Goal: Task Accomplishment & Management: Manage account settings

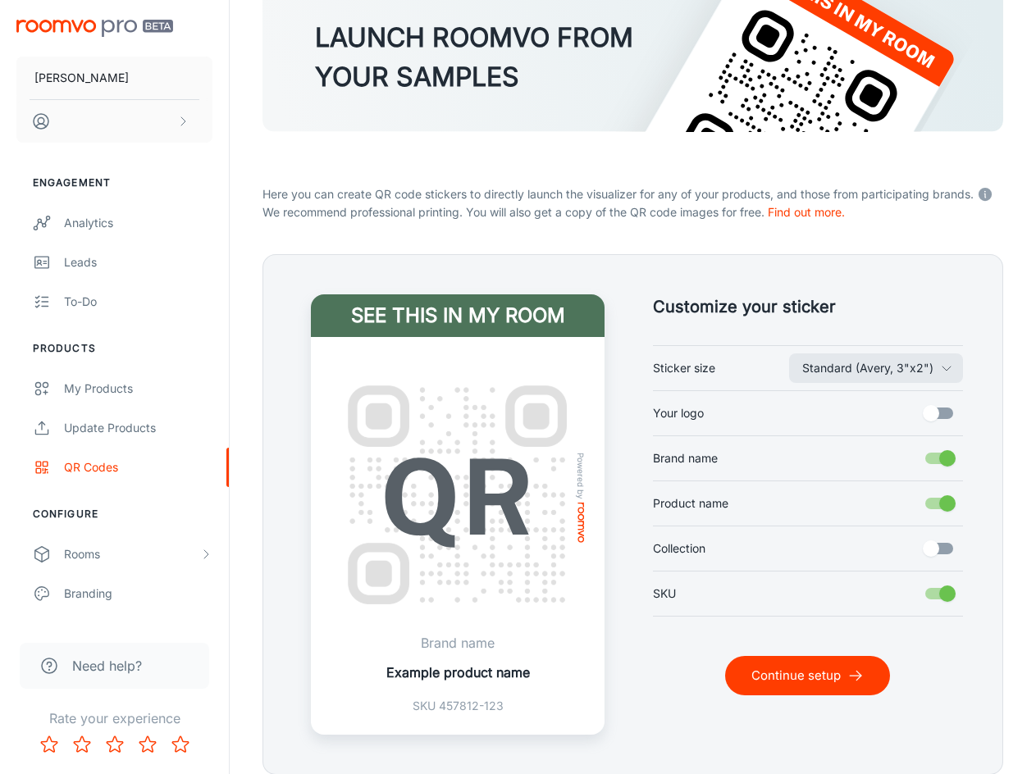
scroll to position [209, 0]
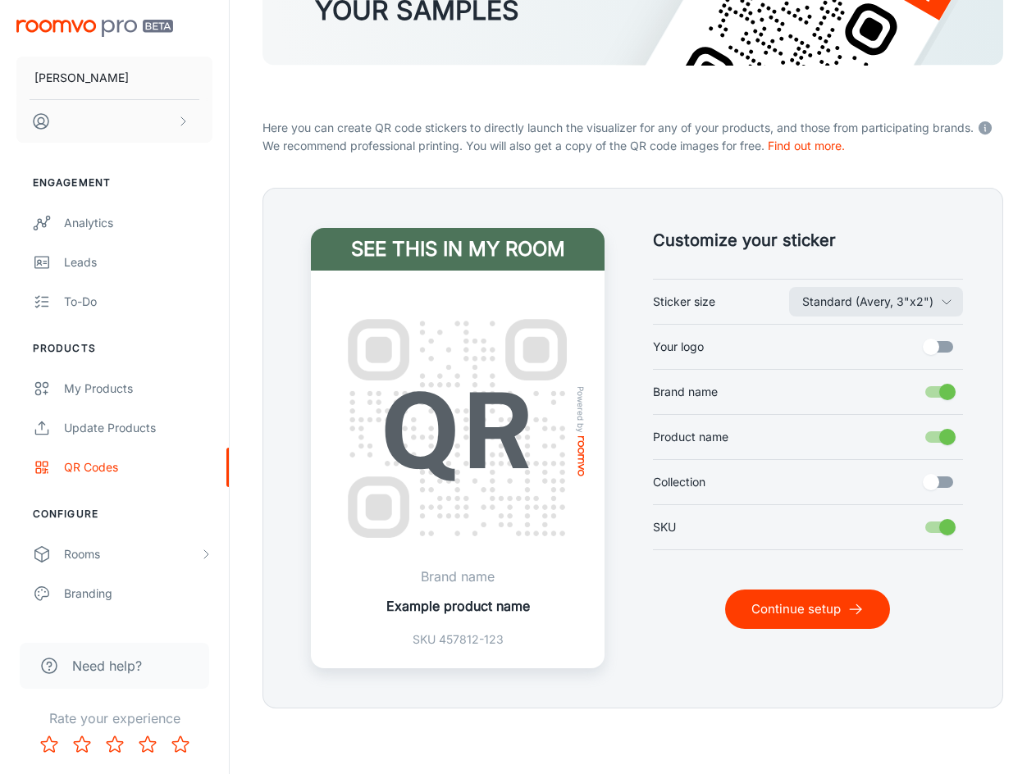
click at [938, 522] on input "SKU" at bounding box center [948, 527] width 94 height 31
checkbox input "false"
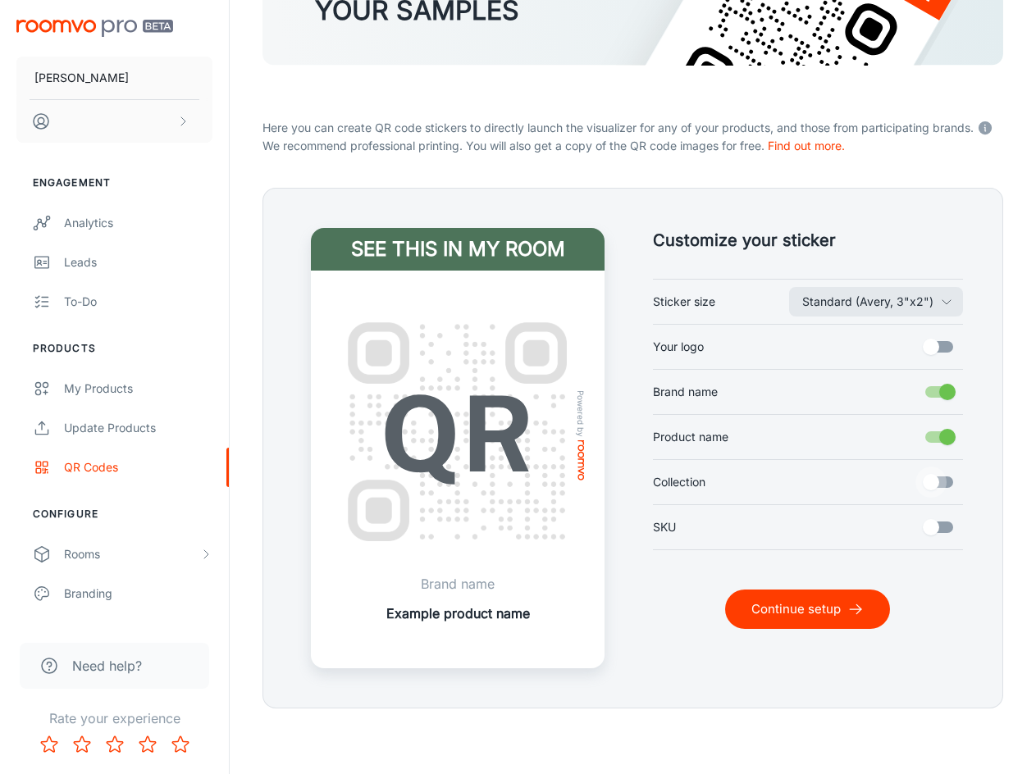
click at [937, 484] on input "Collection" at bounding box center [931, 482] width 94 height 31
checkbox input "true"
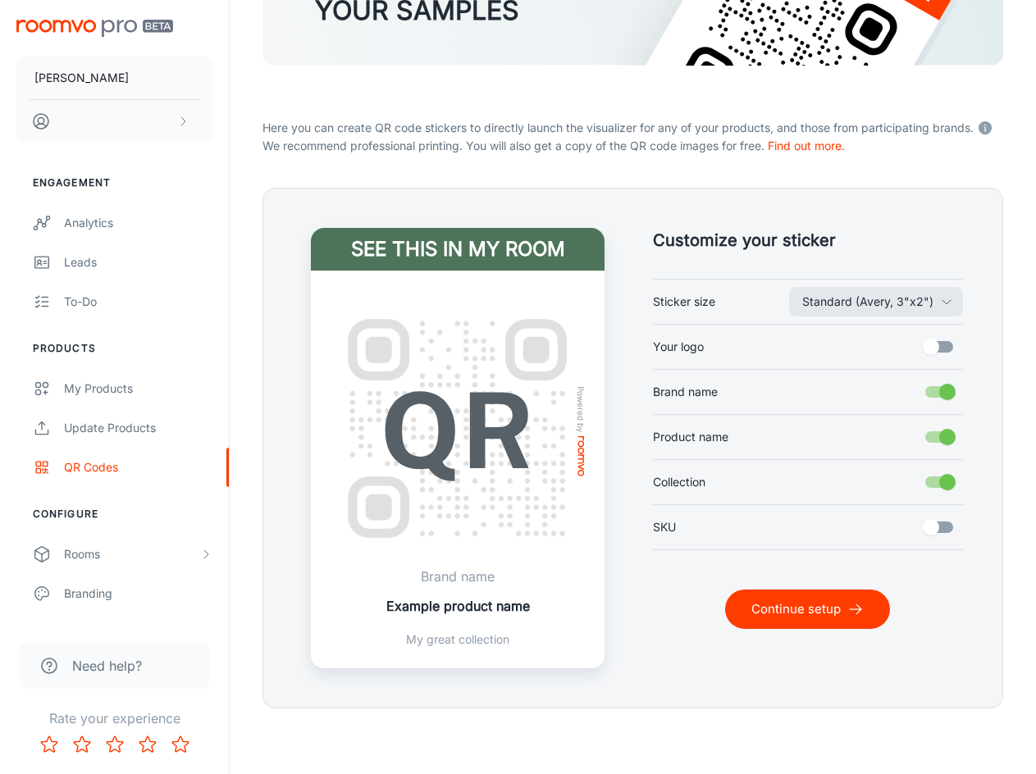
click at [946, 344] on input "Your logo" at bounding box center [931, 346] width 94 height 31
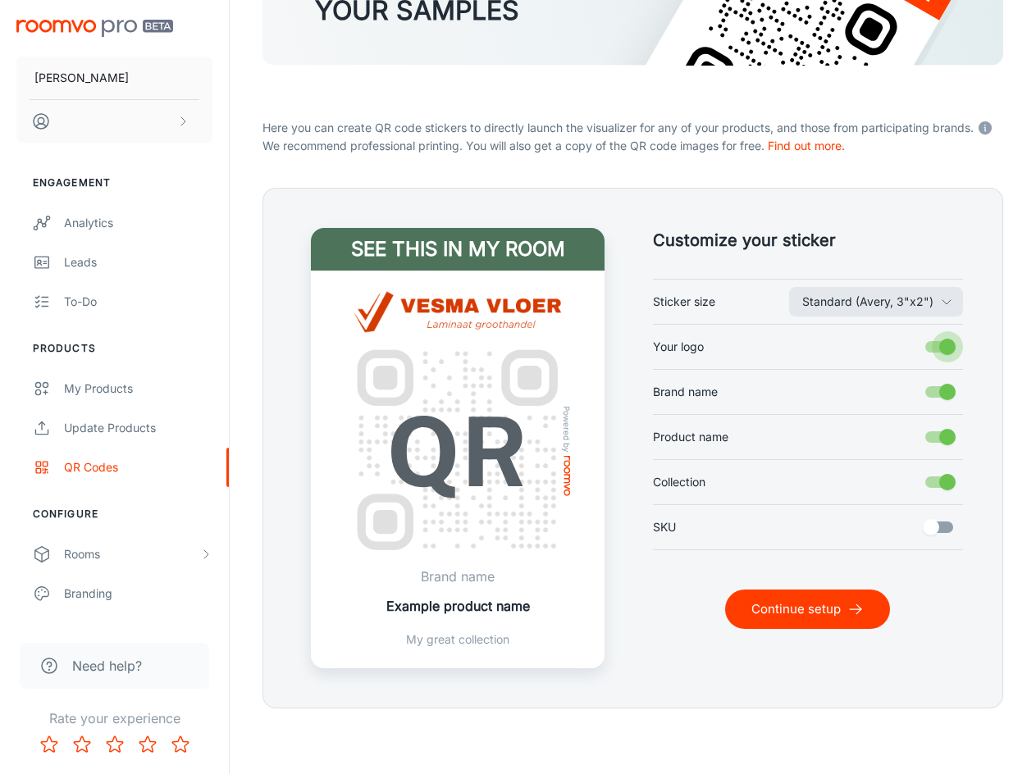
click at [946, 344] on input "Your logo" at bounding box center [948, 346] width 94 height 31
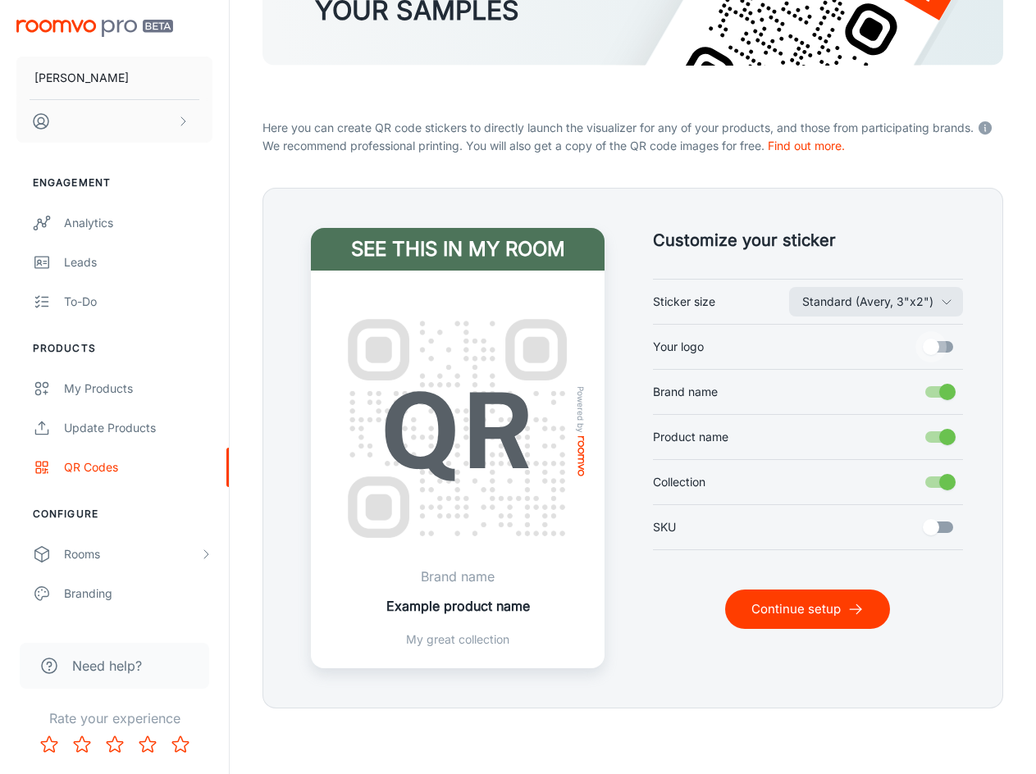
click at [946, 344] on input "Your logo" at bounding box center [931, 346] width 94 height 31
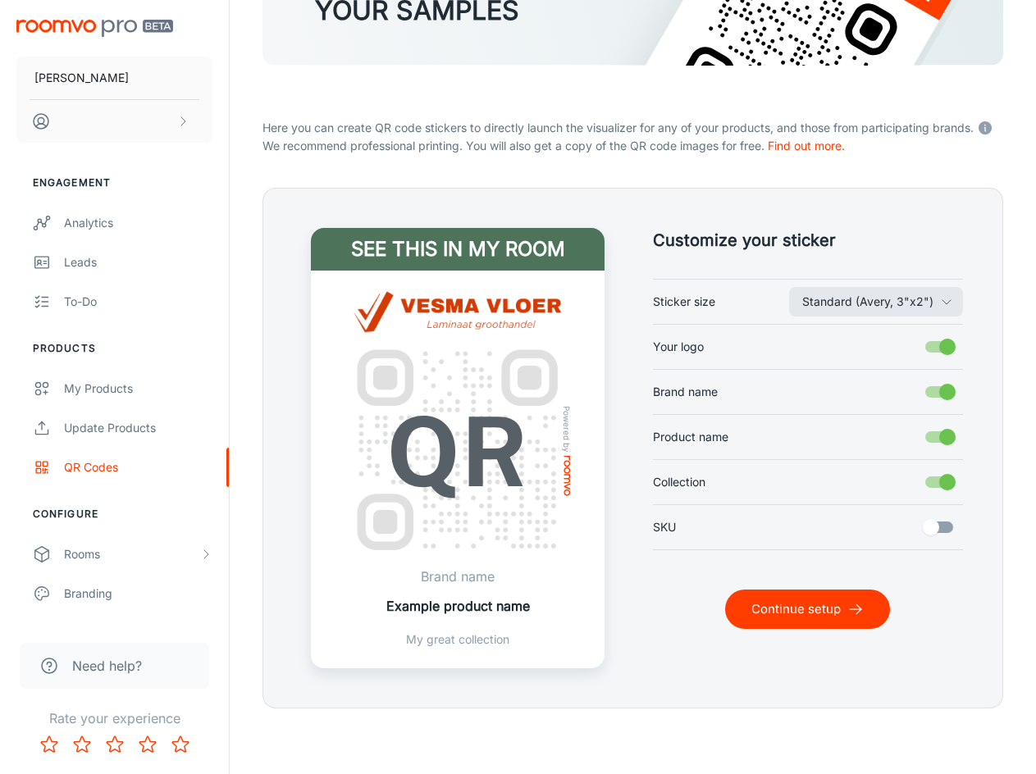
click at [946, 344] on input "Your logo" at bounding box center [948, 346] width 94 height 31
checkbox input "false"
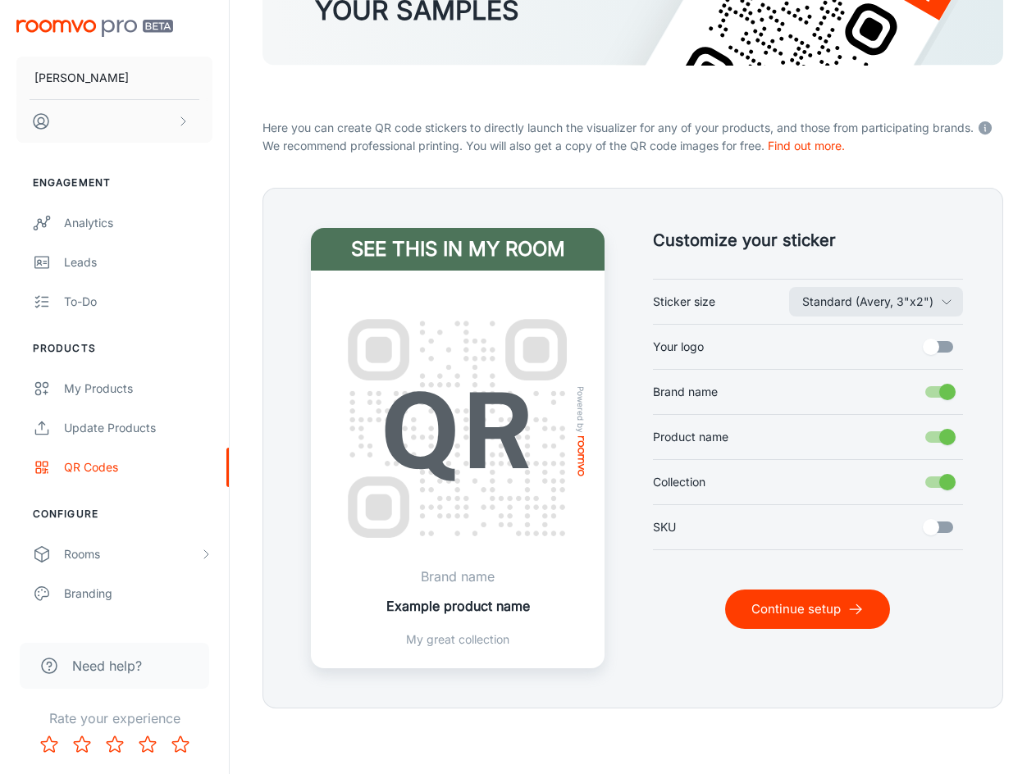
click at [845, 613] on button "Continue setup" at bounding box center [807, 609] width 165 height 39
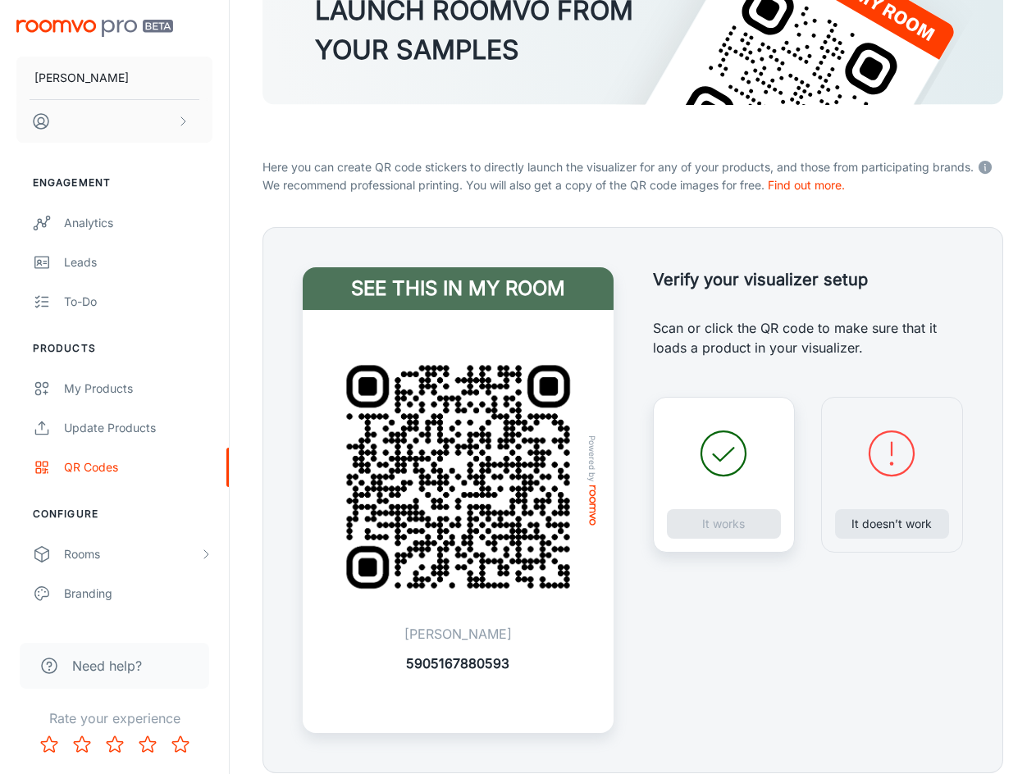
scroll to position [71, 0]
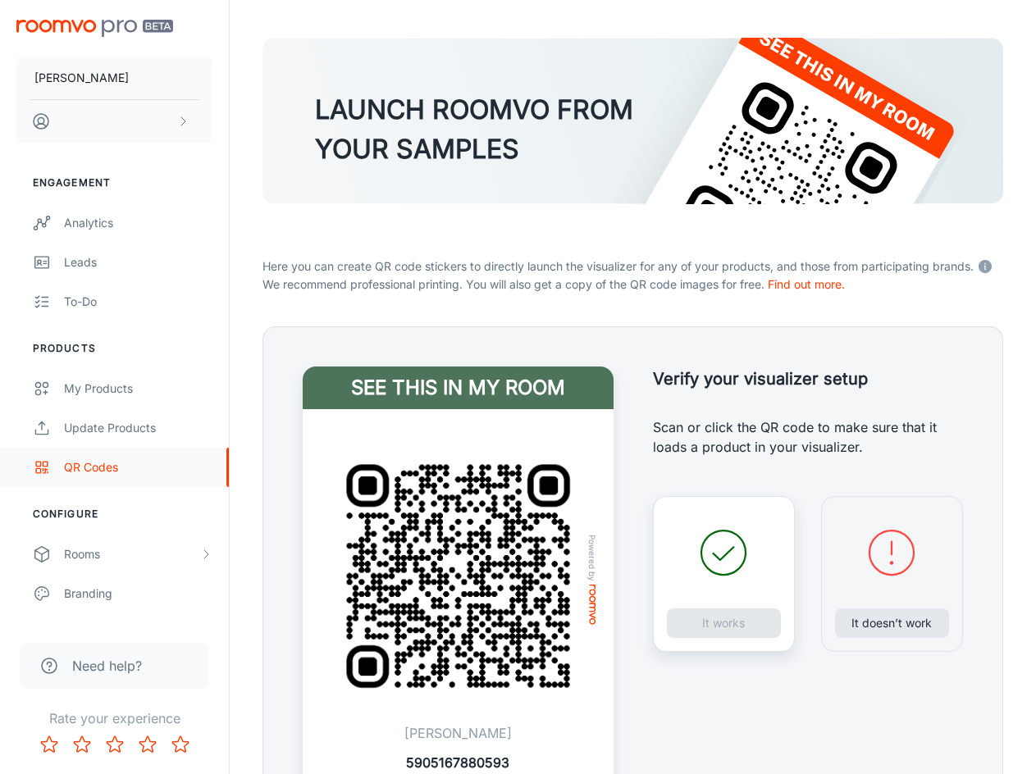
click at [108, 464] on div "QR Codes" at bounding box center [138, 468] width 148 height 18
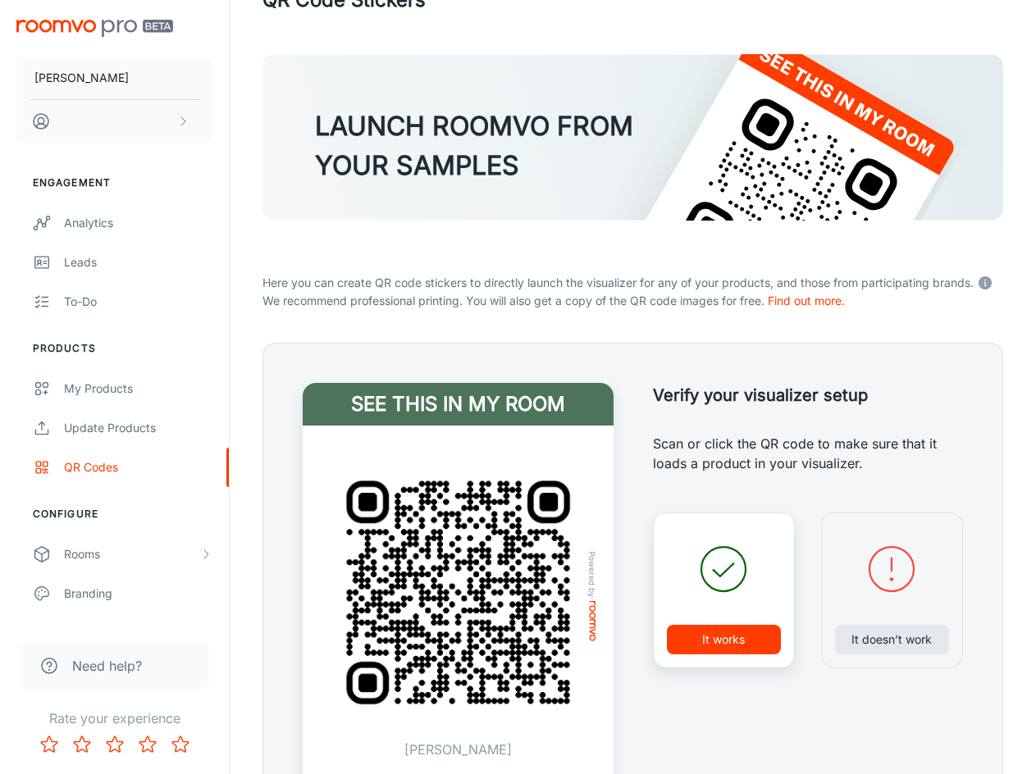
scroll to position [235, 0]
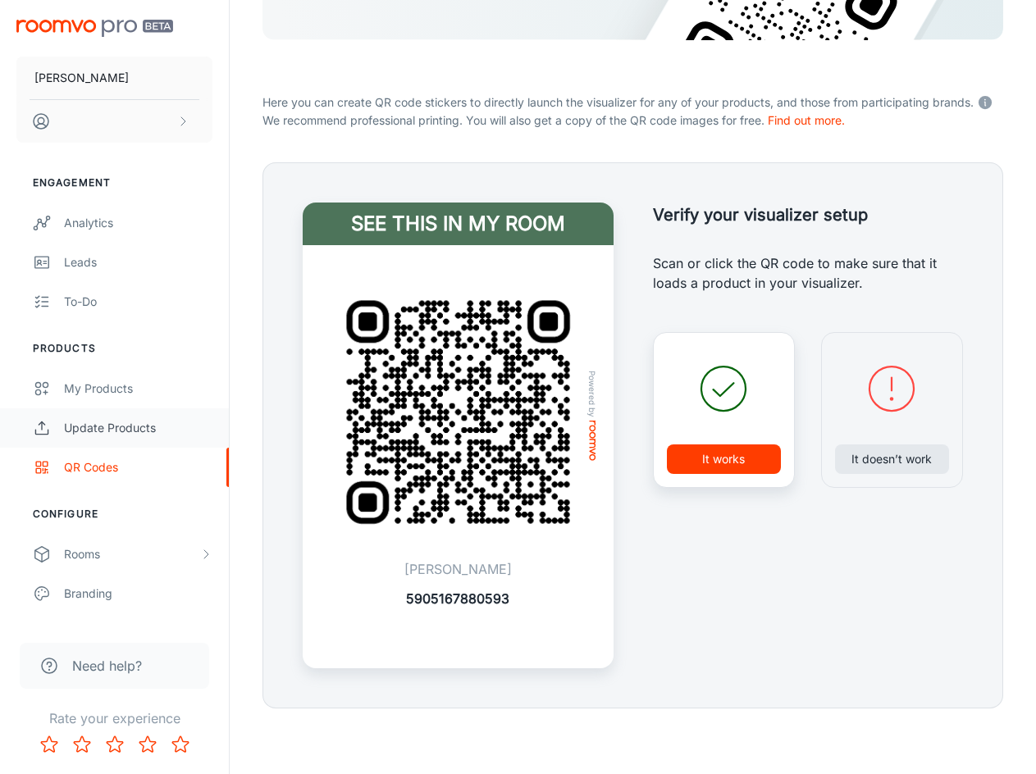
click at [84, 435] on div "Update Products" at bounding box center [138, 428] width 148 height 18
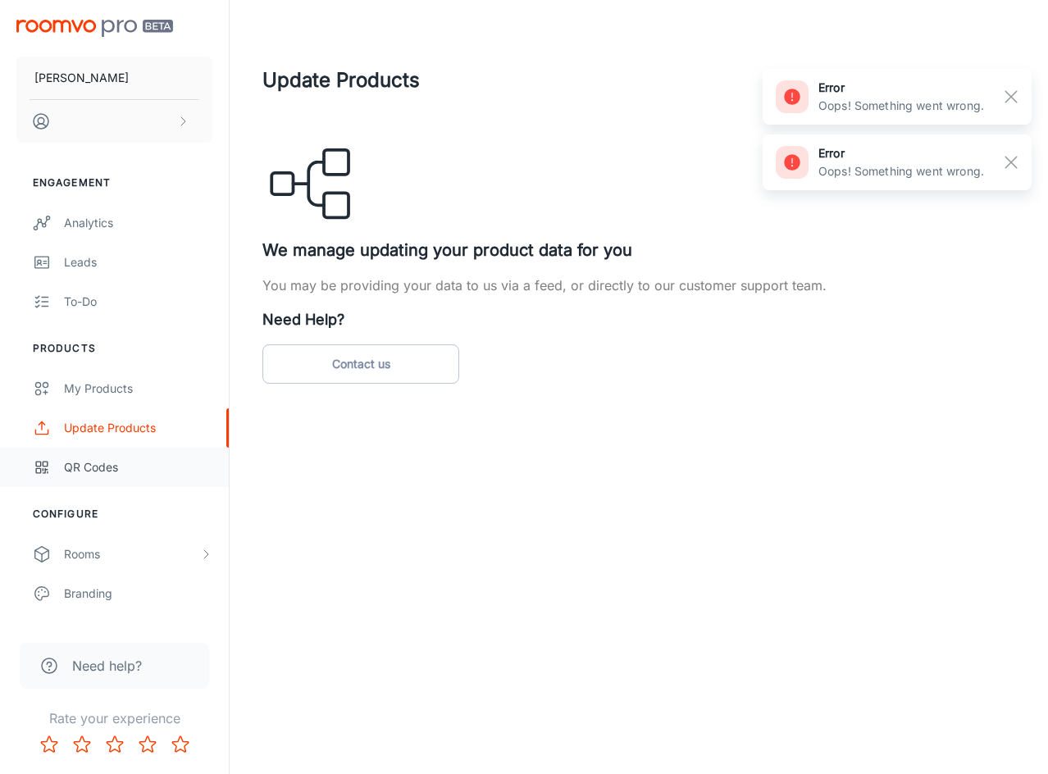
click at [81, 463] on div "QR Codes" at bounding box center [138, 468] width 148 height 18
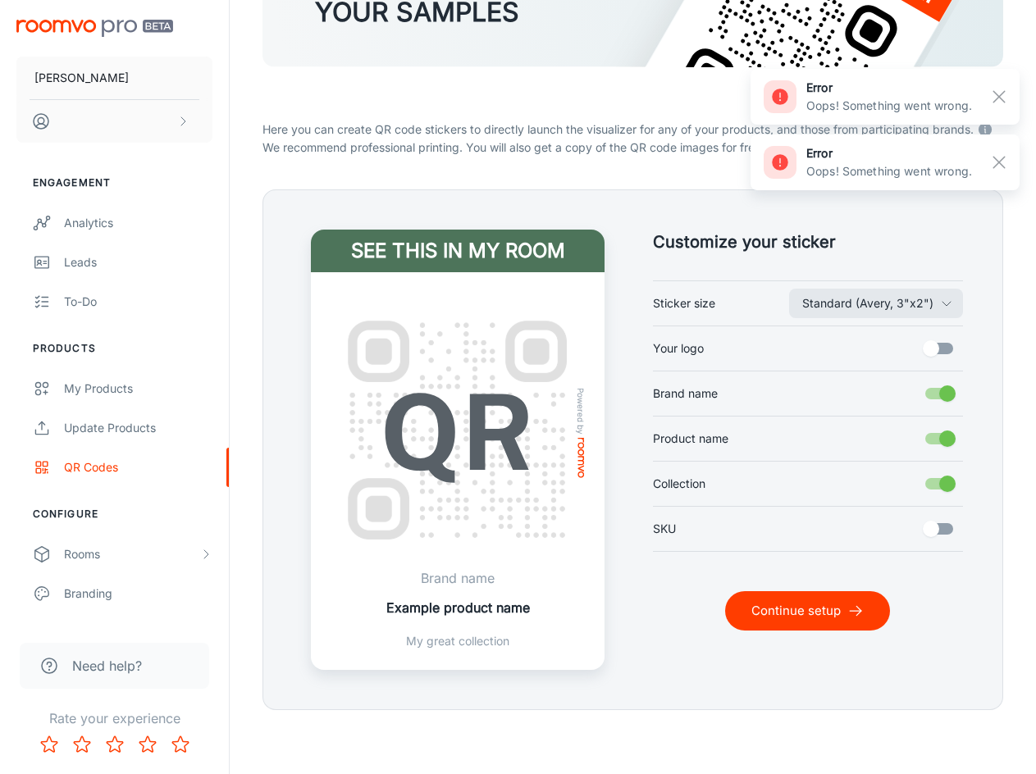
scroll to position [209, 0]
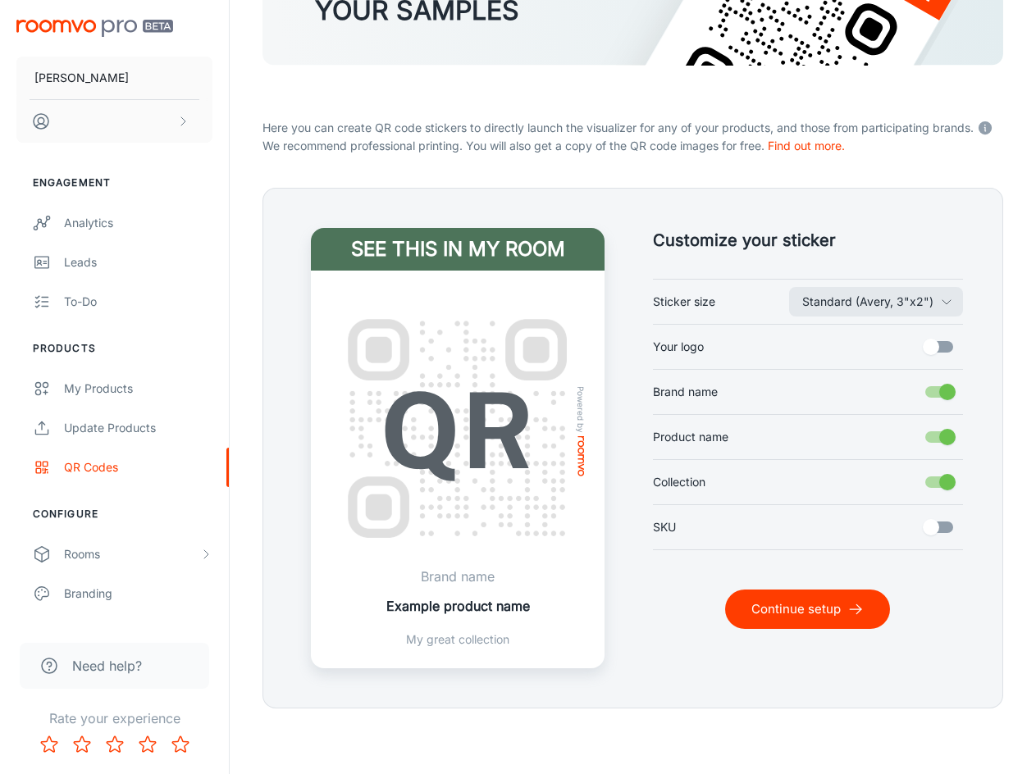
click at [938, 390] on input "Brand name" at bounding box center [948, 392] width 94 height 31
checkbox input "false"
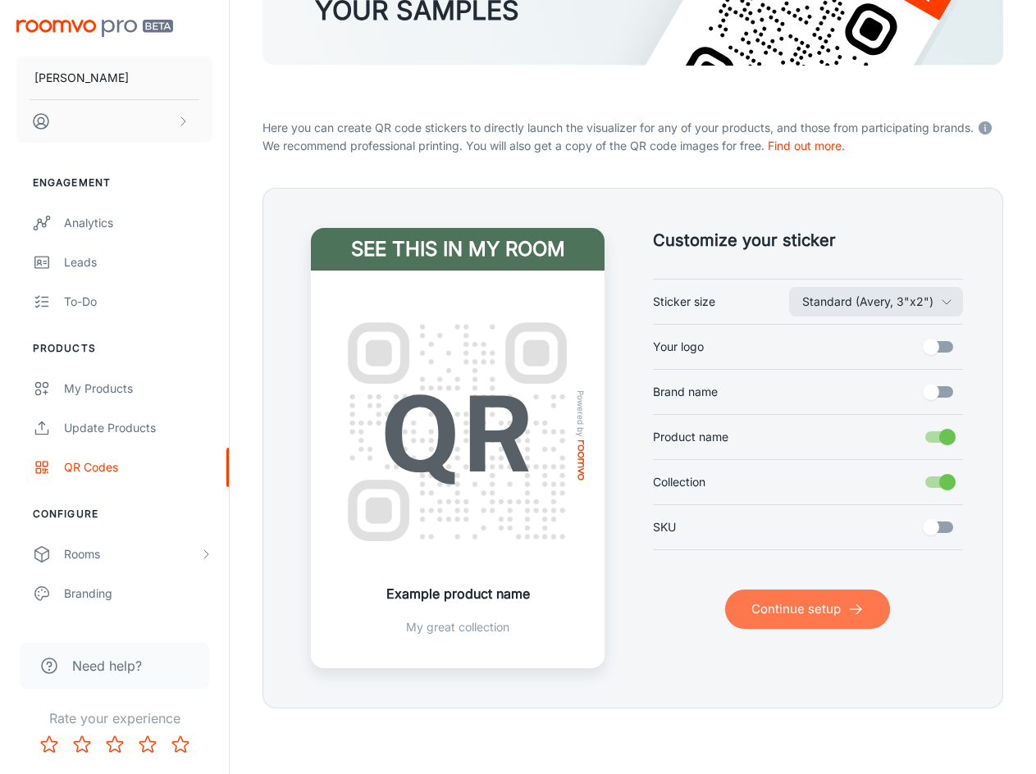
click at [834, 607] on button "Continue setup" at bounding box center [807, 609] width 165 height 39
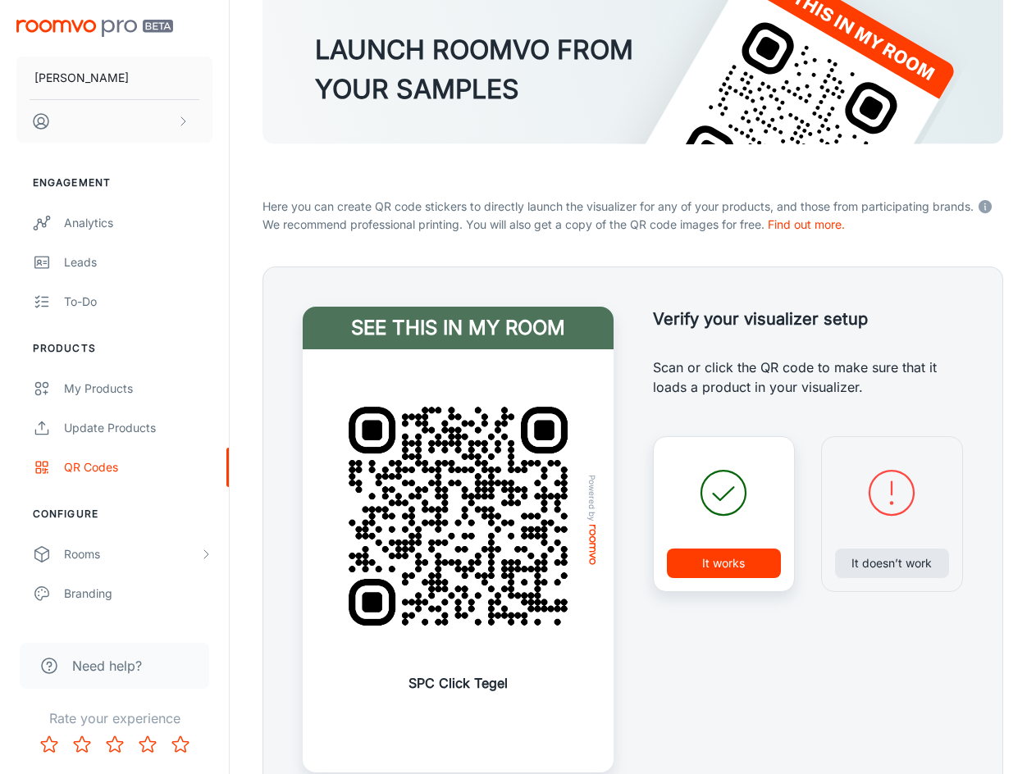
scroll to position [235, 0]
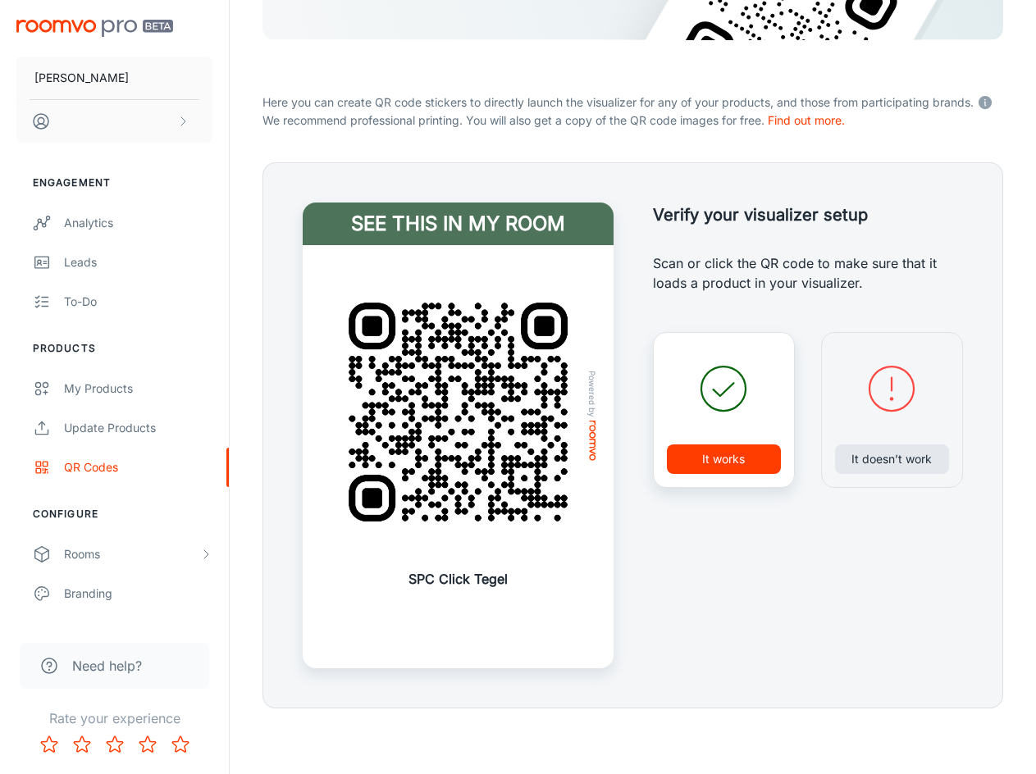
click at [520, 471] on img at bounding box center [458, 412] width 272 height 272
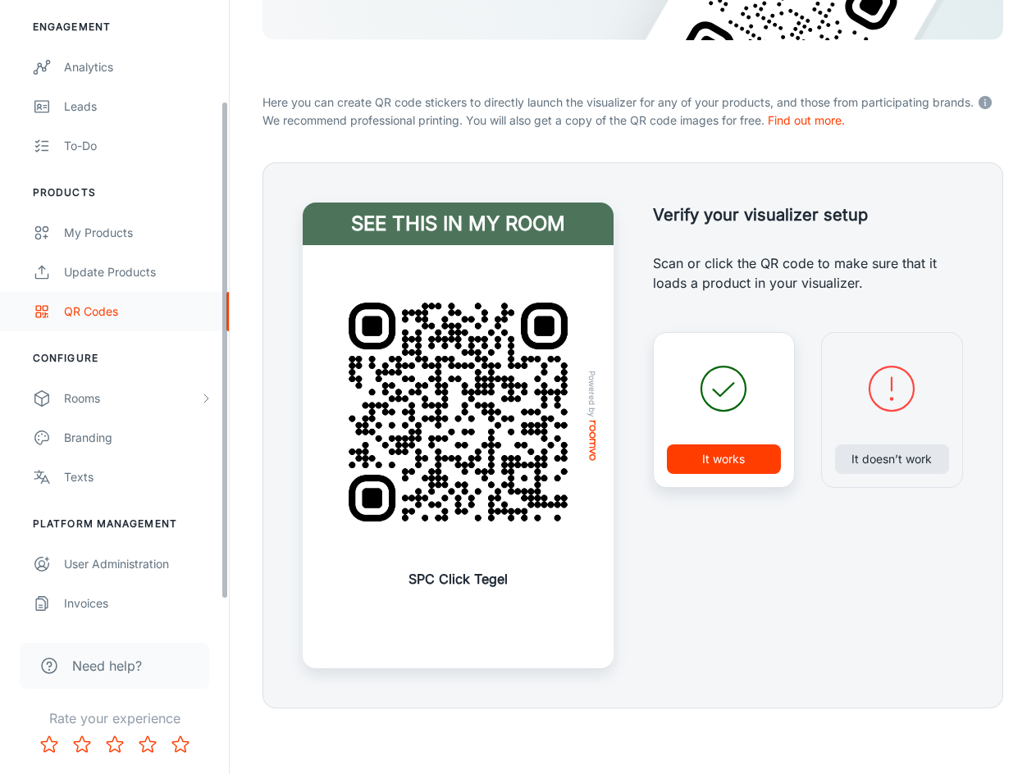
scroll to position [74, 0]
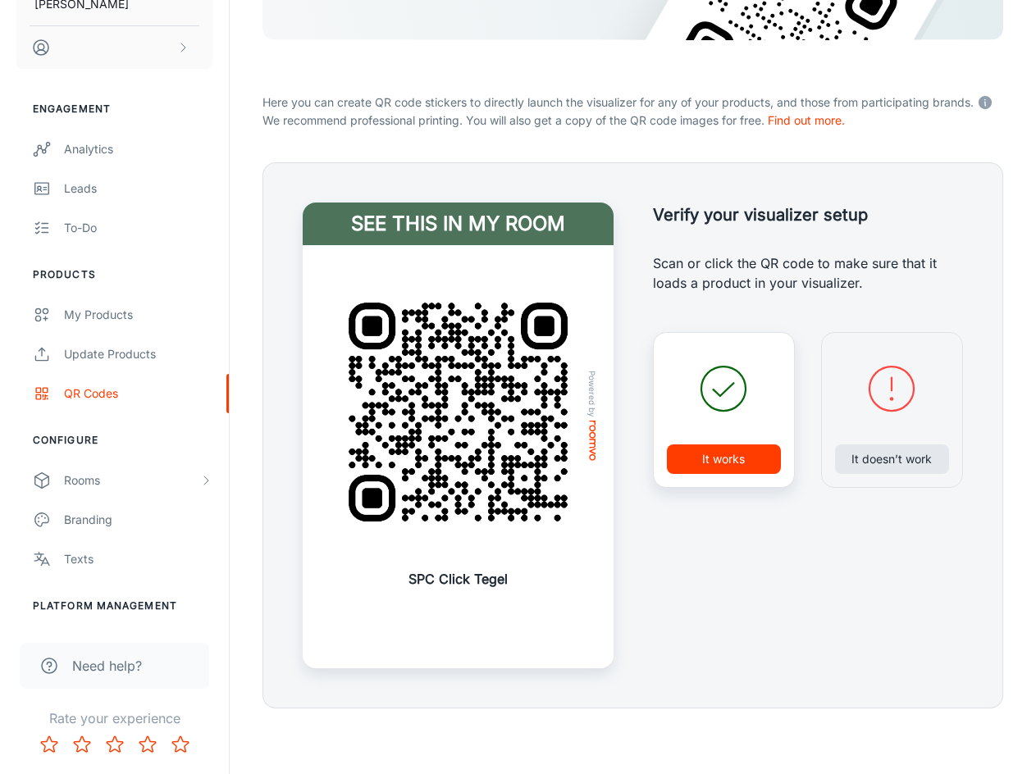
click at [463, 577] on p "SPC Click Tegel" at bounding box center [458, 579] width 99 height 20
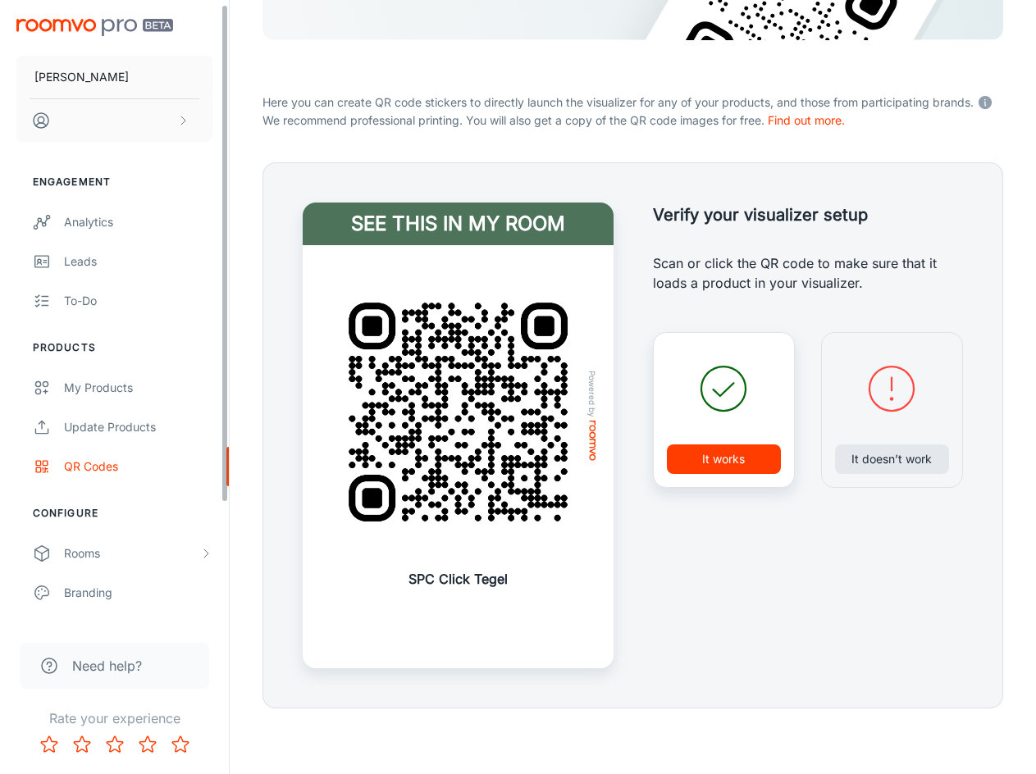
scroll to position [0, 0]
drag, startPoint x: 176, startPoint y: 373, endPoint x: 244, endPoint y: 231, distance: 158.5
click at [244, 231] on div "LAUNCH ROOMVO FROM YOUR SAMPLES Here you can create QR code stickers to directl…" at bounding box center [633, 291] width 780 height 835
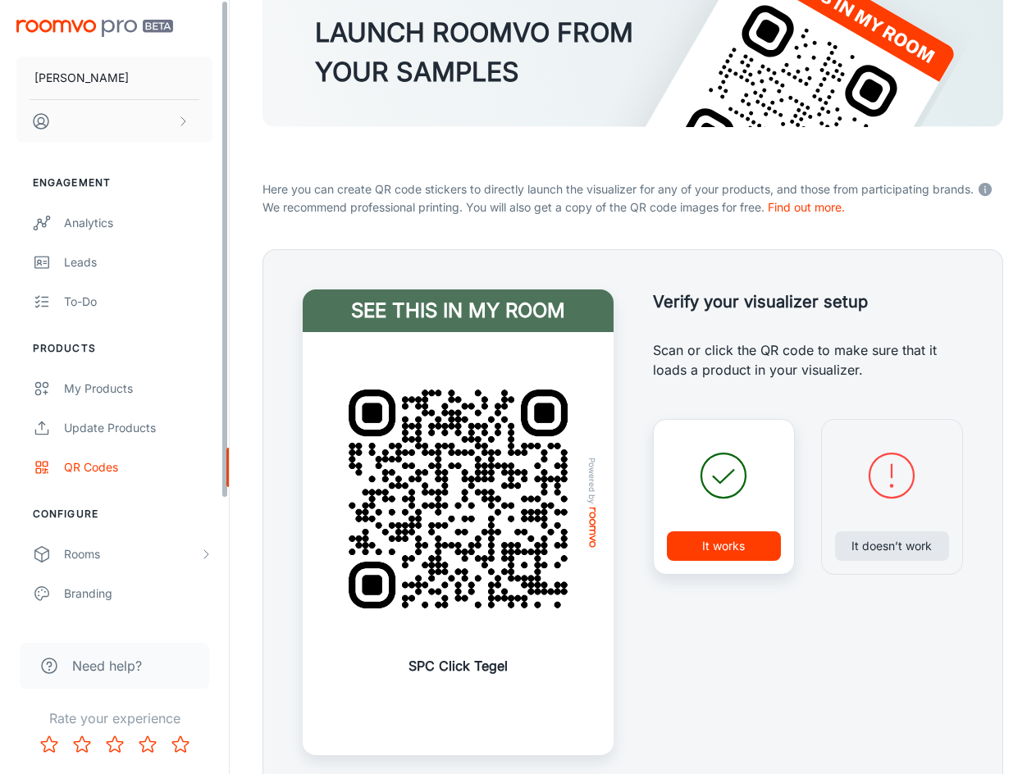
scroll to position [71, 0]
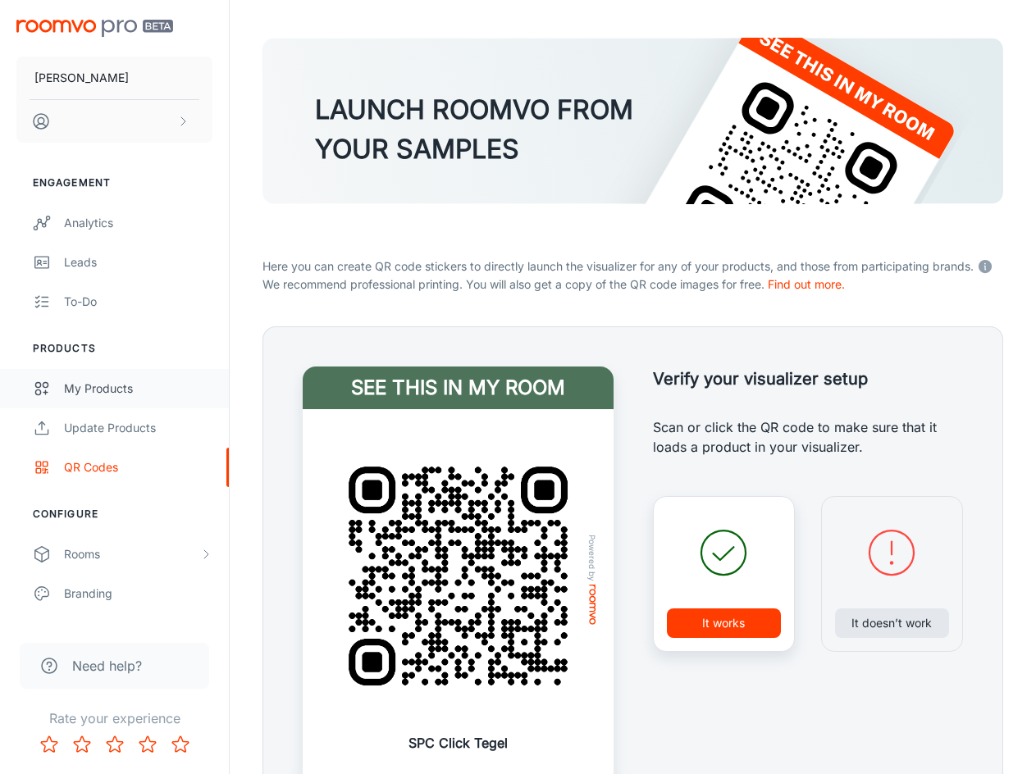
click at [90, 398] on link "My Products" at bounding box center [114, 388] width 229 height 39
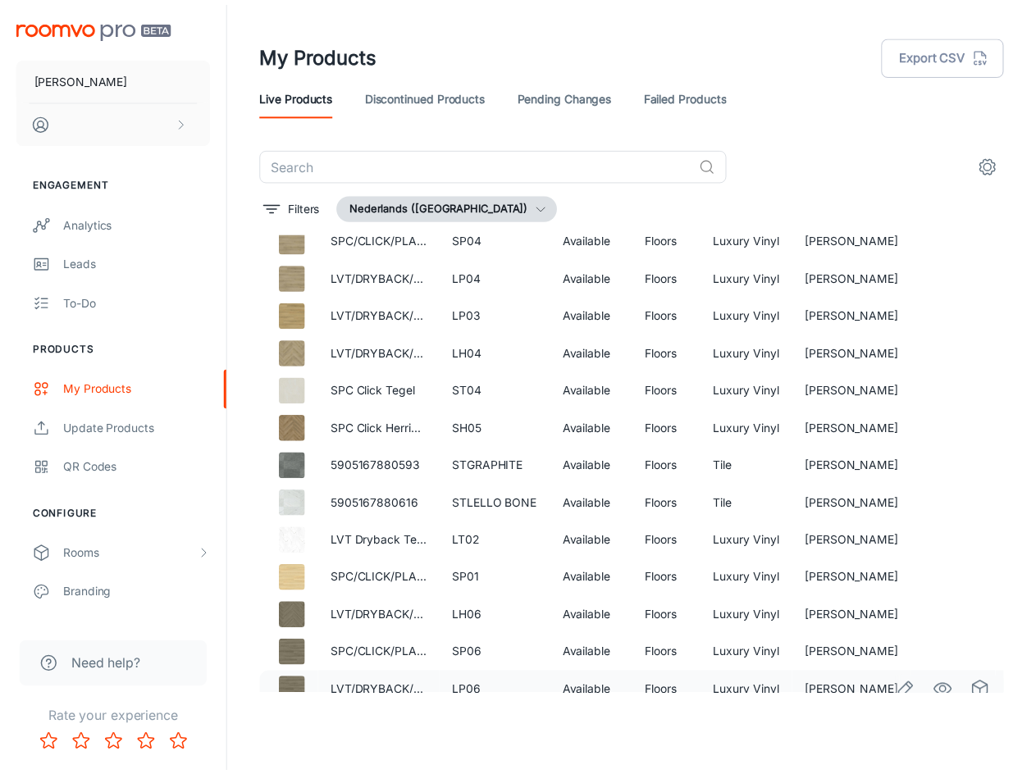
scroll to position [410, 0]
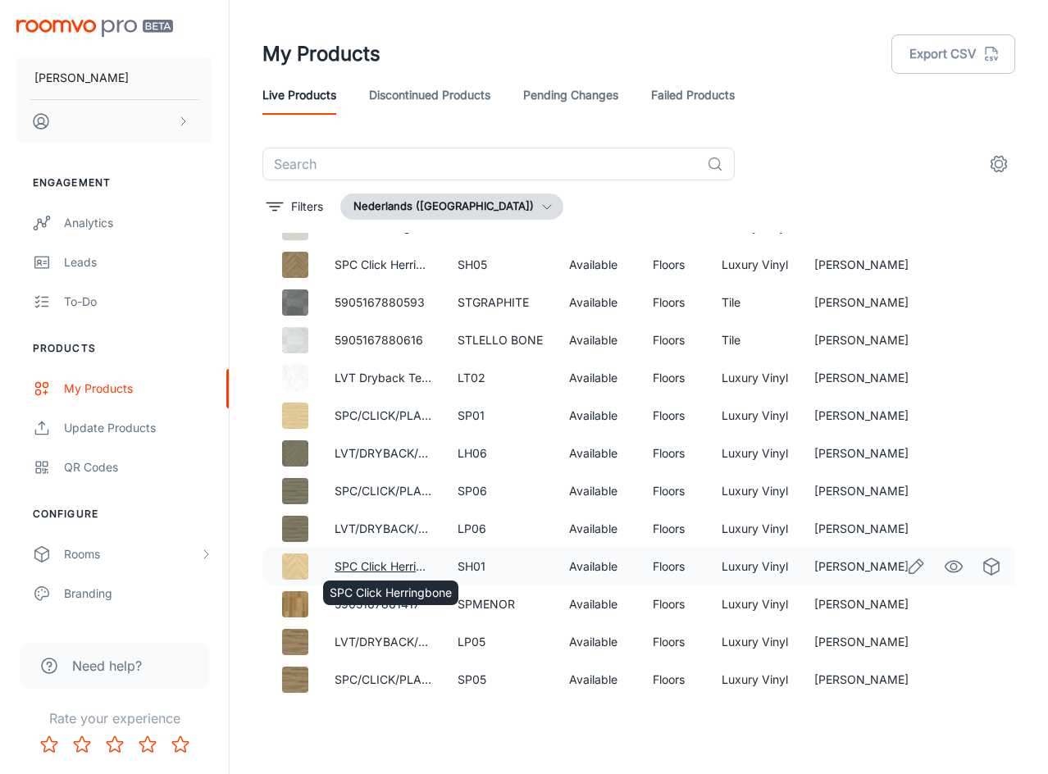
click at [371, 566] on link "SPC Click Herringbone" at bounding box center [396, 566] width 122 height 14
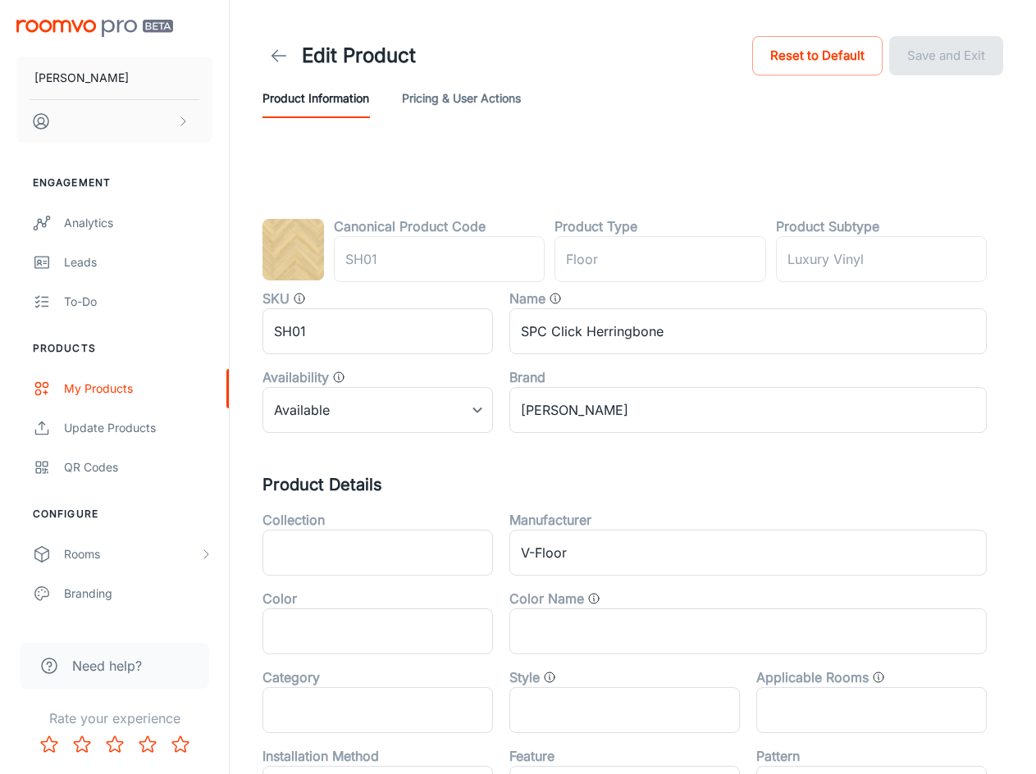
type input "vloer"
type input "Luxevinyl"
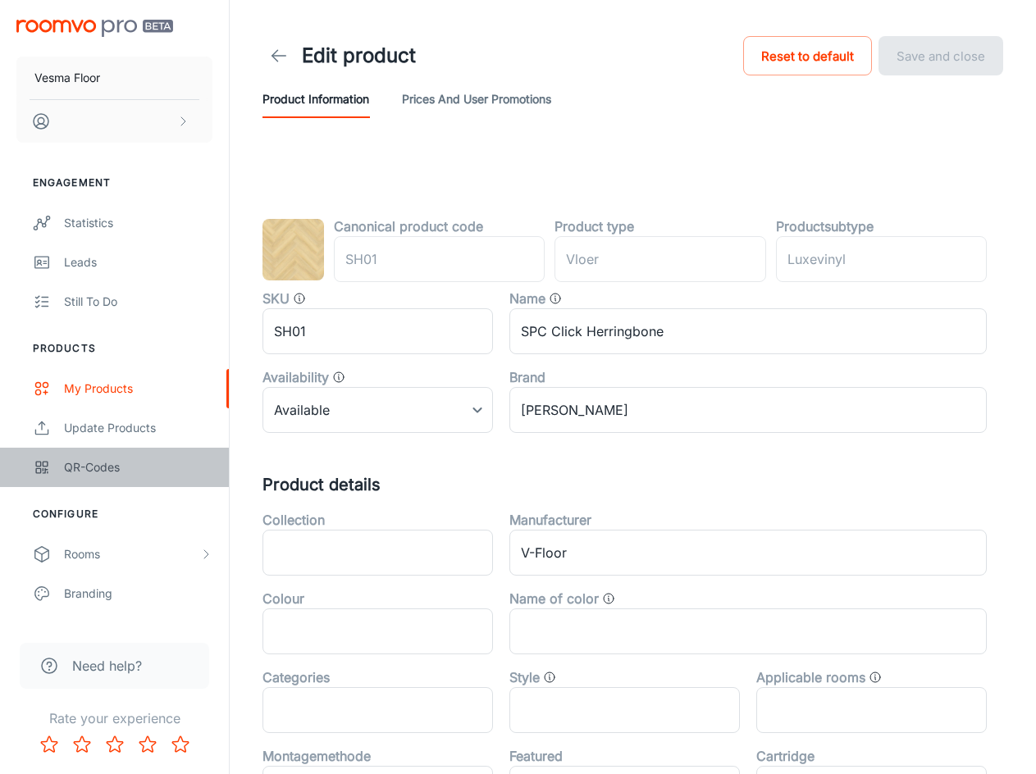
click at [102, 465] on div "QR-codes" at bounding box center [138, 468] width 148 height 18
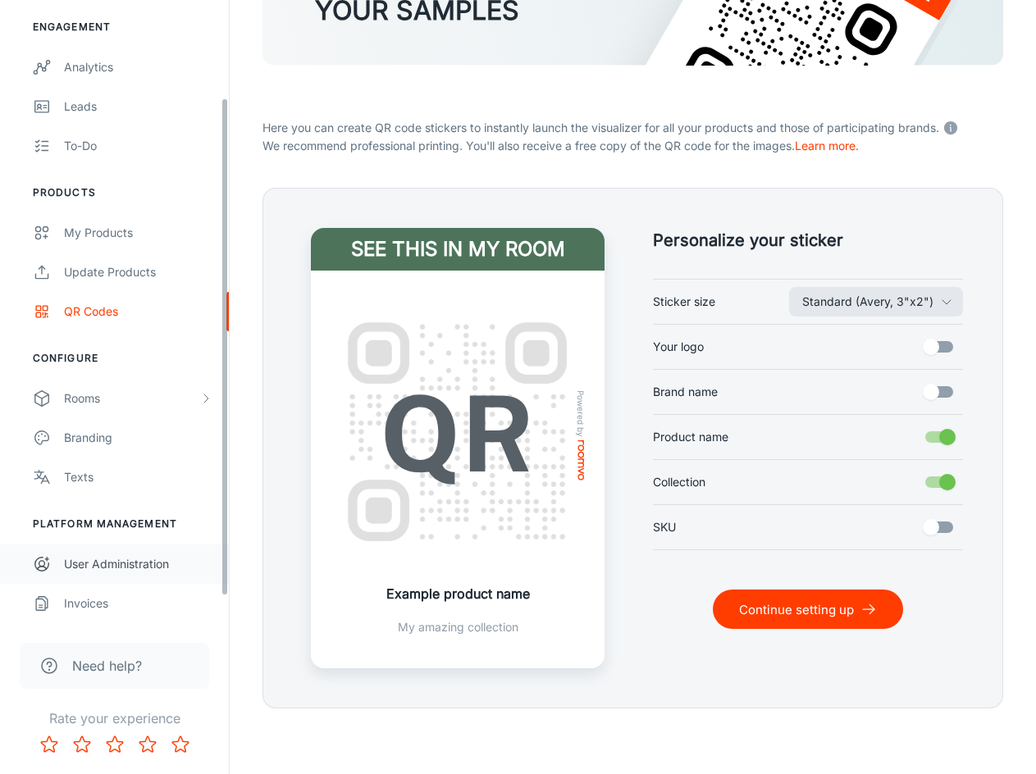
scroll to position [74, 0]
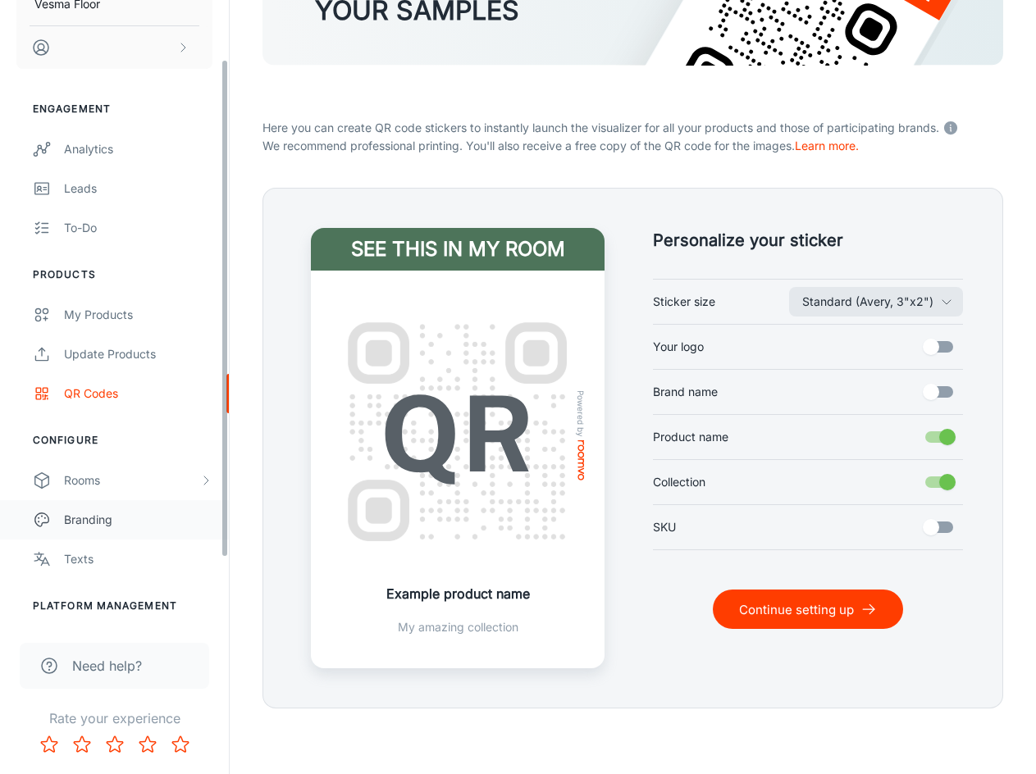
click at [75, 530] on link "Branding" at bounding box center [114, 519] width 229 height 39
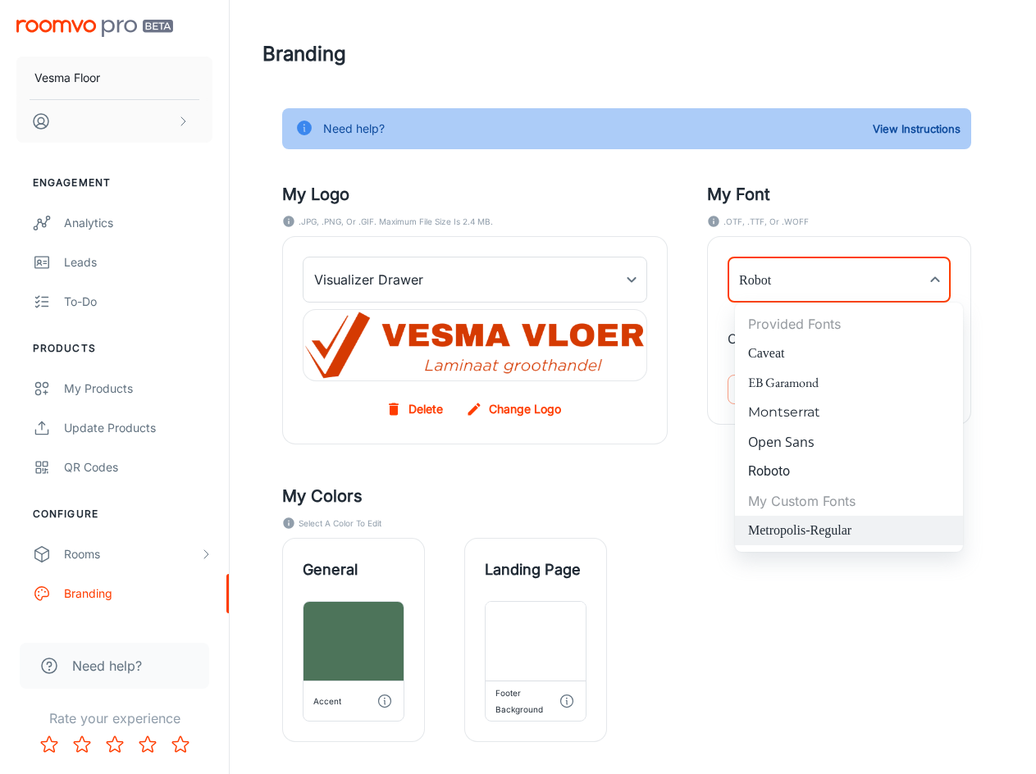
click at [786, 281] on body "Vesma Floor Engagement Analytics Leads To-do Products My Products Update Produc…" at bounding box center [518, 387] width 1036 height 774
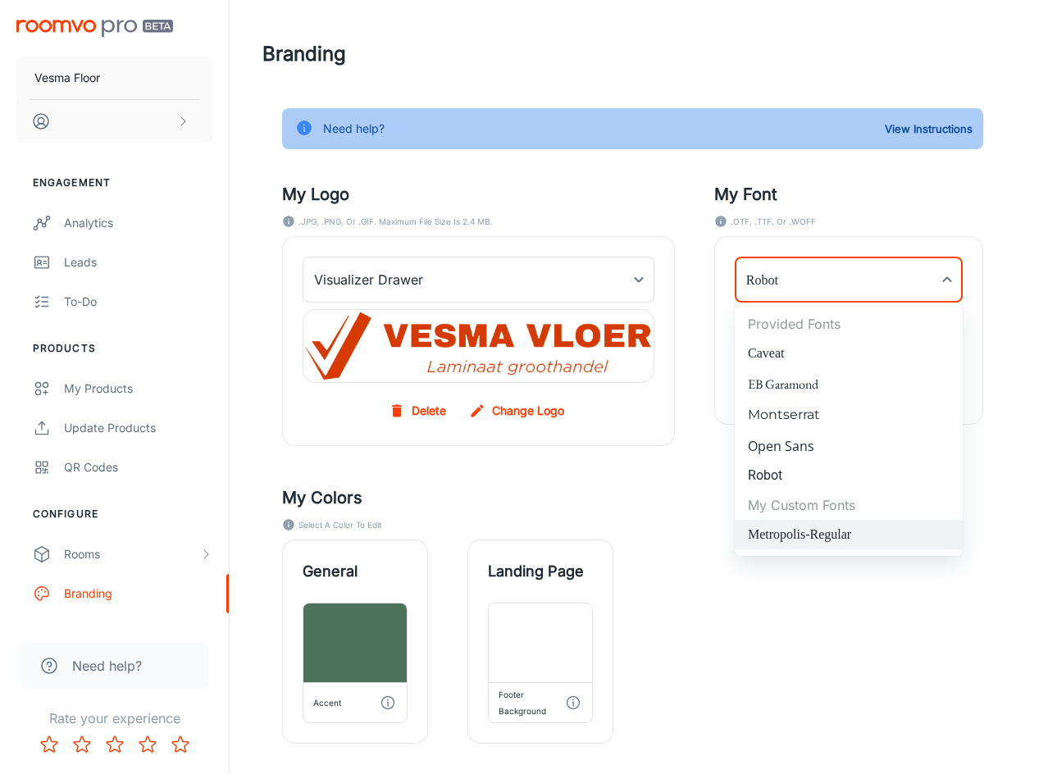
click at [786, 281] on div at bounding box center [524, 387] width 1048 height 774
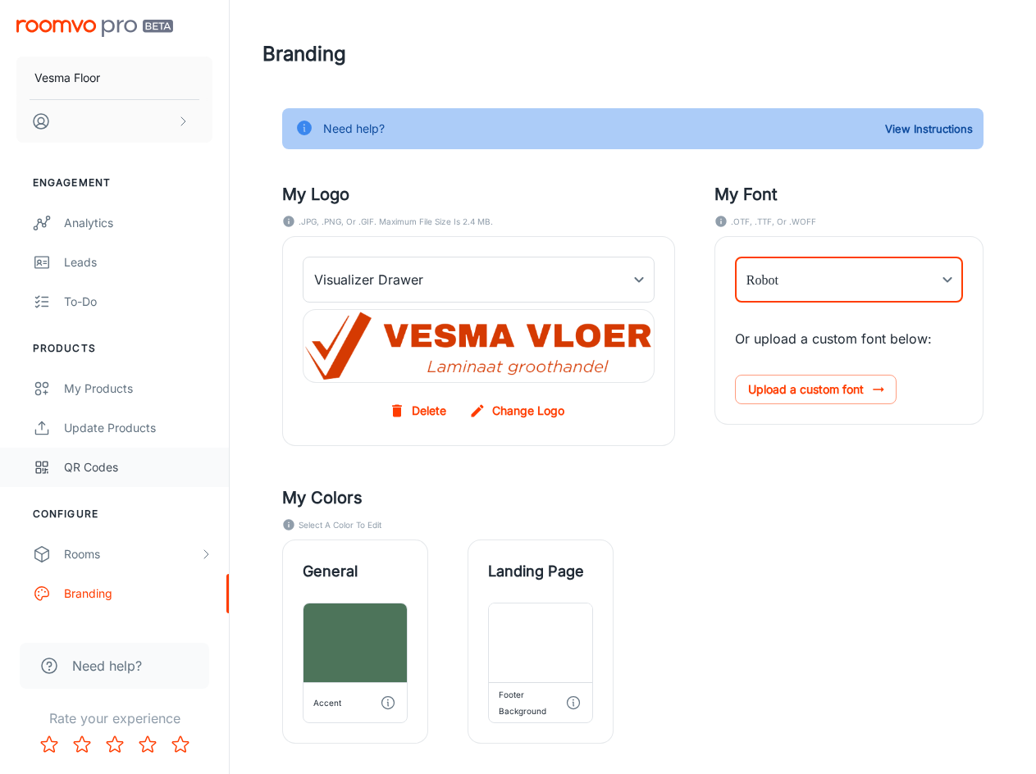
click at [98, 476] on div "QR Codes" at bounding box center [138, 468] width 148 height 18
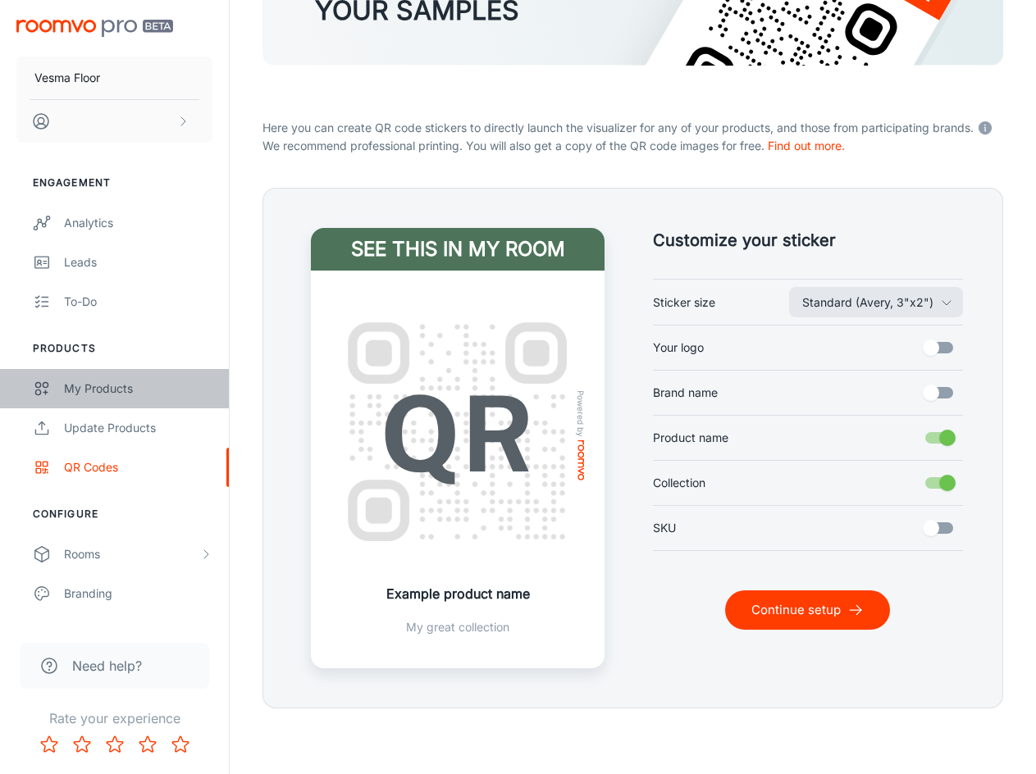
click at [79, 388] on font "My Products" at bounding box center [98, 388] width 69 height 14
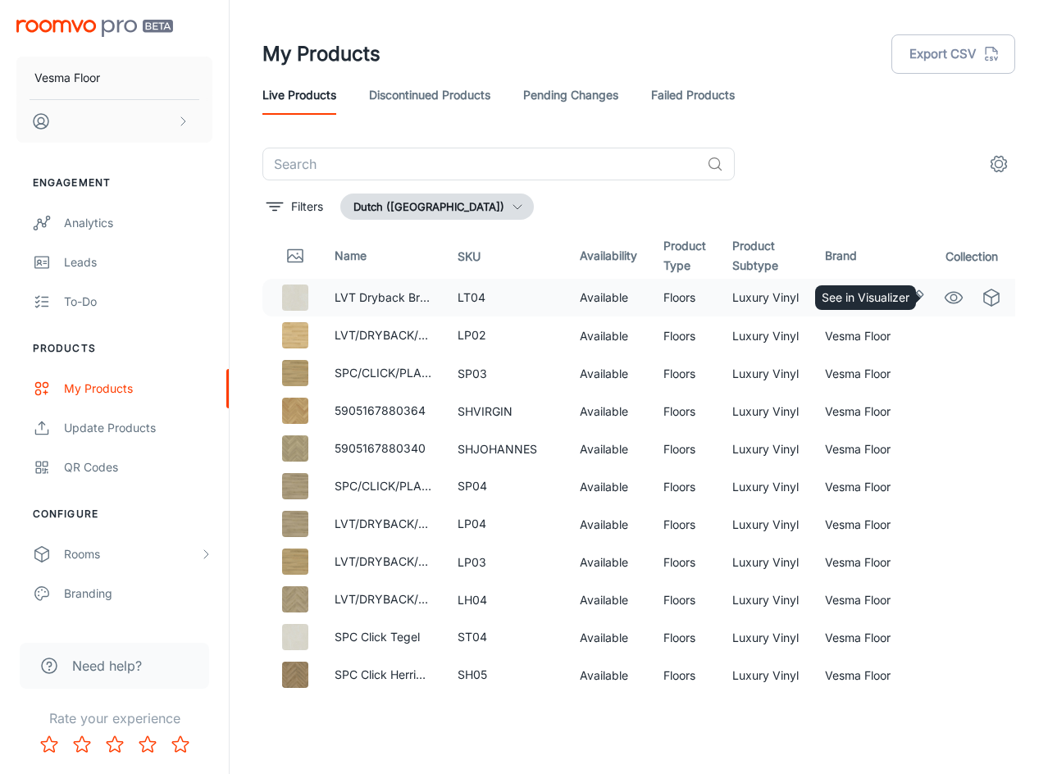
click at [944, 304] on icon "See in Visualizer" at bounding box center [954, 298] width 20 height 20
click at [114, 455] on link "QR Codes" at bounding box center [114, 467] width 229 height 39
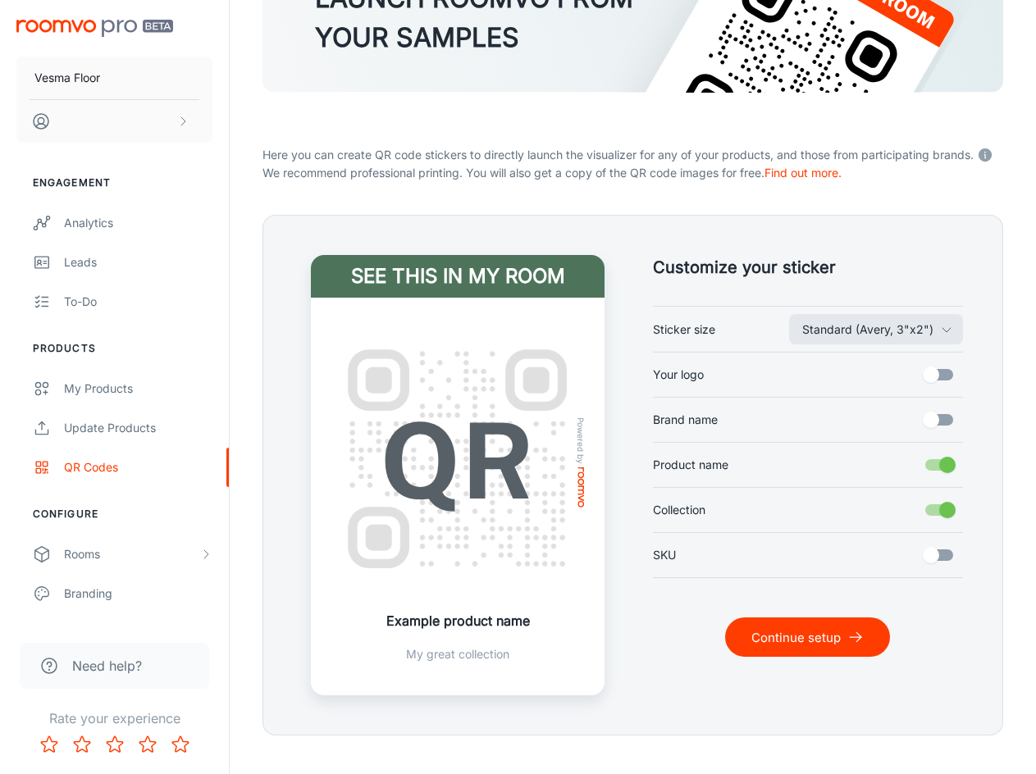
scroll to position [209, 0]
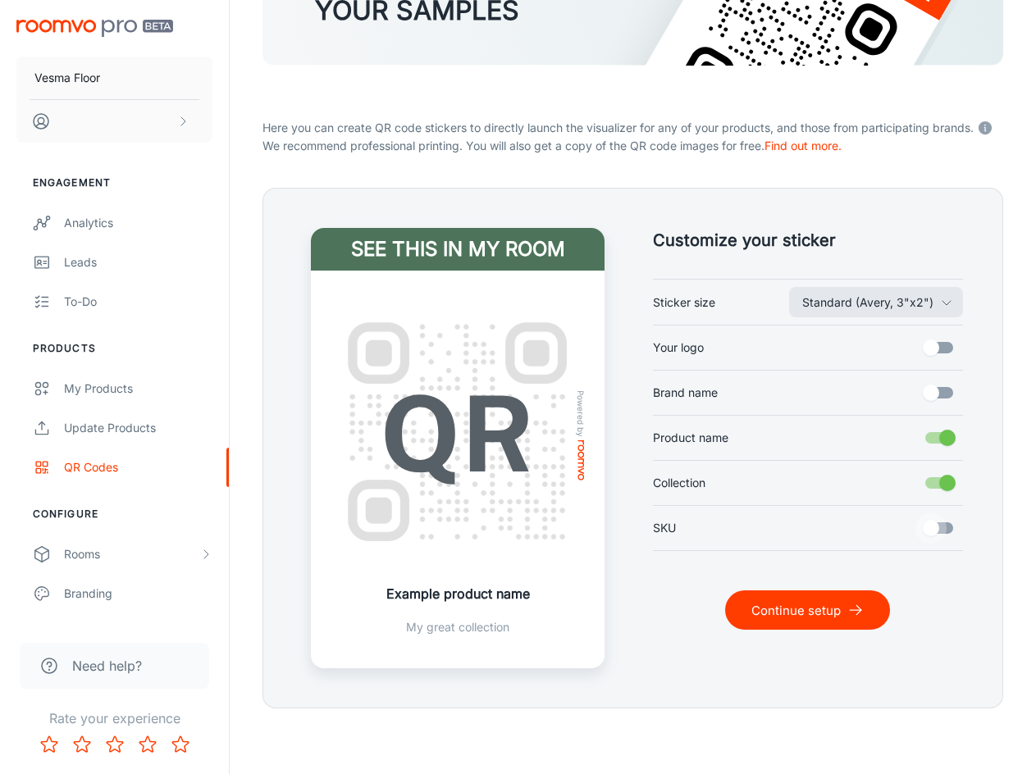
click at [951, 528] on input "SKU" at bounding box center [931, 528] width 94 height 31
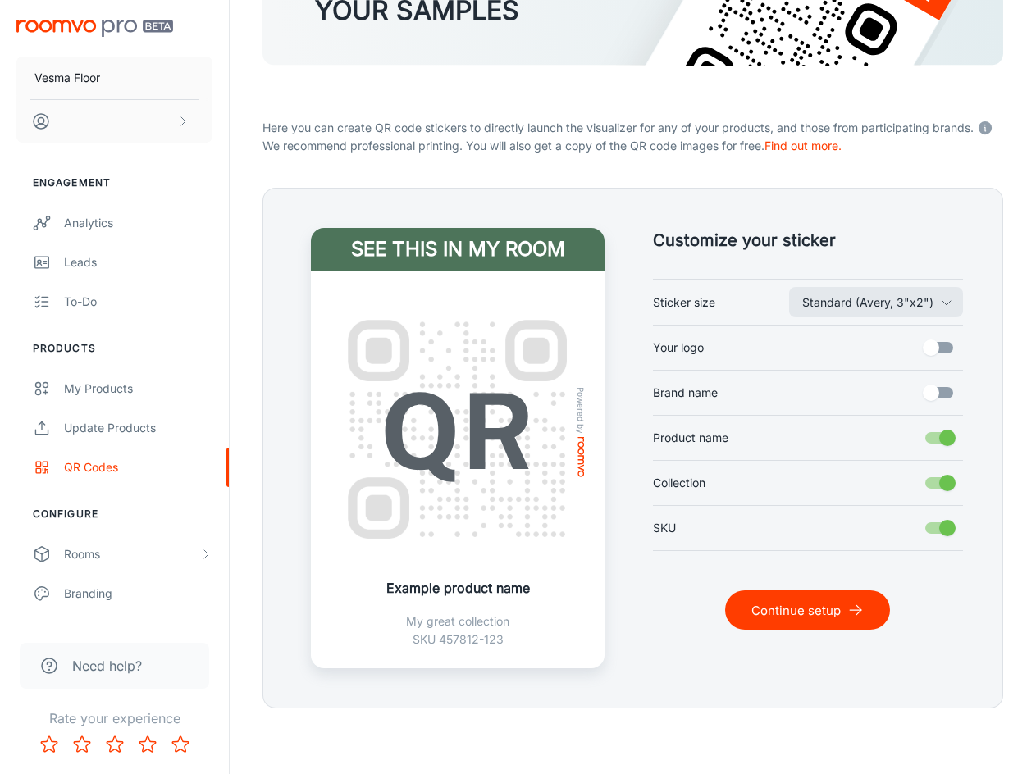
click at [951, 527] on input "SKU" at bounding box center [948, 528] width 94 height 31
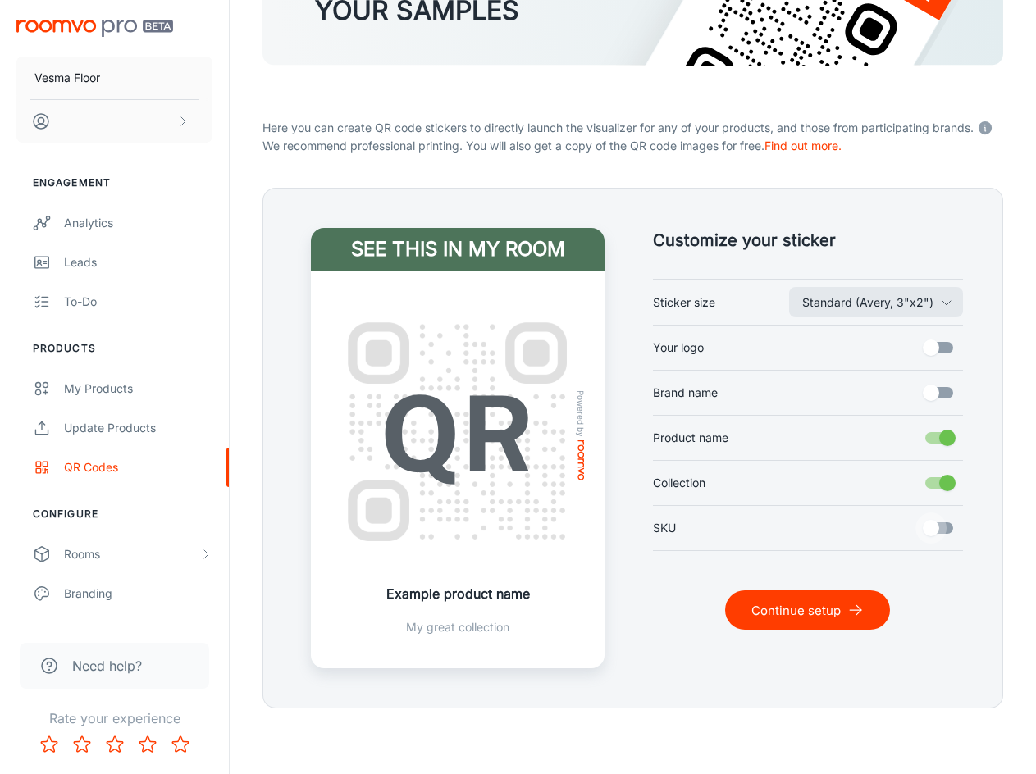
click at [951, 526] on input "SKU" at bounding box center [931, 528] width 94 height 31
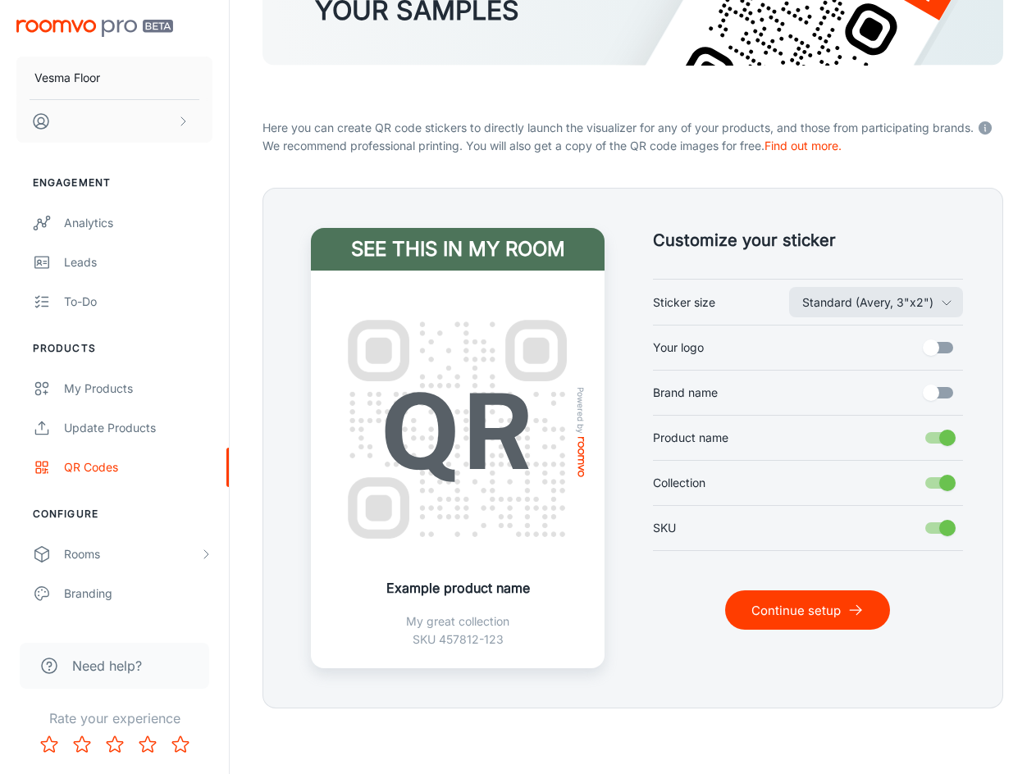
click at [951, 526] on input "SKU" at bounding box center [948, 528] width 94 height 31
checkbox input "false"
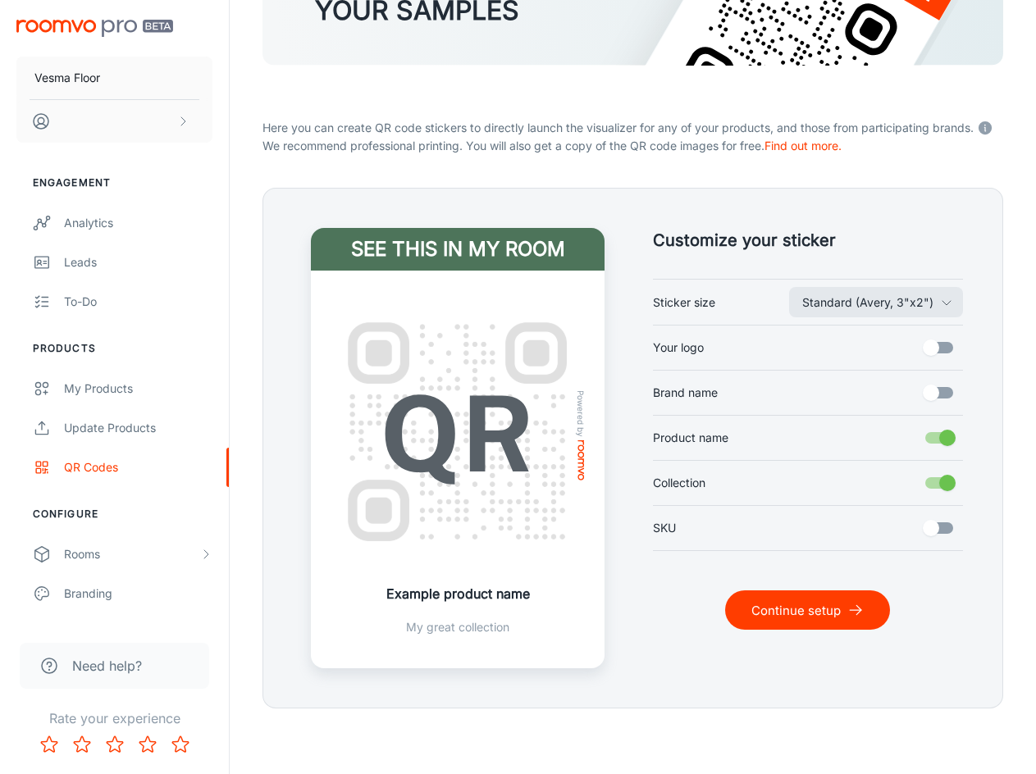
click at [949, 395] on input "Brand name" at bounding box center [931, 392] width 94 height 31
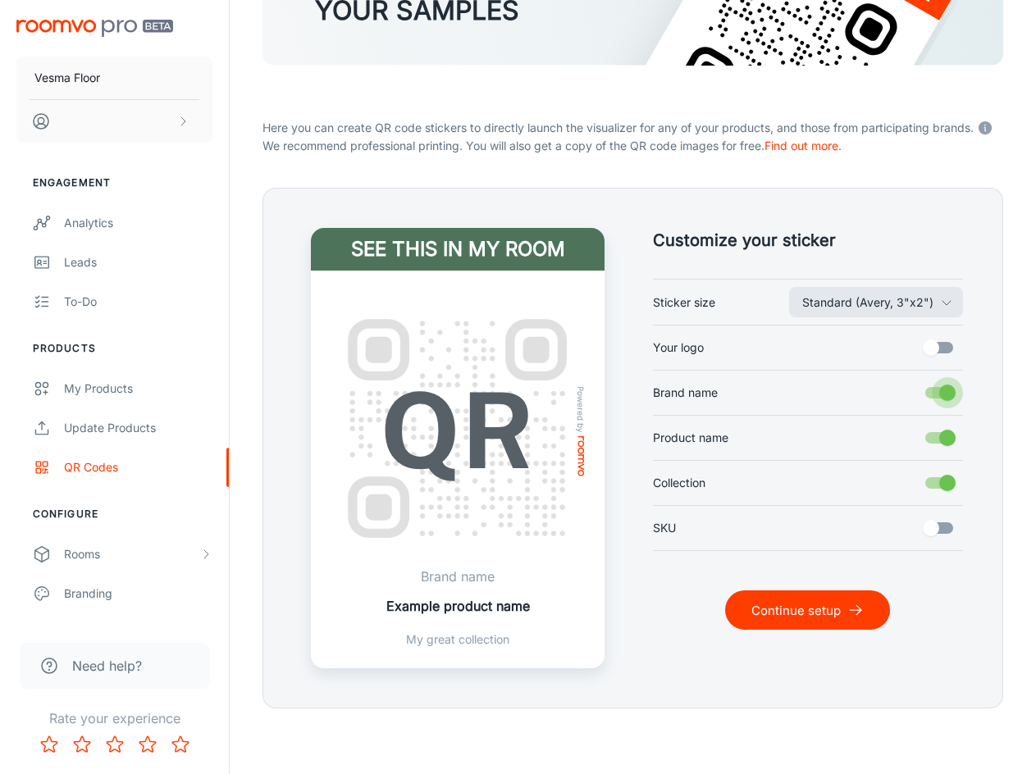
click at [949, 395] on input "Brand name" at bounding box center [948, 392] width 94 height 31
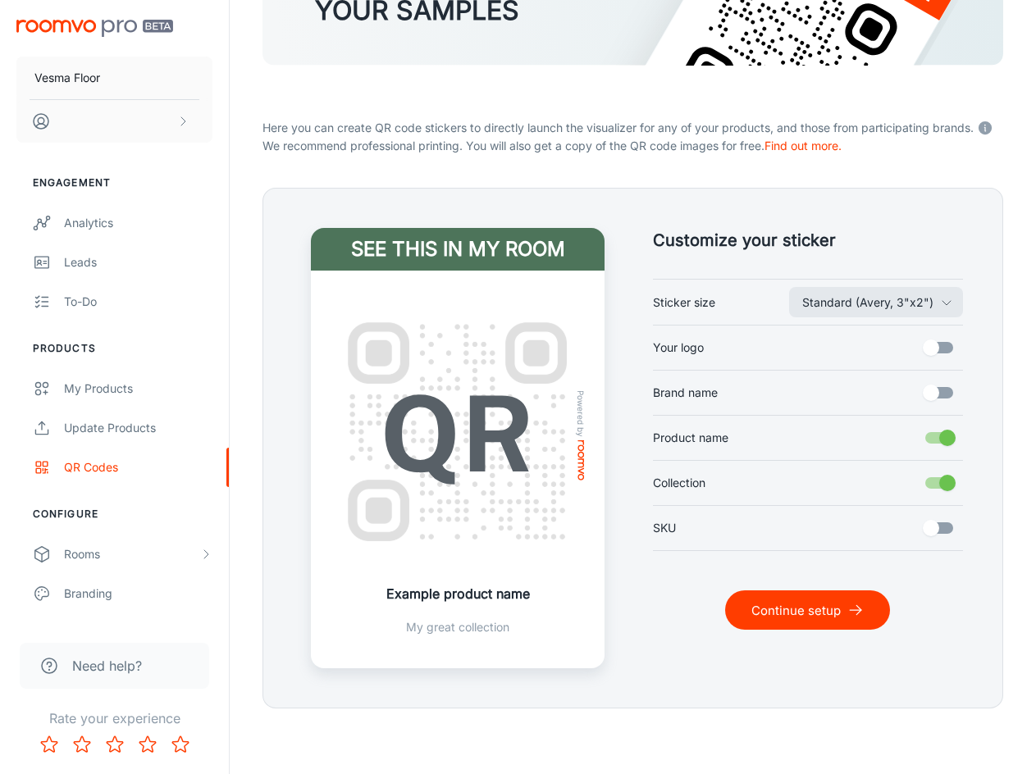
click at [942, 398] on input "Brand name" at bounding box center [931, 392] width 94 height 31
checkbox input "true"
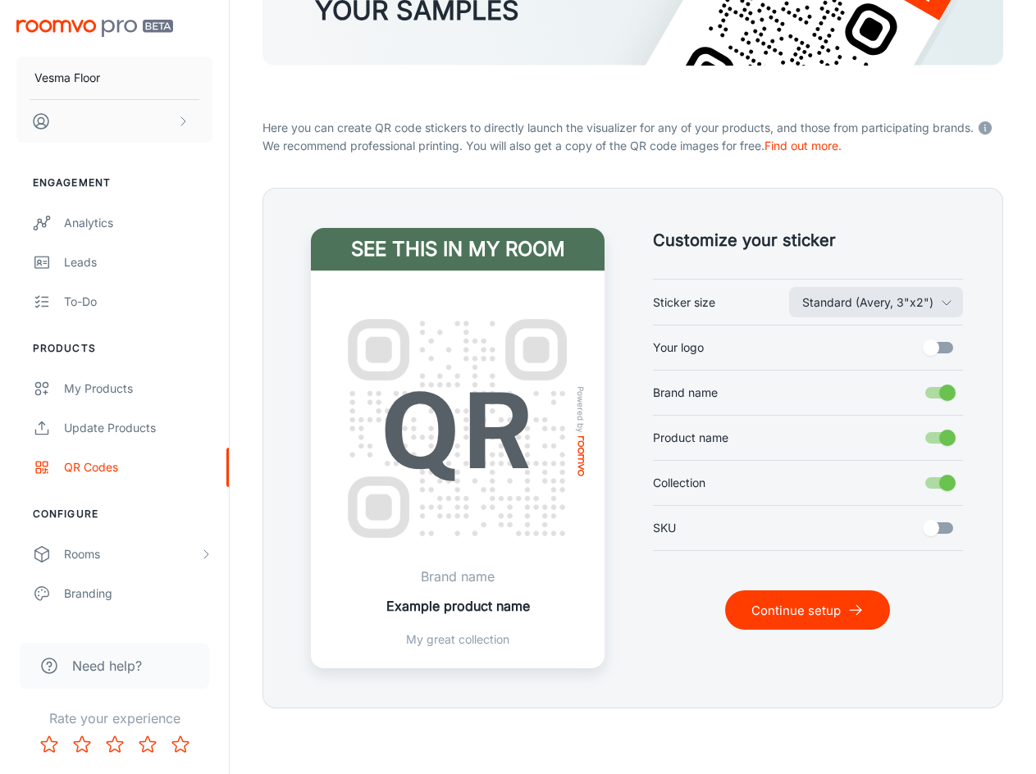
click at [943, 356] on input "Your logo" at bounding box center [931, 347] width 94 height 31
checkbox input "true"
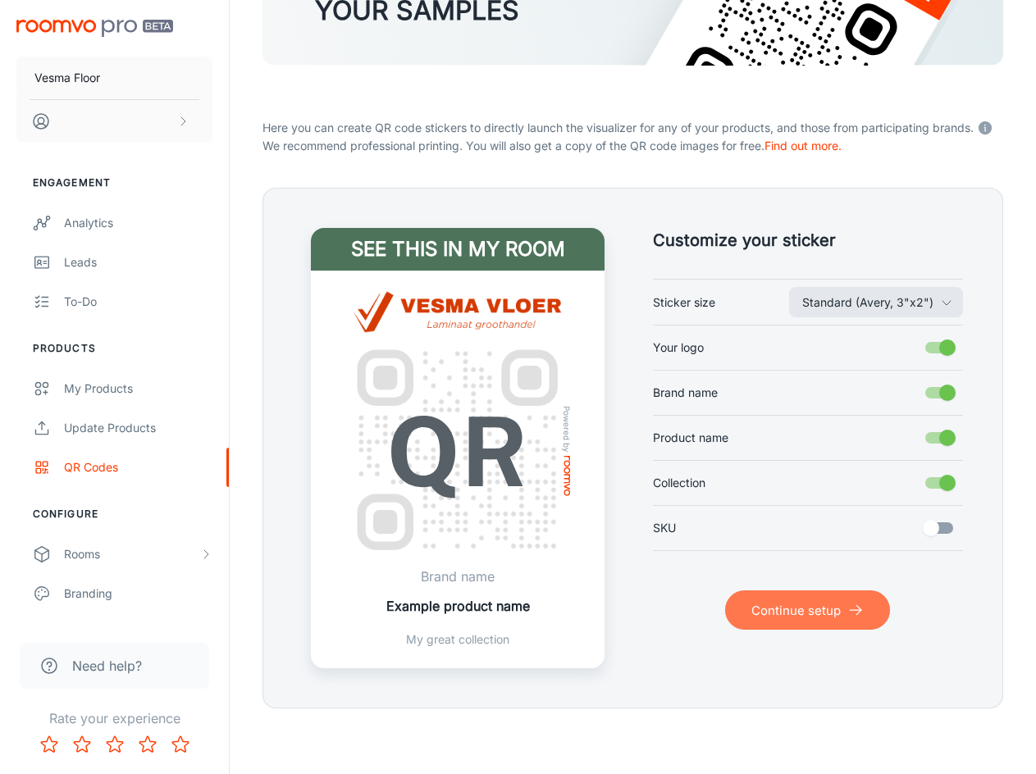
click at [802, 605] on font "Continue setup" at bounding box center [795, 611] width 89 height 16
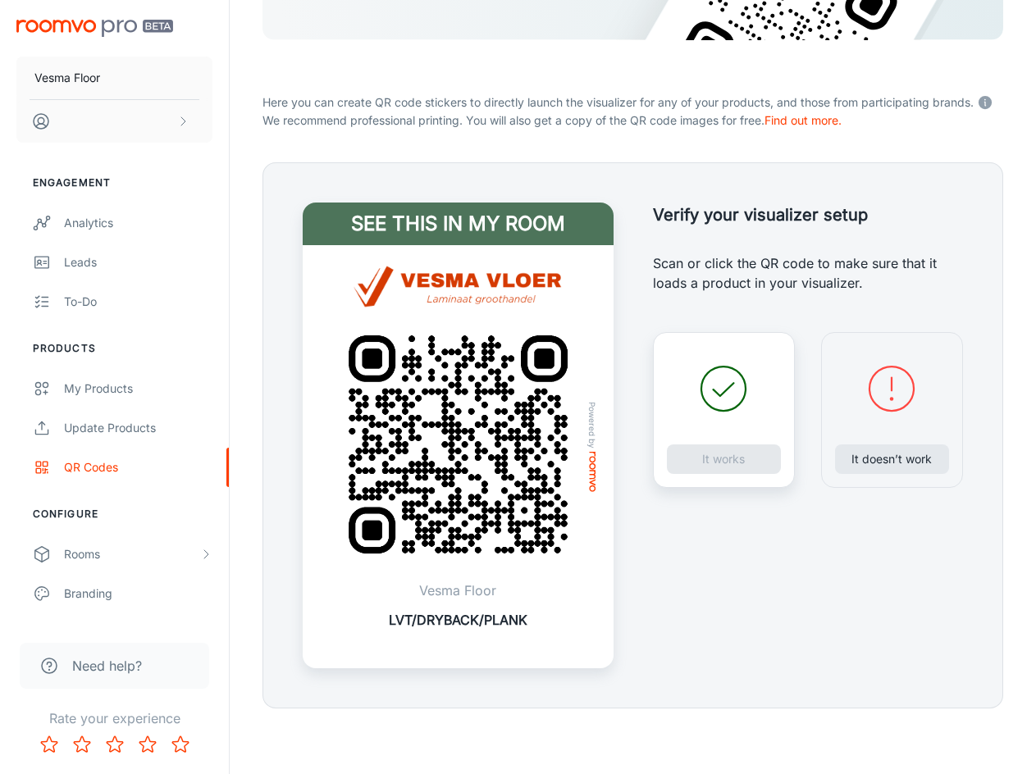
scroll to position [153, 0]
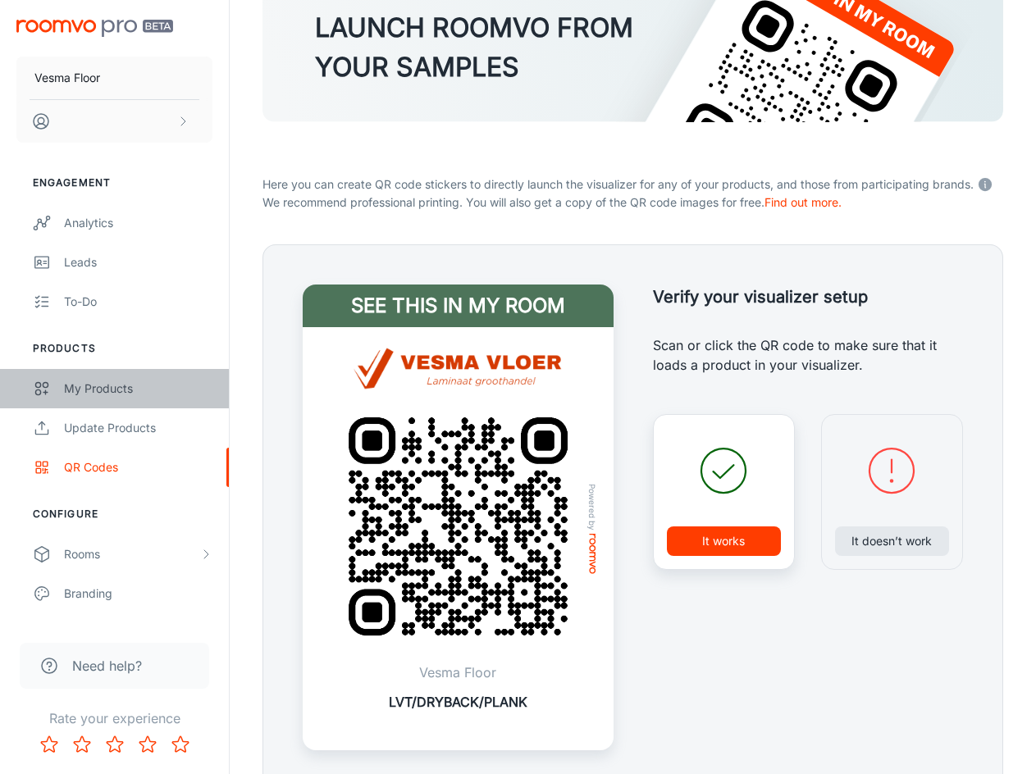
click at [131, 382] on font "My Products" at bounding box center [98, 388] width 69 height 14
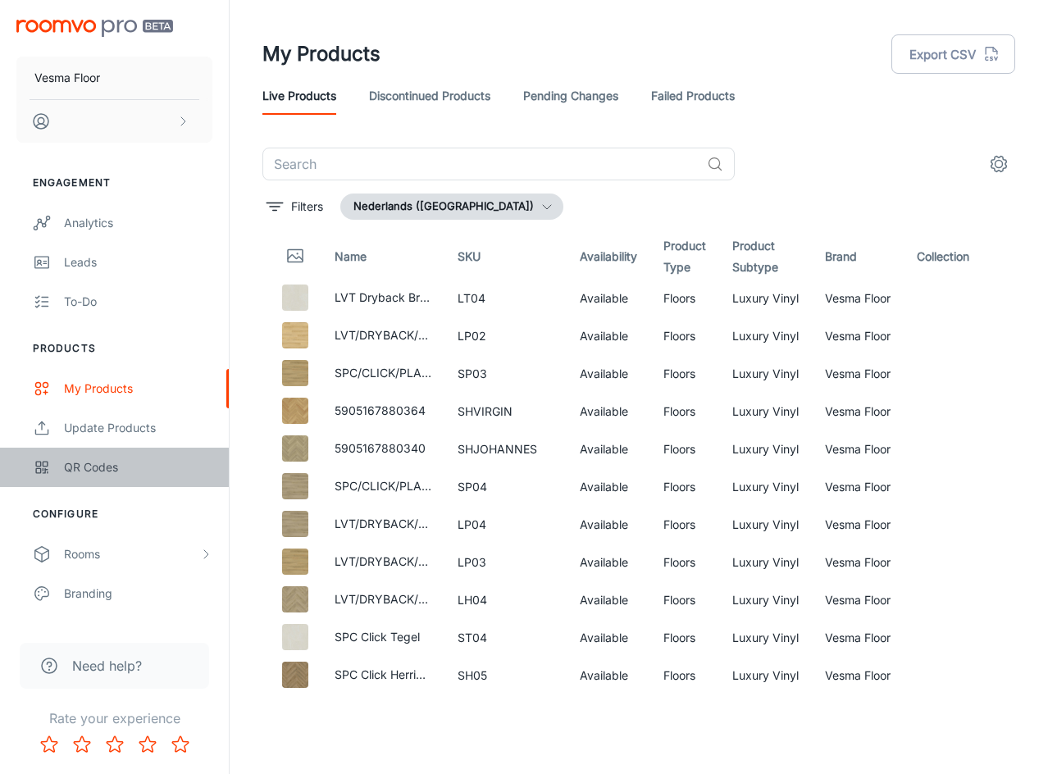
click at [117, 456] on link "QR Codes" at bounding box center [114, 467] width 229 height 39
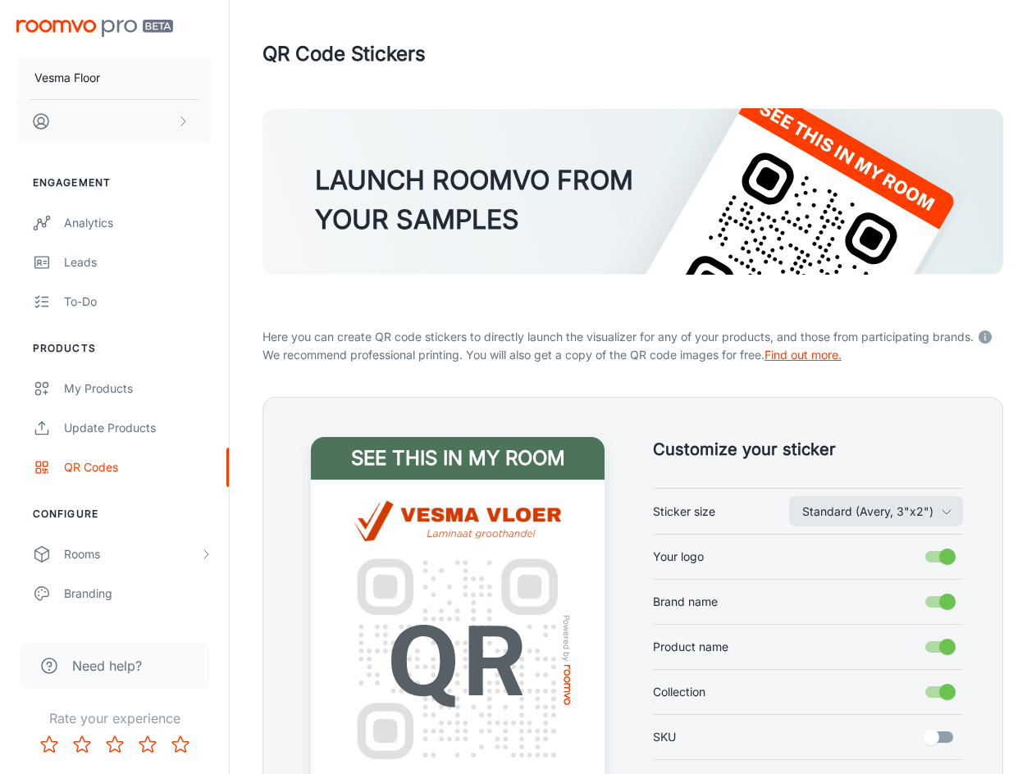
click at [831, 357] on font "Find out more." at bounding box center [803, 355] width 77 height 14
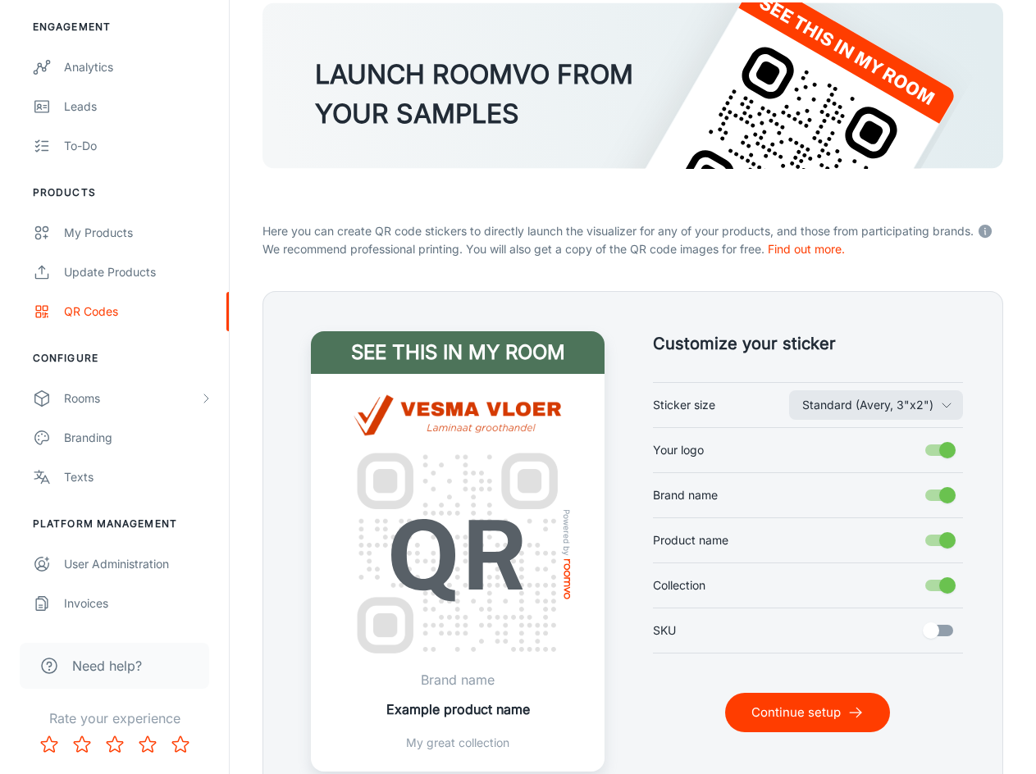
scroll to position [209, 0]
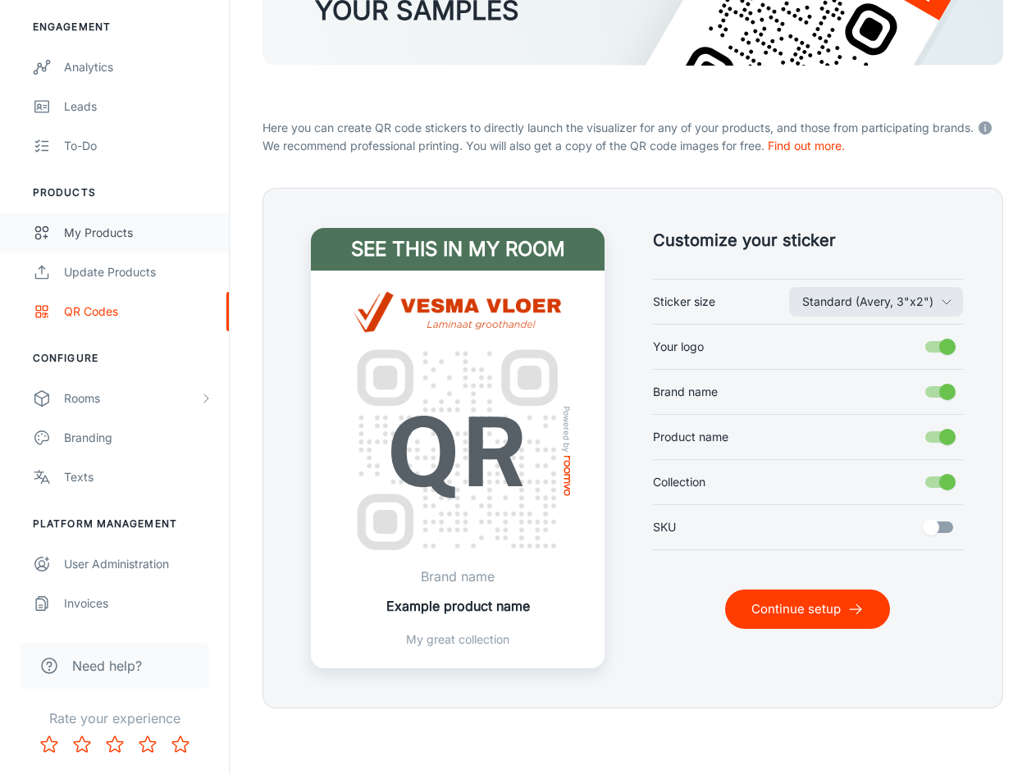
click at [112, 247] on link "My Products" at bounding box center [114, 232] width 229 height 39
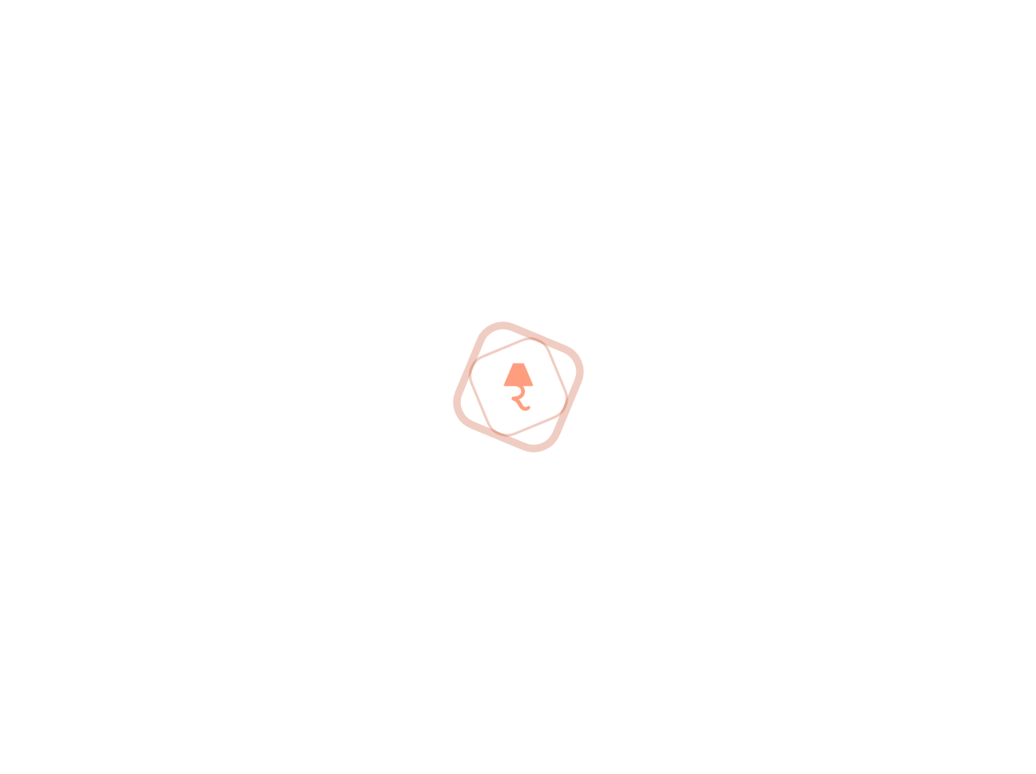
scroll to position [0, 0]
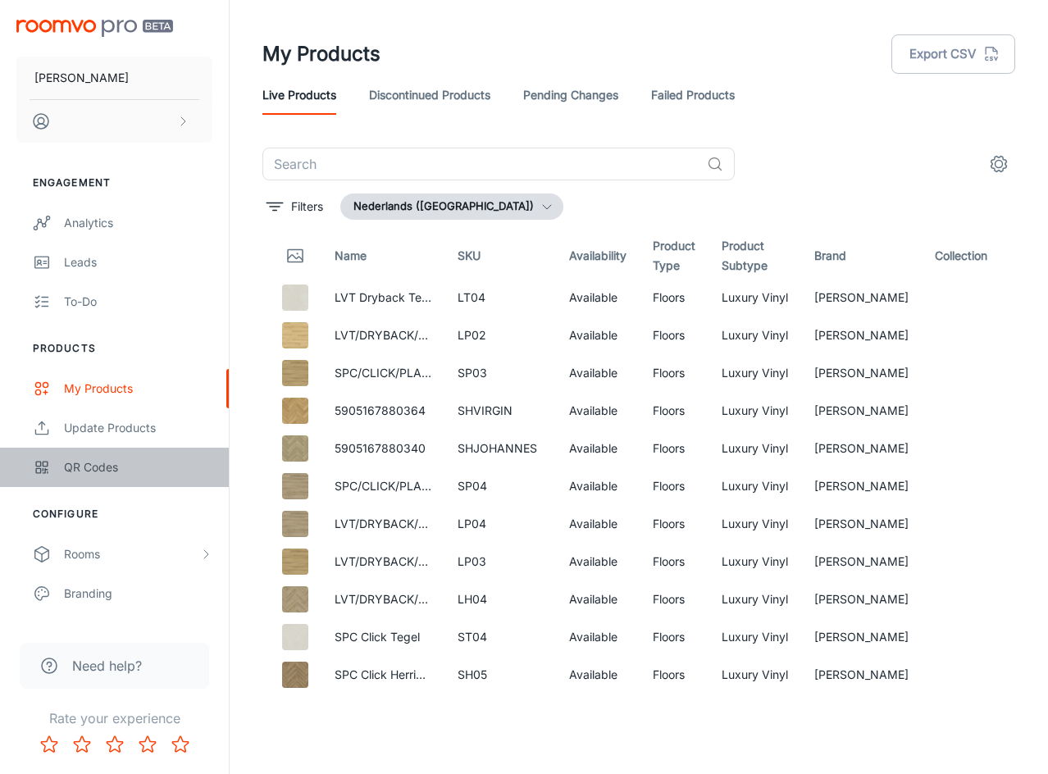
click at [152, 479] on link "QR Codes" at bounding box center [114, 467] width 229 height 39
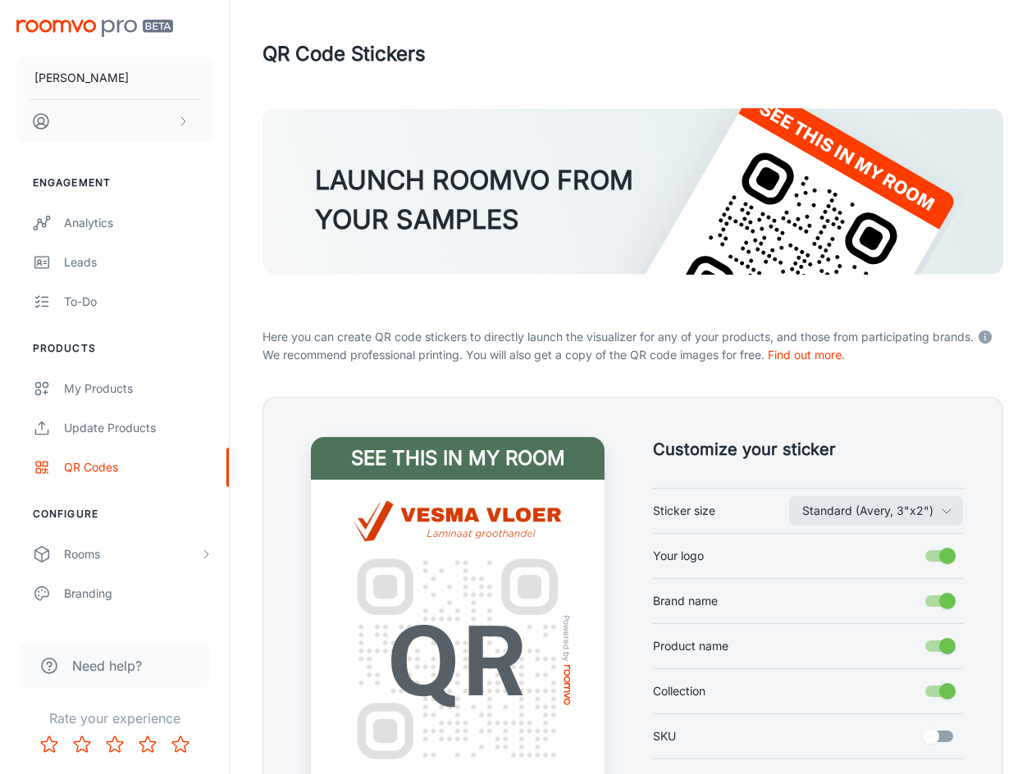
scroll to position [209, 0]
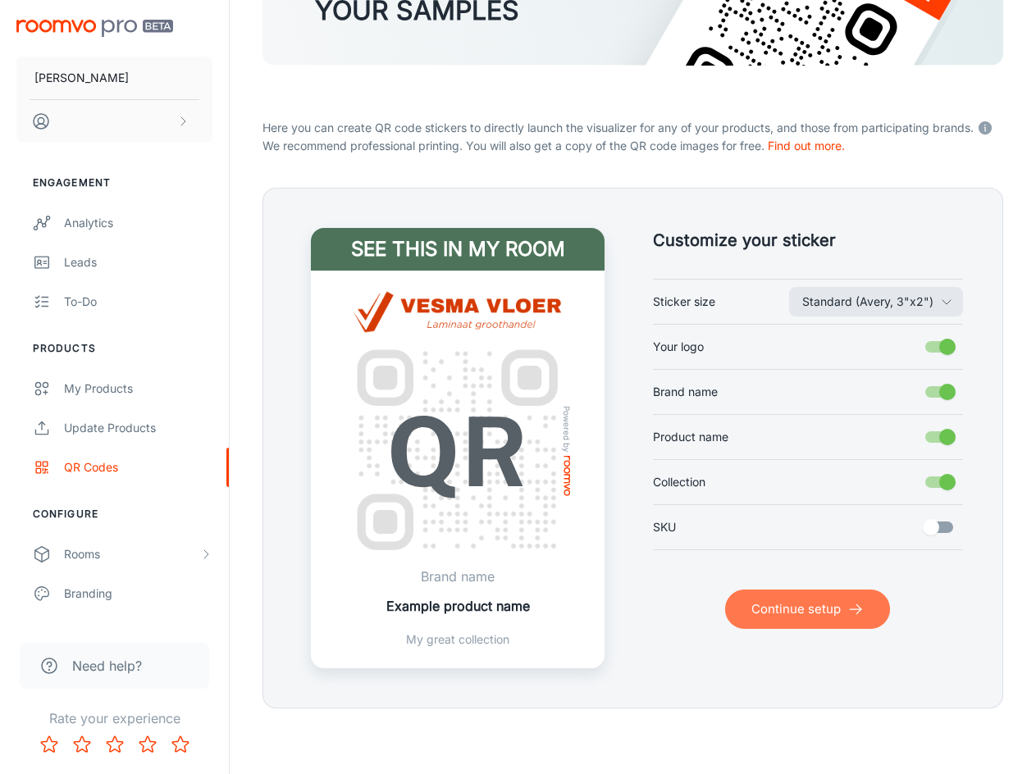
click at [820, 622] on button "Continue setup" at bounding box center [807, 609] width 165 height 39
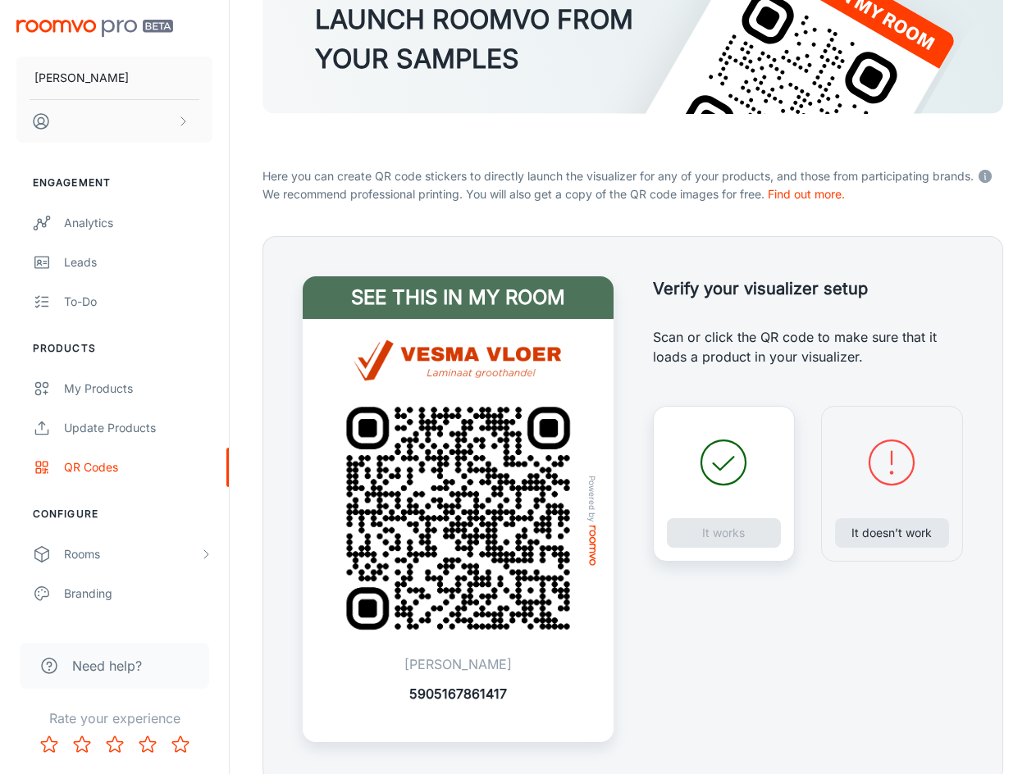
scroll to position [235, 0]
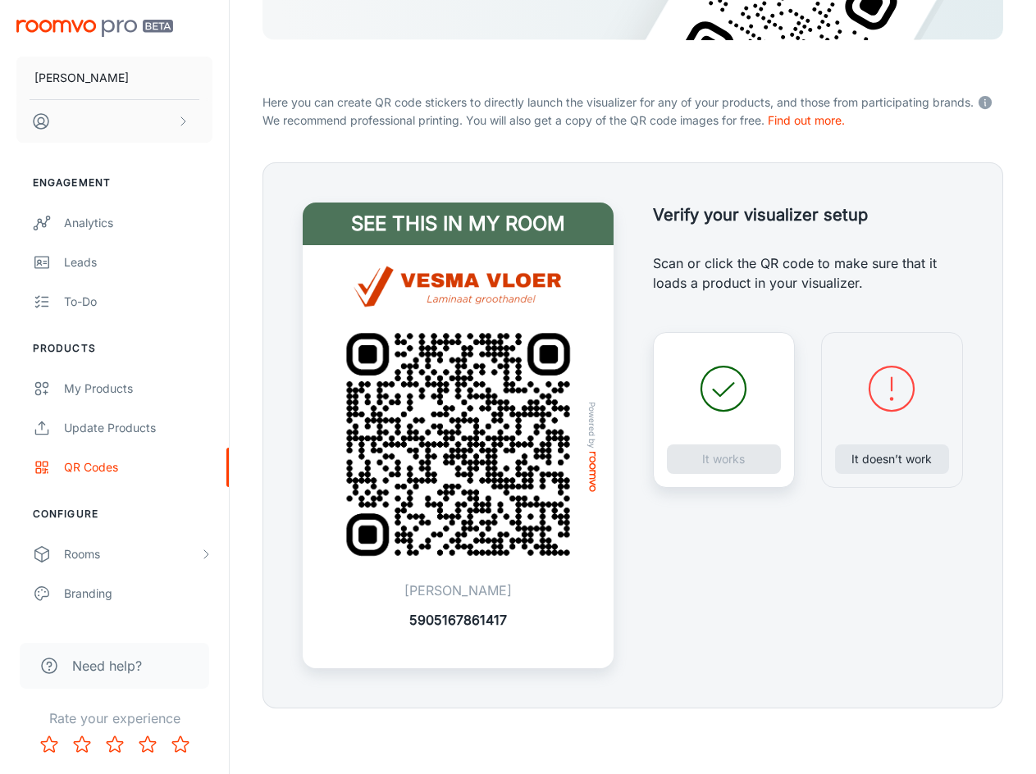
click at [718, 393] on polyline at bounding box center [724, 389] width 21 height 13
click at [707, 461] on div "It works" at bounding box center [724, 410] width 142 height 156
click at [719, 449] on button "It works" at bounding box center [724, 460] width 114 height 30
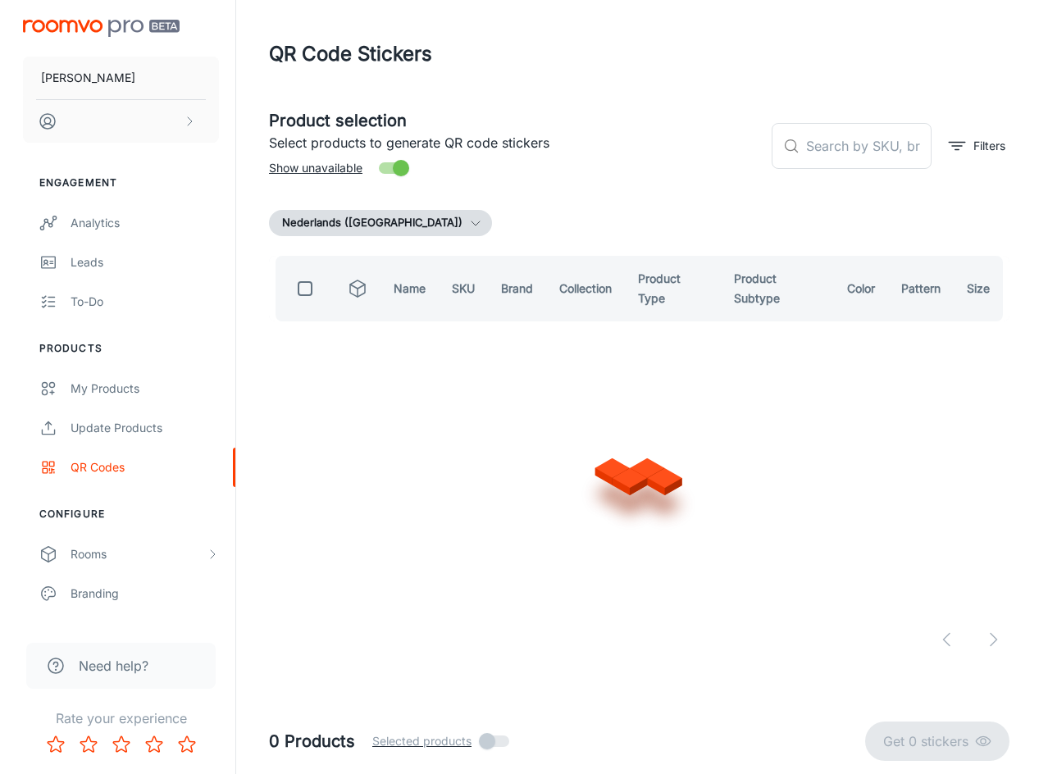
scroll to position [0, 0]
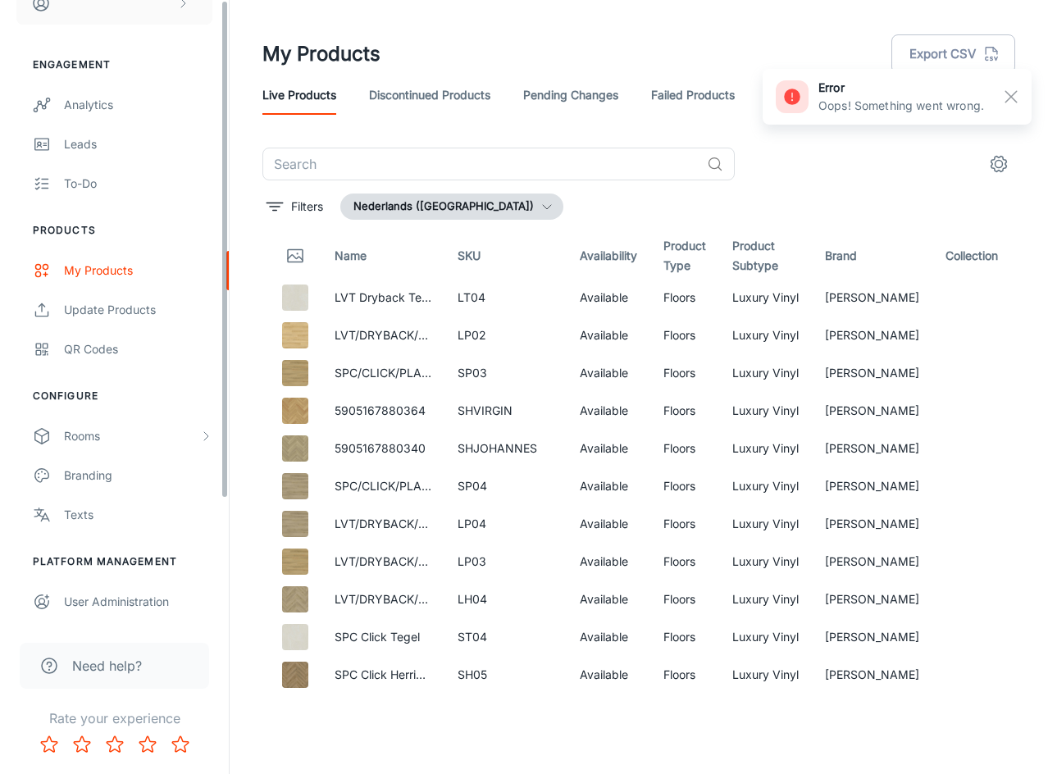
scroll to position [156, 0]
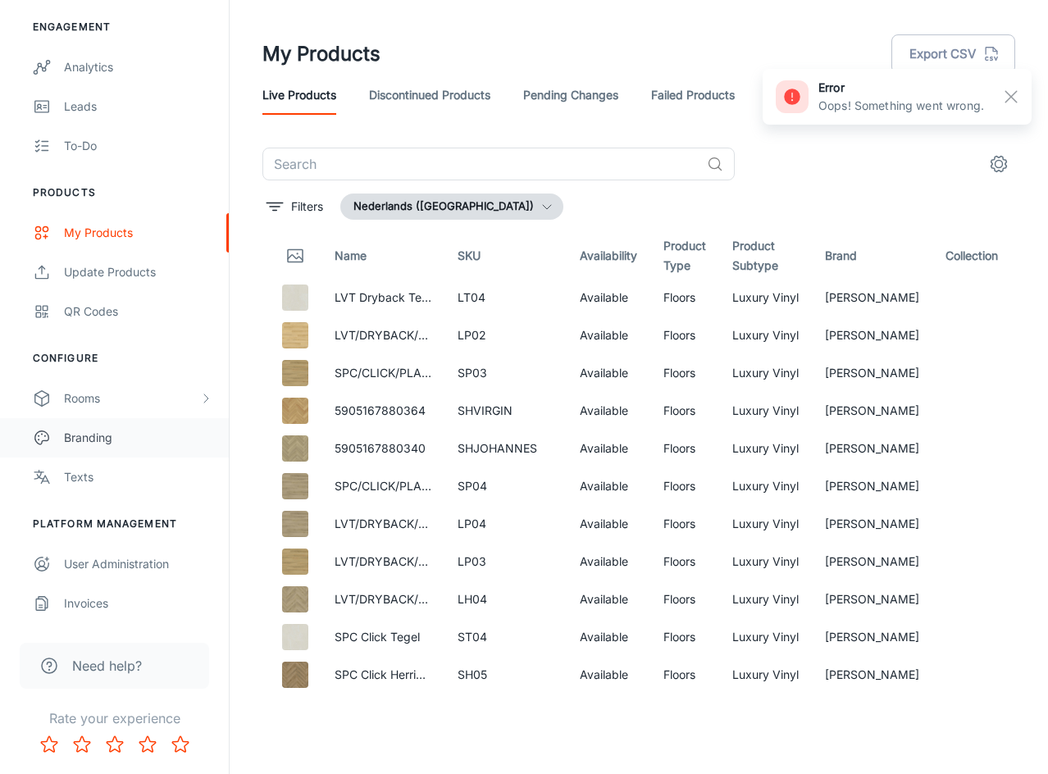
click at [112, 450] on link "Branding" at bounding box center [114, 437] width 229 height 39
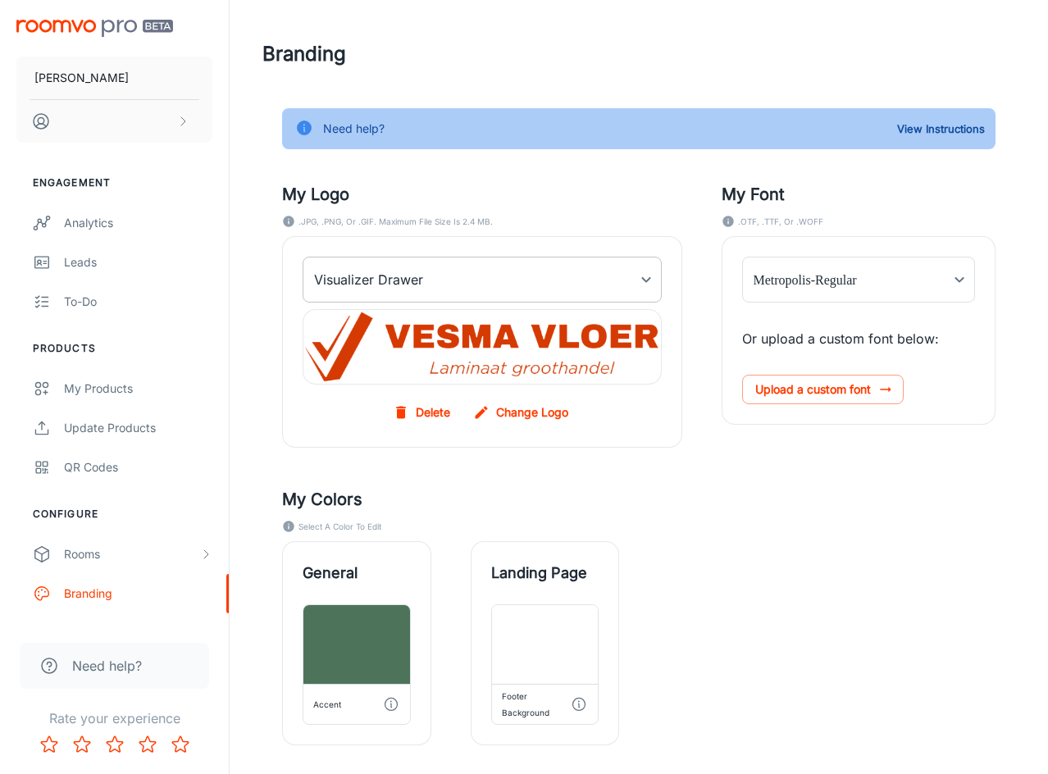
click at [492, 276] on body "Vesma Vloer Engagement Analytics Leads To-do Products My Products Update Produc…" at bounding box center [524, 387] width 1048 height 774
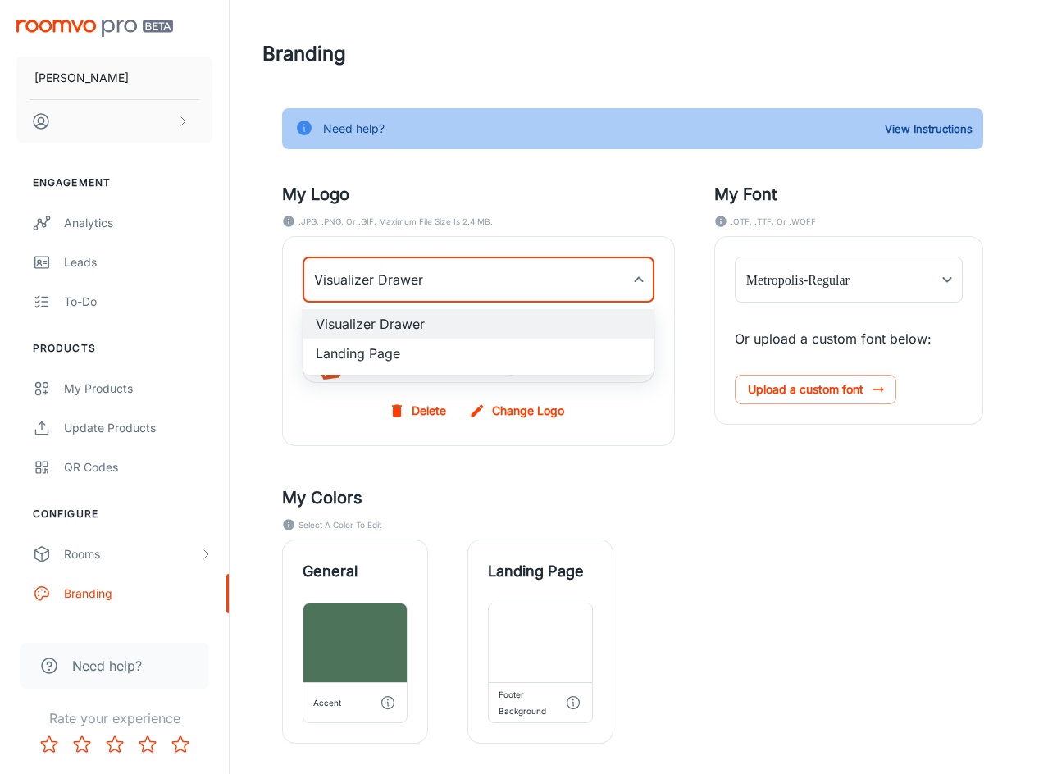
click at [671, 536] on div at bounding box center [524, 387] width 1048 height 774
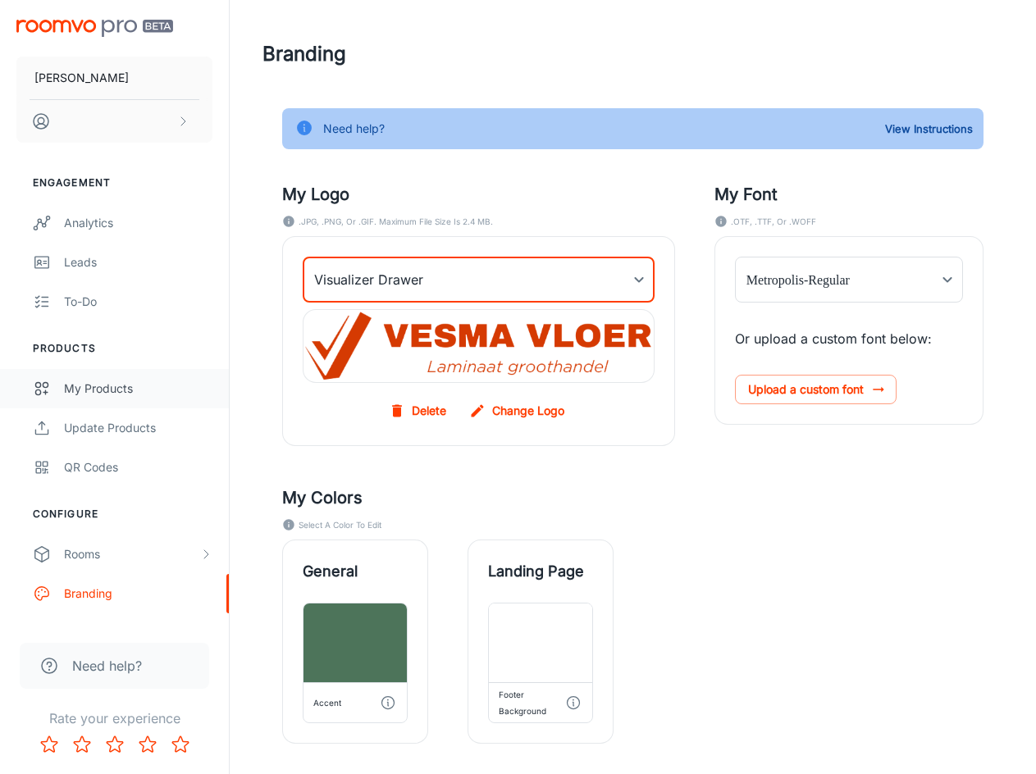
click at [90, 390] on div "My Products" at bounding box center [138, 389] width 148 height 18
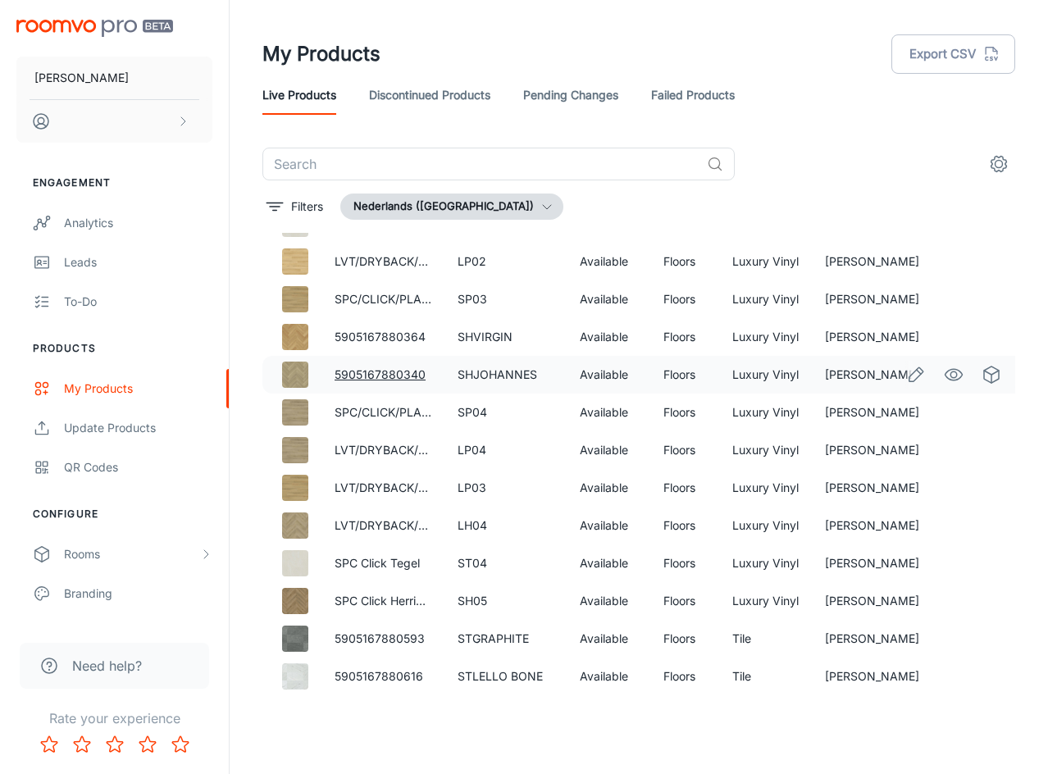
scroll to position [164, 0]
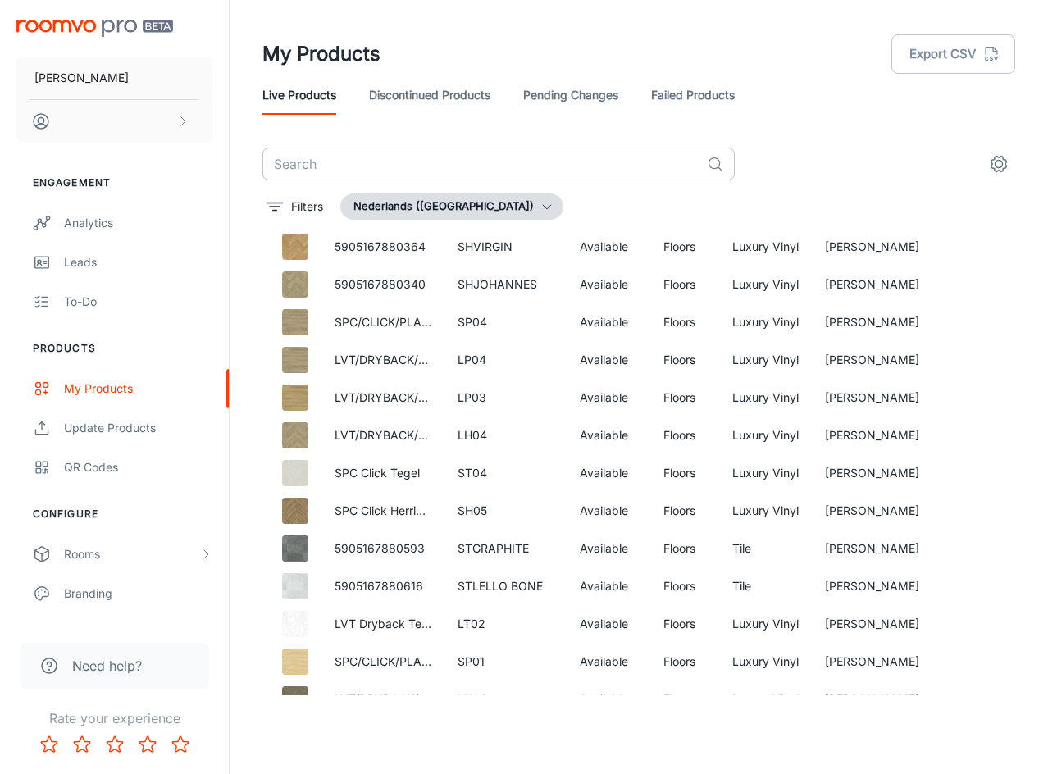
click at [455, 158] on input "text" at bounding box center [481, 164] width 438 height 33
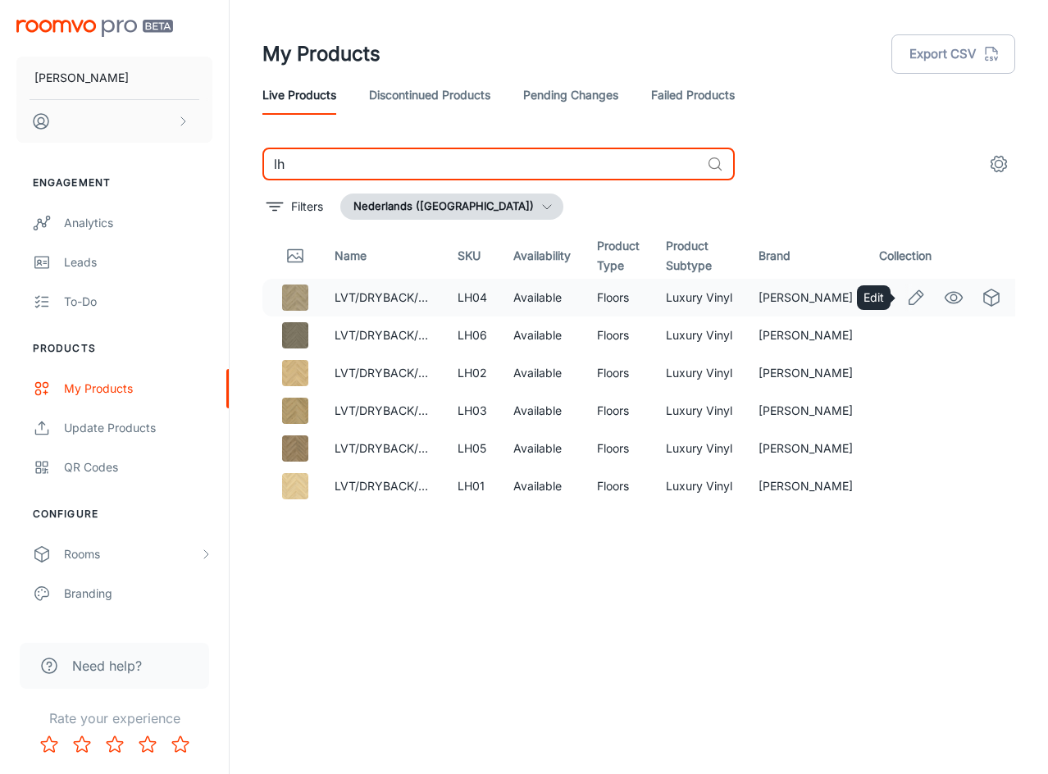
type input "lh"
click at [911, 301] on icon "Edit" at bounding box center [916, 298] width 20 height 20
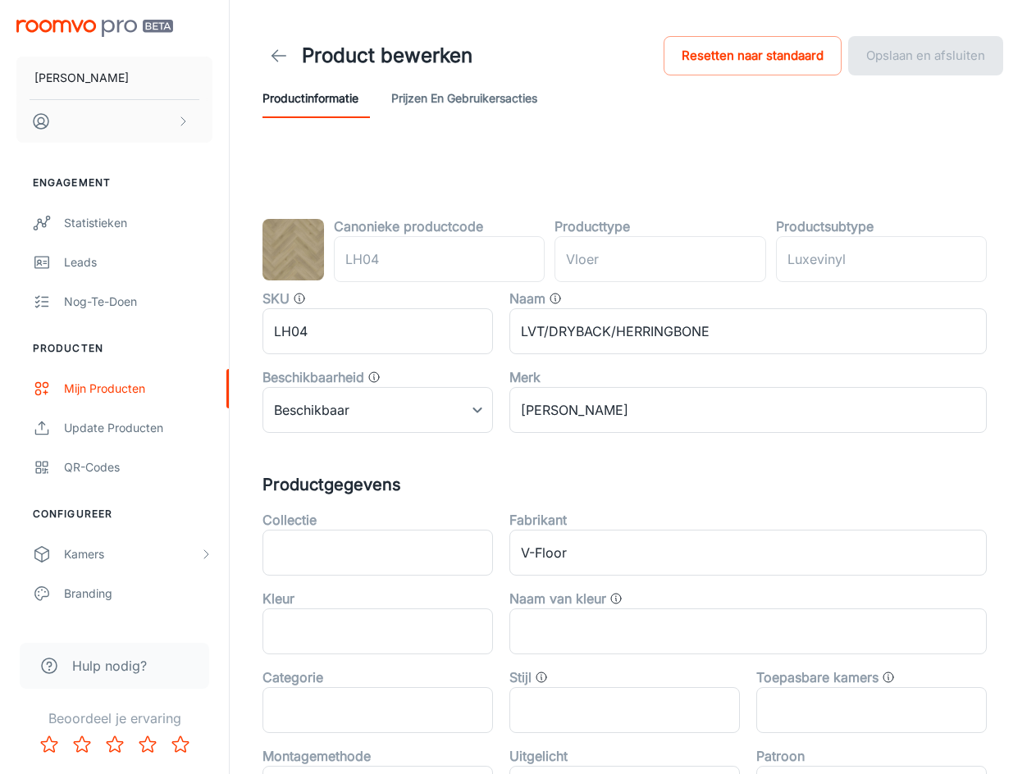
type input "vloer"
type input "Luxevinyl"
drag, startPoint x: 321, startPoint y: 335, endPoint x: 264, endPoint y: 329, distance: 57.0
click at [264, 329] on input "LH04" at bounding box center [377, 331] width 231 height 46
drag, startPoint x: 742, startPoint y: 334, endPoint x: 514, endPoint y: 336, distance: 228.1
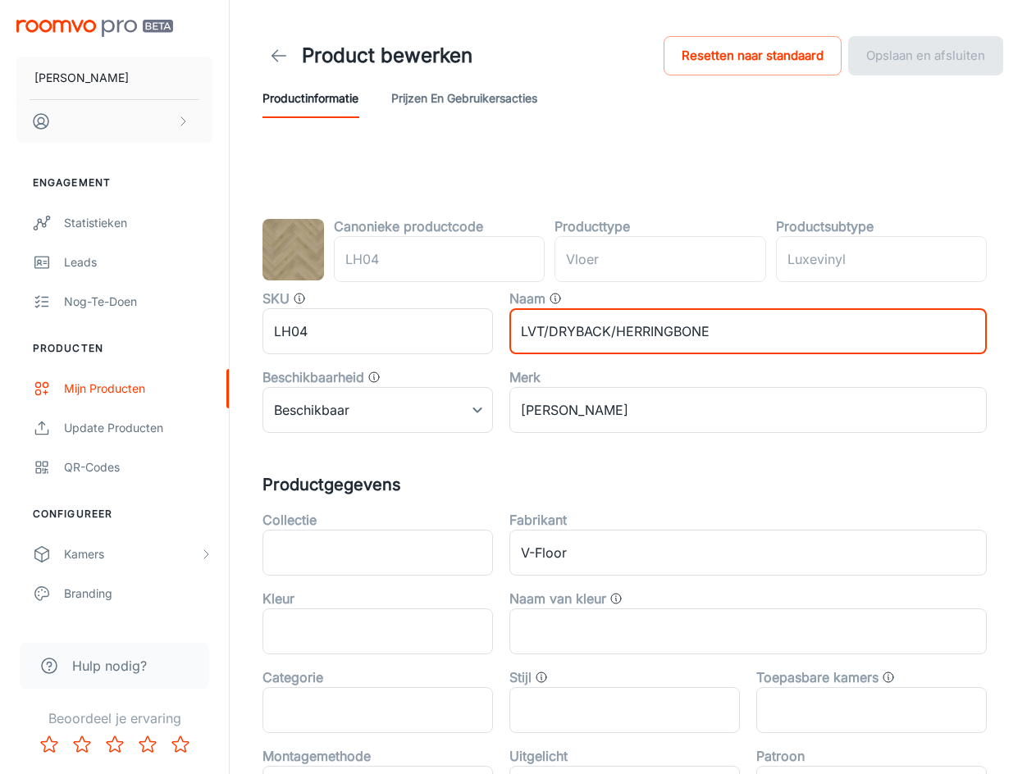
click at [514, 336] on input "LVT/DRYBACK/HERRINGBONE" at bounding box center [747, 331] width 477 height 46
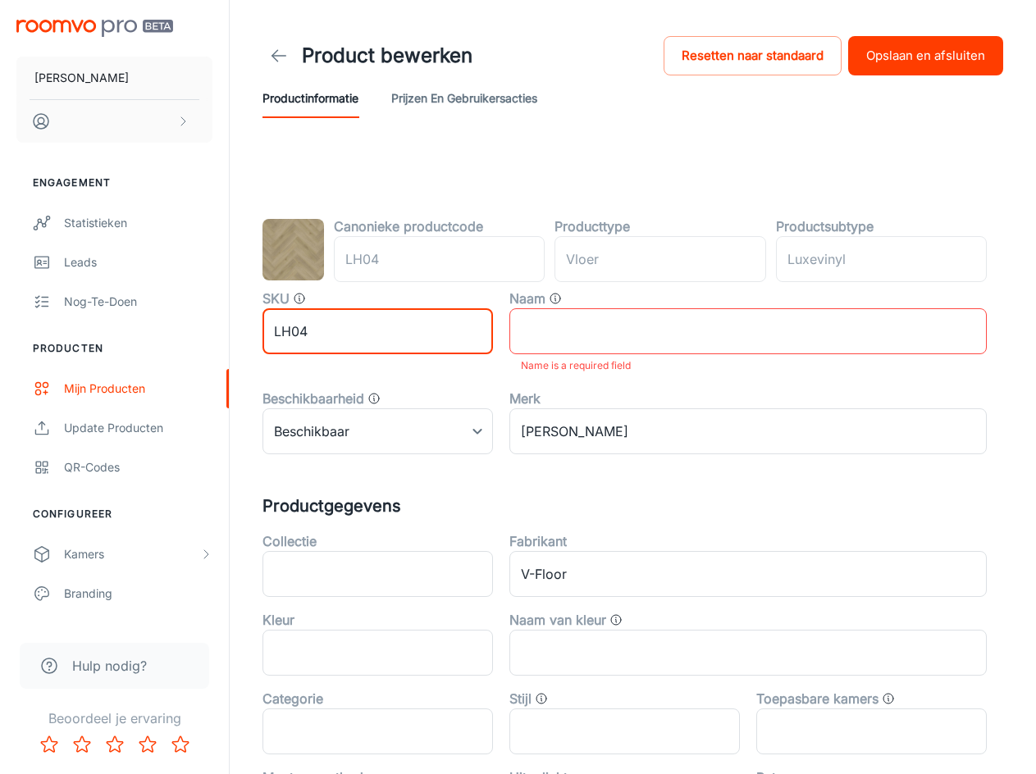
drag, startPoint x: 329, startPoint y: 333, endPoint x: 267, endPoint y: 335, distance: 61.6
click at [267, 335] on input "LH04" at bounding box center [377, 331] width 231 height 46
paste input "VT/DRYBACK/HERRINGBONE"
type input "LVT/DRYBACK/HERRINGBONE"
click at [580, 334] on input "text" at bounding box center [747, 331] width 477 height 46
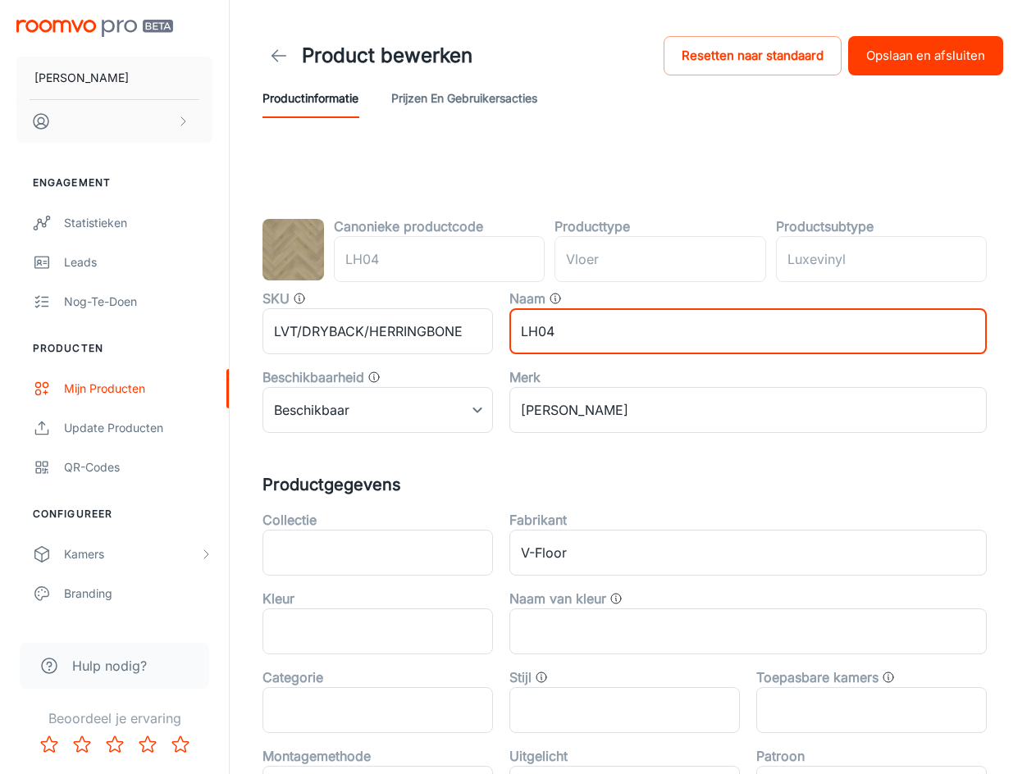
type input "LH04"
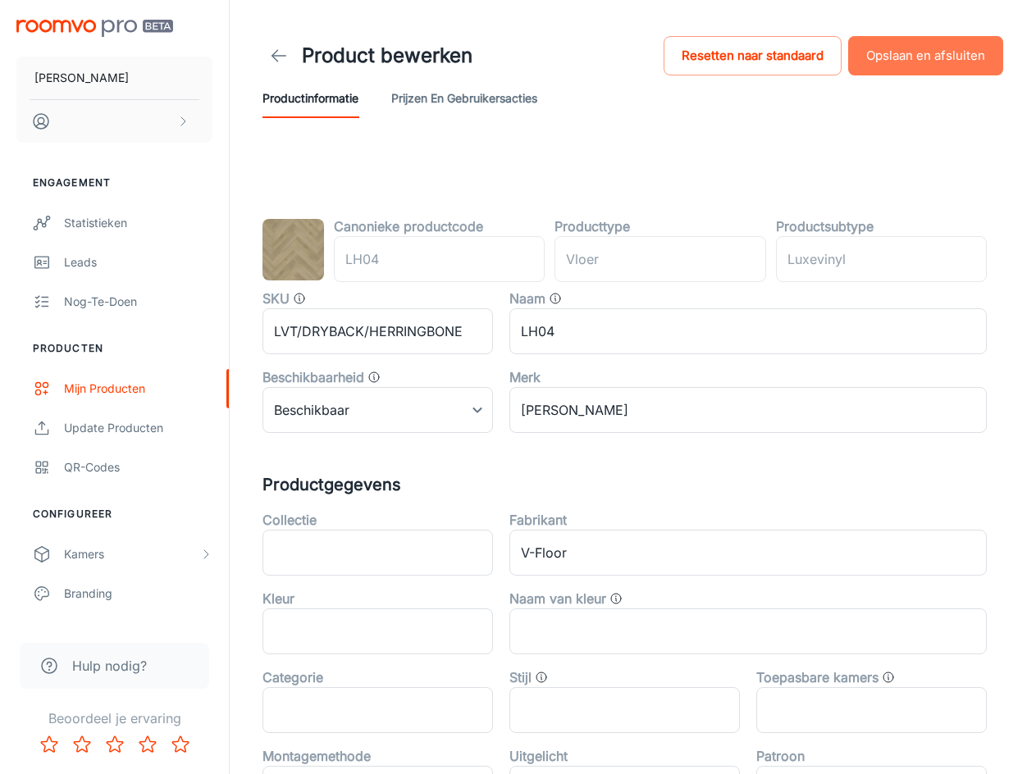
click at [892, 64] on button "Opslaan en afsluiten" at bounding box center [925, 55] width 155 height 39
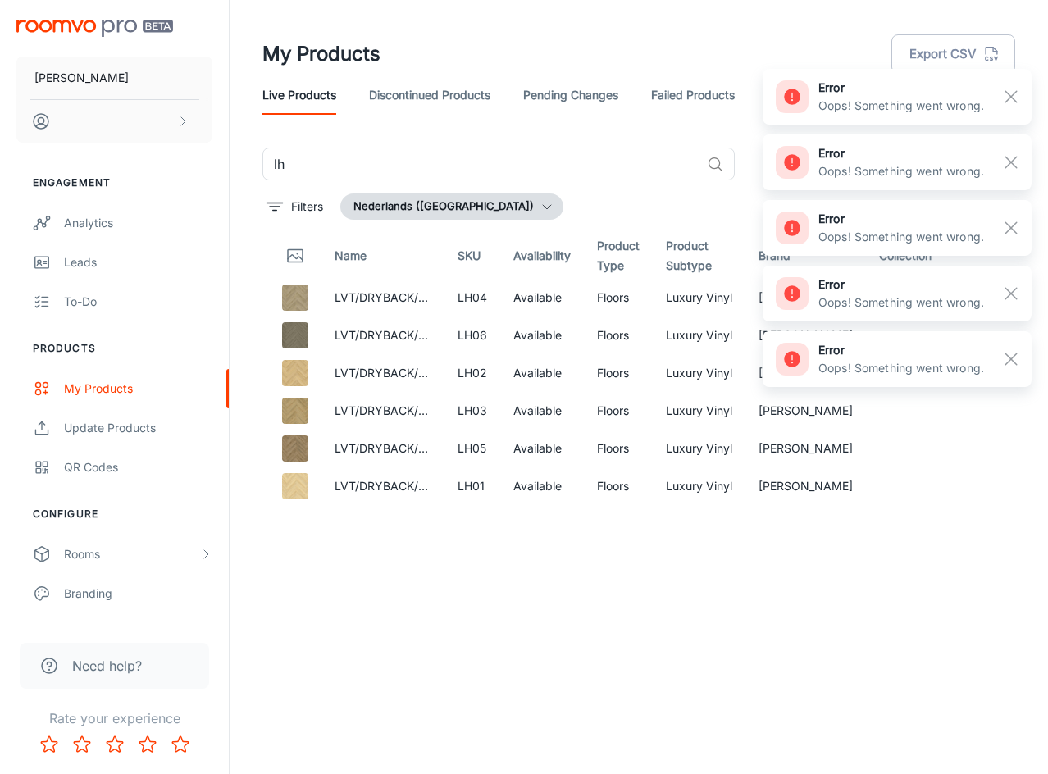
click at [733, 598] on div "Name SKU Availability Product Type Product Subtype Brand Collection LVT/DRYBACK…" at bounding box center [638, 464] width 753 height 463
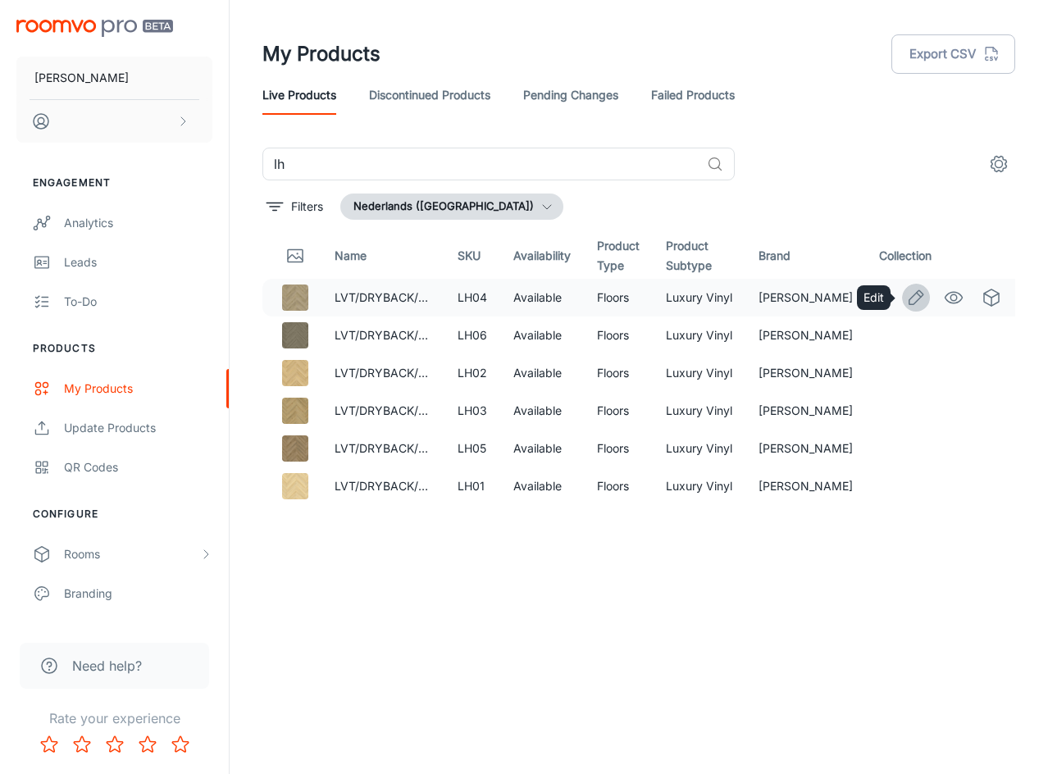
click at [920, 291] on icon "Edit" at bounding box center [917, 297] width 14 height 14
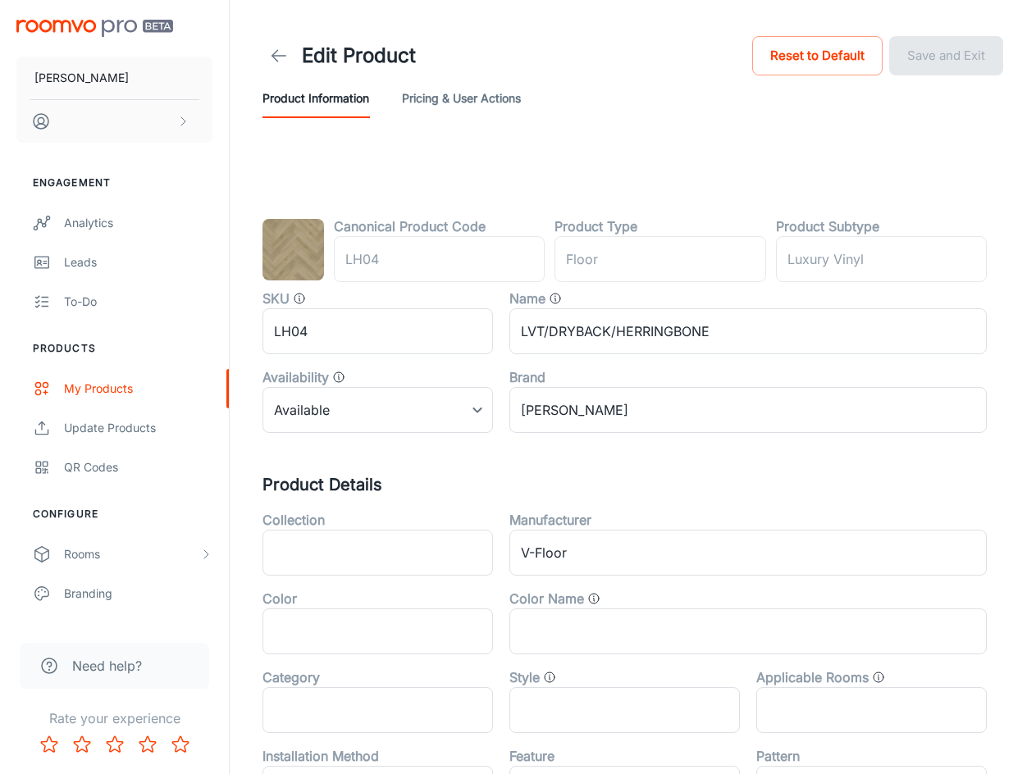
type input "vloer"
type input "Luxevinyl"
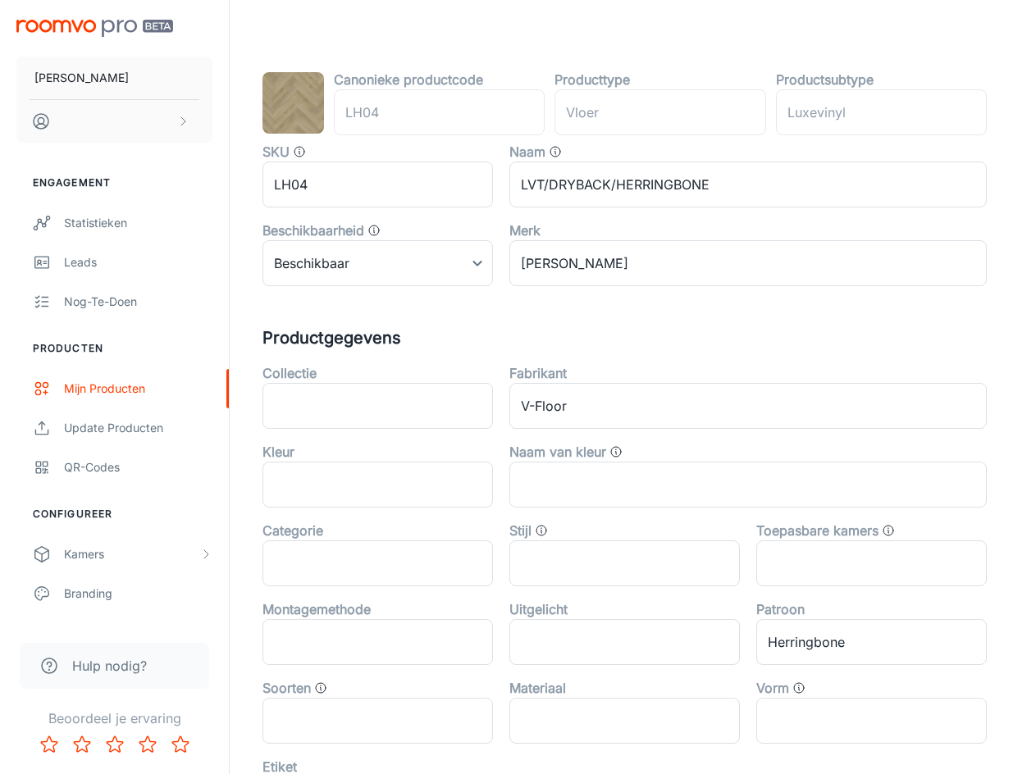
scroll to position [164, 0]
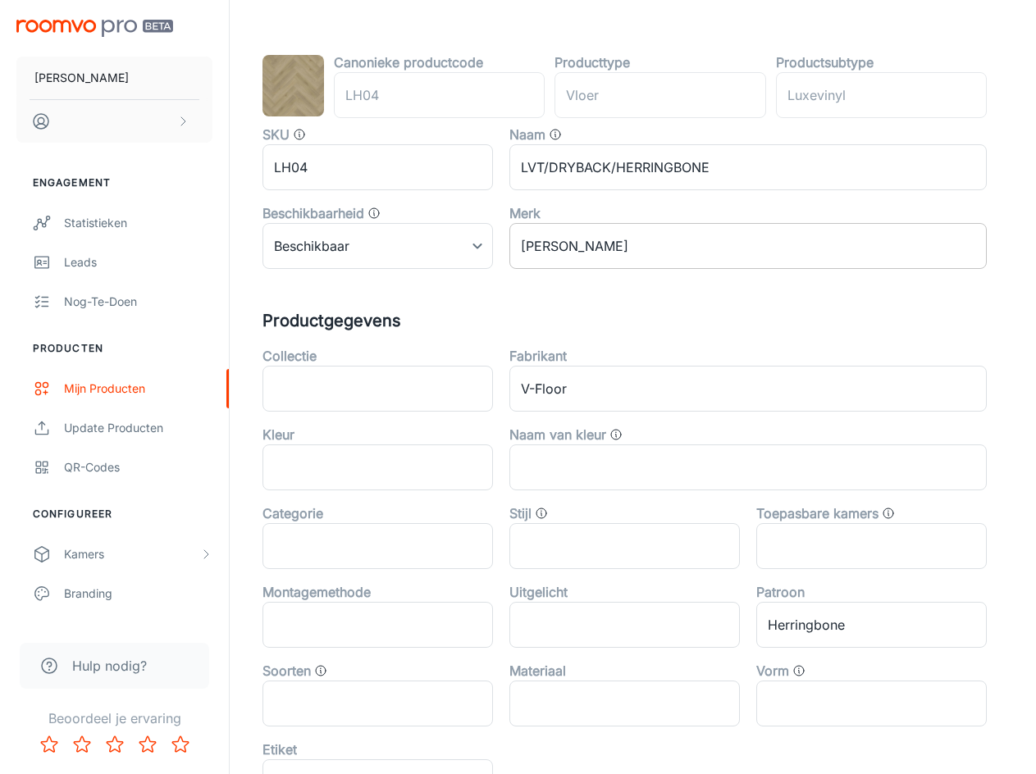
click at [659, 257] on input "[PERSON_NAME]" at bounding box center [747, 246] width 477 height 46
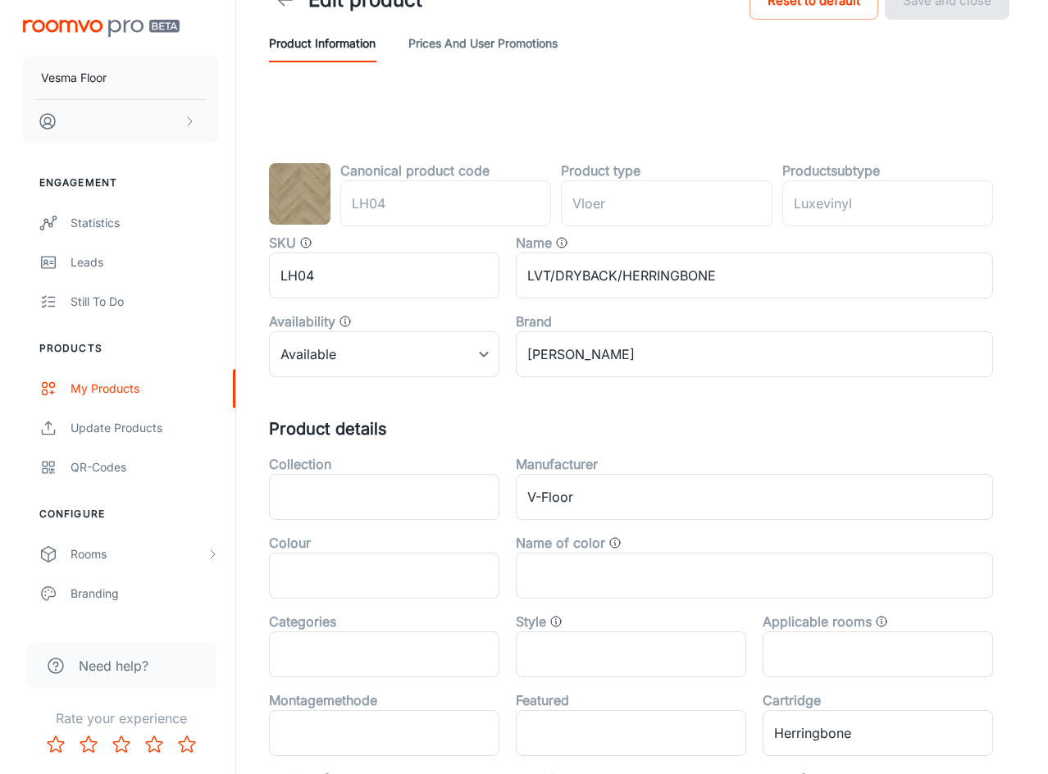
scroll to position [0, 0]
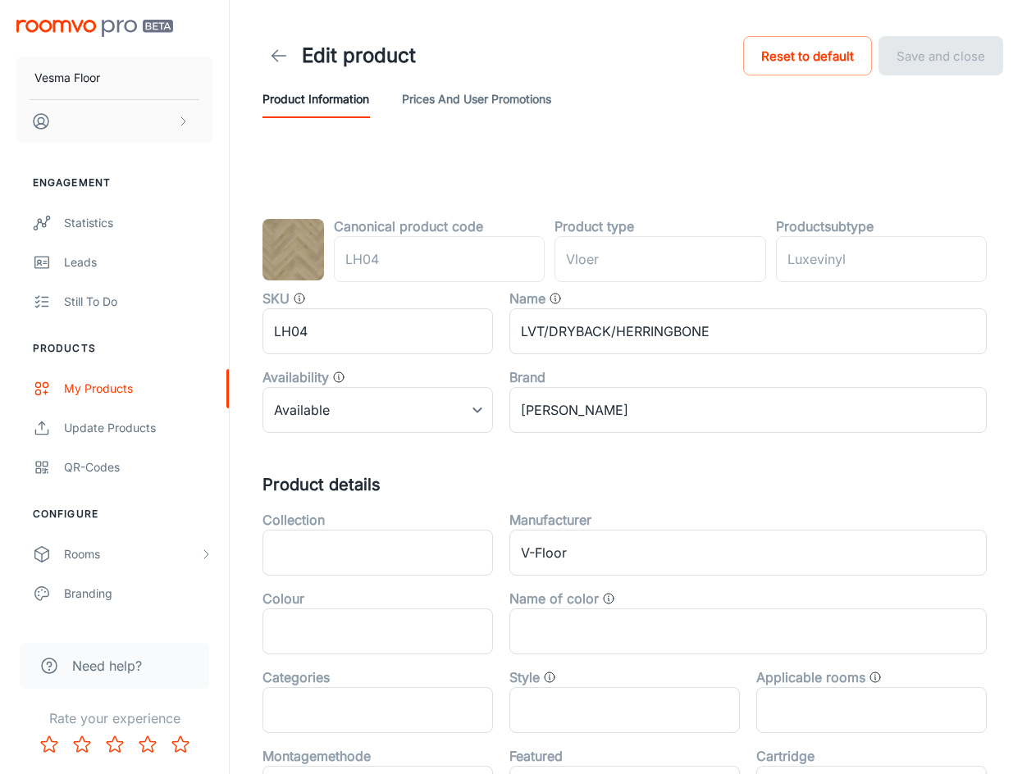
click at [579, 472] on div "Canonical product code LH04 ​ Product type vloer ​ Productsubtype Luxevinyl ​ S…" at bounding box center [632, 704] width 741 height 975
click at [146, 430] on font "Update Products" at bounding box center [110, 428] width 92 height 14
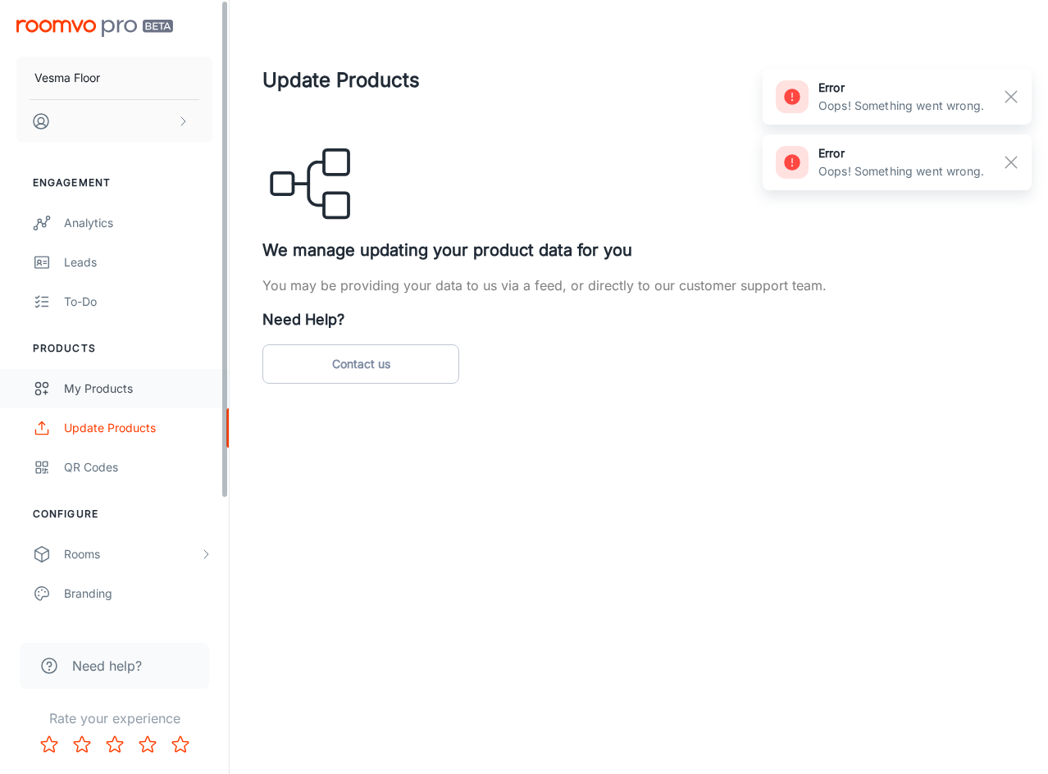
click at [101, 386] on div "My Products" at bounding box center [138, 389] width 148 height 18
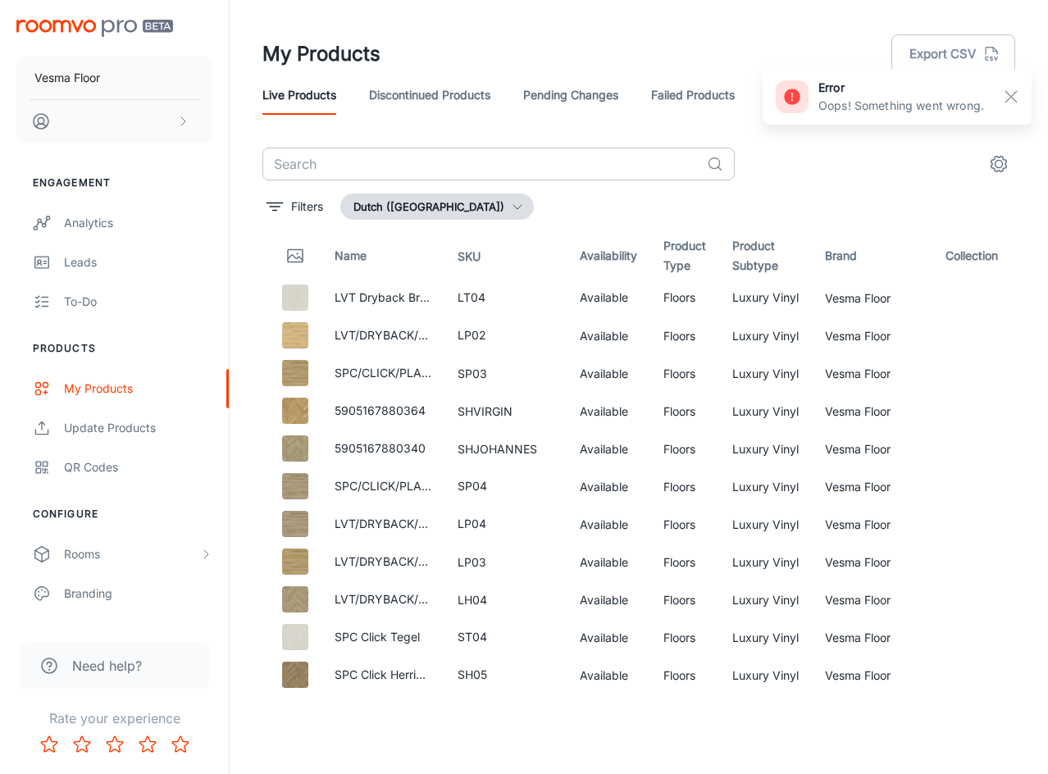
click at [545, 151] on input "text" at bounding box center [481, 164] width 438 height 33
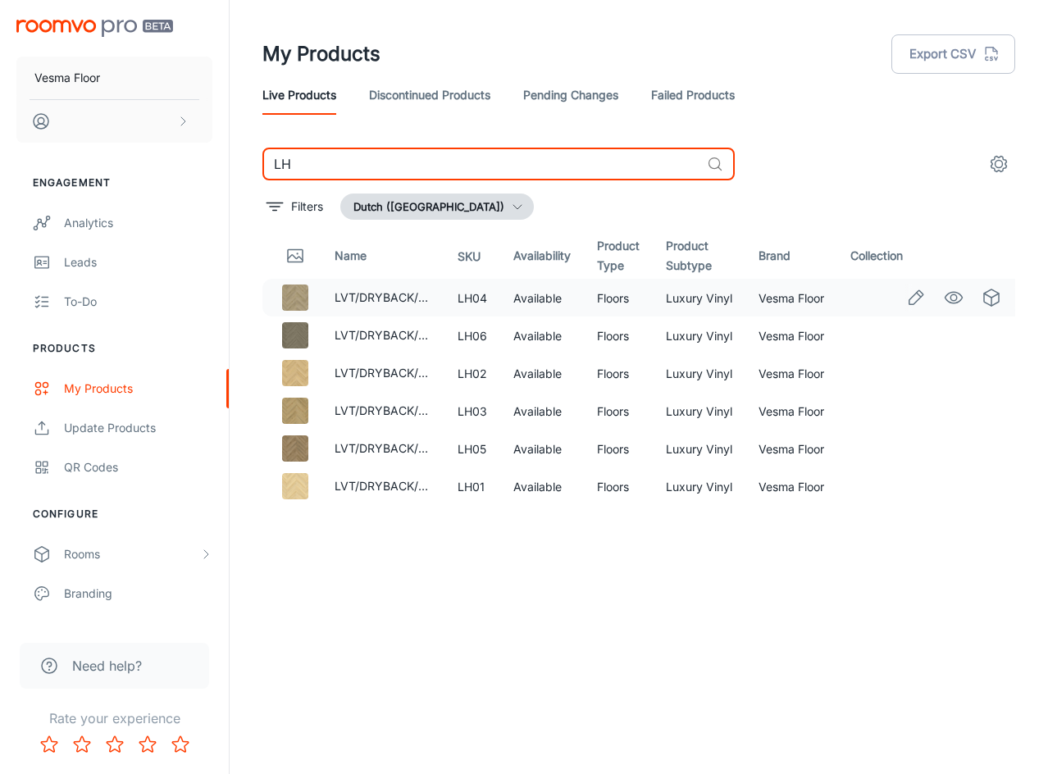
type input "LH"
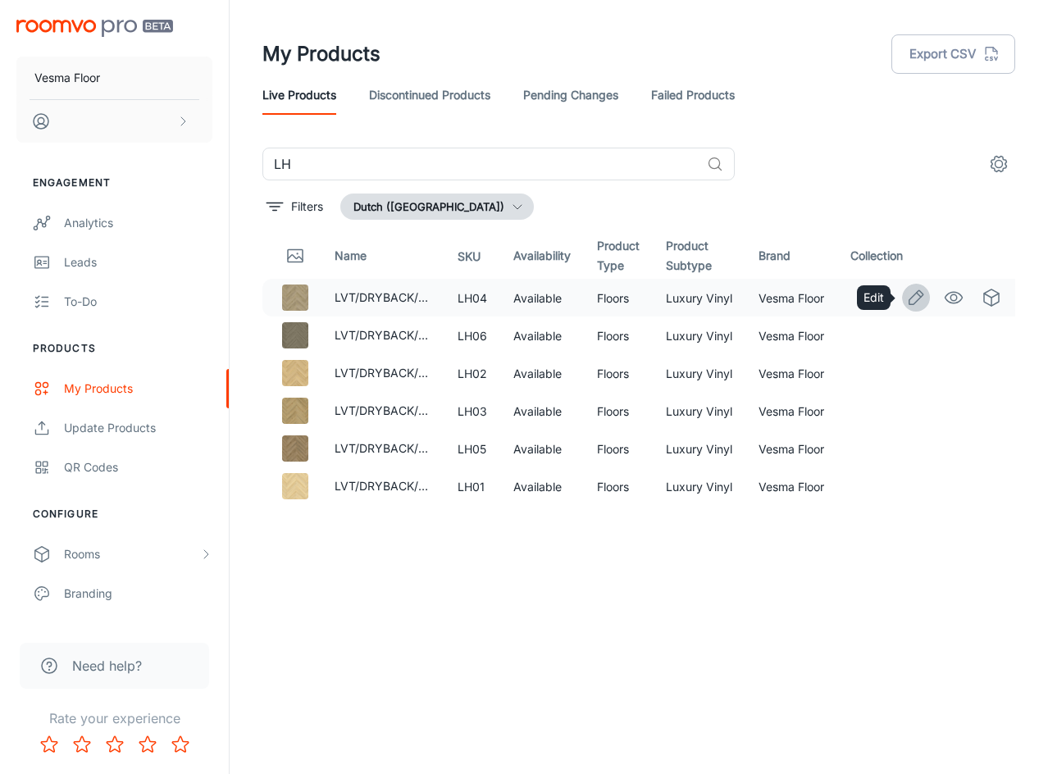
click at [922, 297] on icon "Edit" at bounding box center [917, 298] width 14 height 14
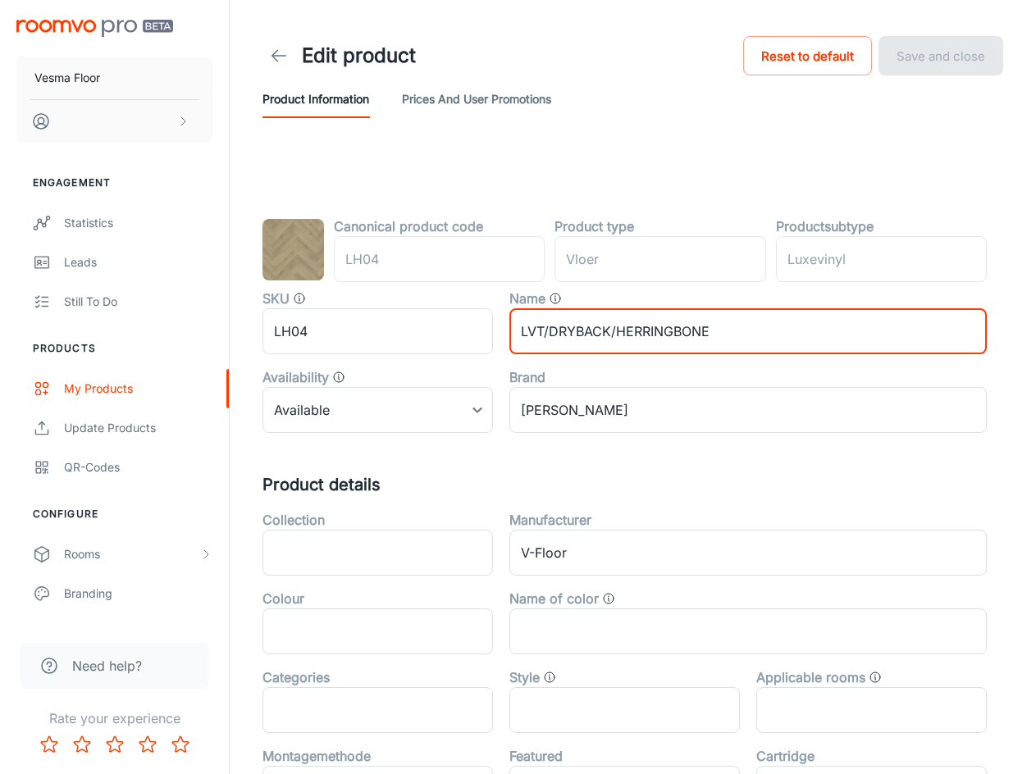
drag, startPoint x: 726, startPoint y: 321, endPoint x: 509, endPoint y: 339, distance: 218.1
click at [509, 339] on input "LVT/DRYBACK/HERRINGBONE" at bounding box center [747, 331] width 477 height 46
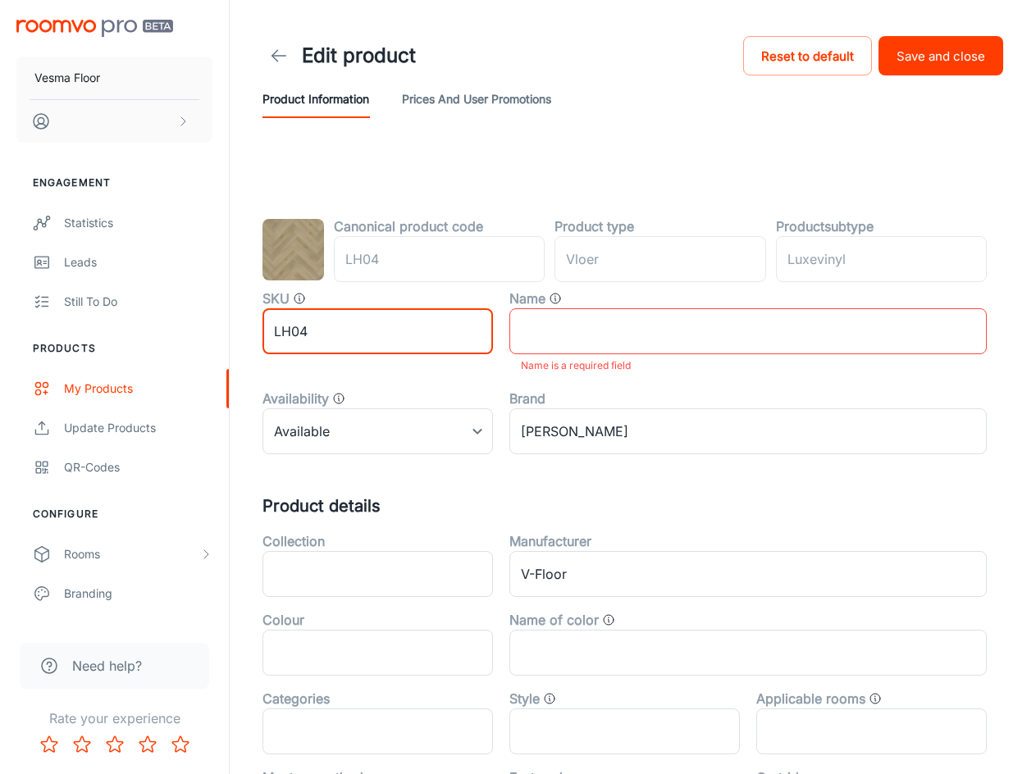
drag, startPoint x: 336, startPoint y: 336, endPoint x: 246, endPoint y: 338, distance: 90.2
click at [246, 338] on div "SKU LH04 ​" at bounding box center [369, 326] width 247 height 100
paste input "VT/DRYBACK/HERRINGBONE"
type input "LVT/DRYBACK/HERRINGBONE"
click at [792, 336] on input "text" at bounding box center [747, 331] width 477 height 46
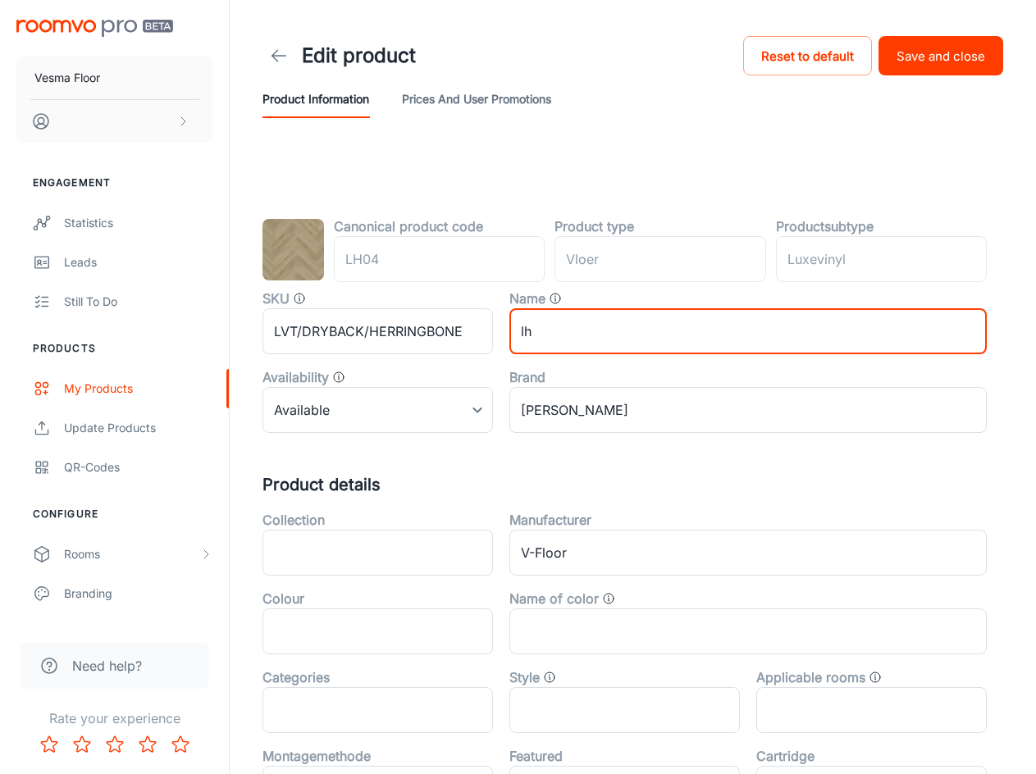
type input "l"
type input "LH04"
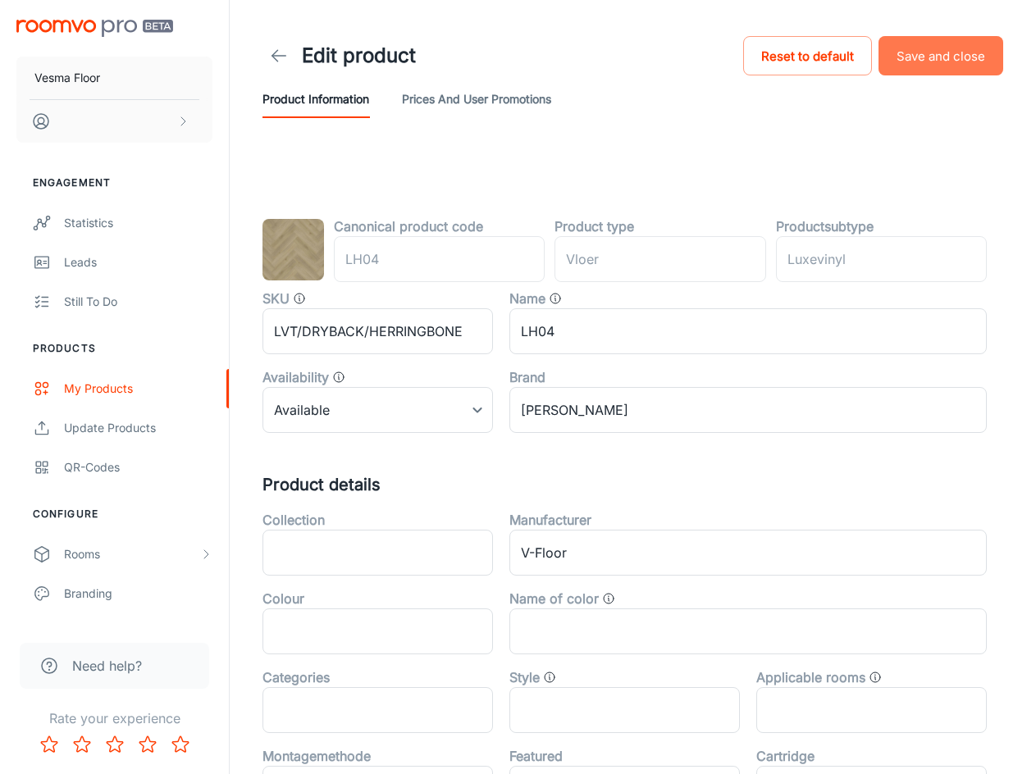
click at [953, 58] on font "Save and close" at bounding box center [941, 56] width 89 height 16
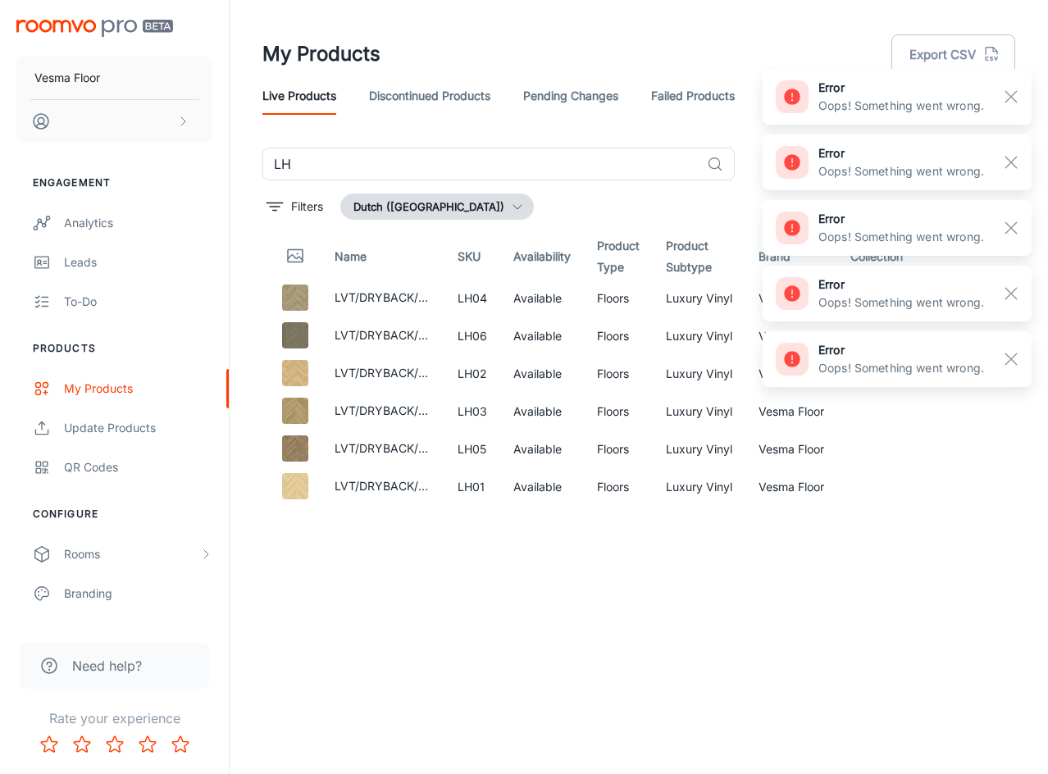
click at [539, 627] on div "Name SKU Availability Product Type Product Subtype Brand Collection LVT/DRYBACK…" at bounding box center [638, 464] width 753 height 463
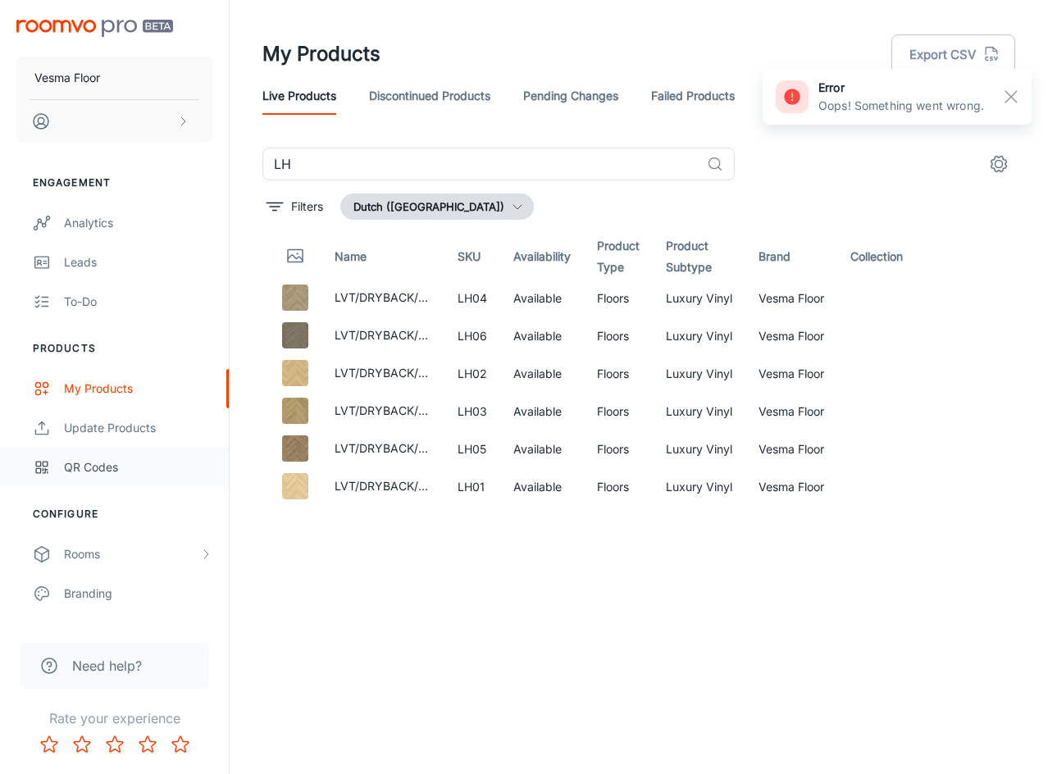
click at [134, 469] on div "QR Codes" at bounding box center [138, 468] width 148 height 18
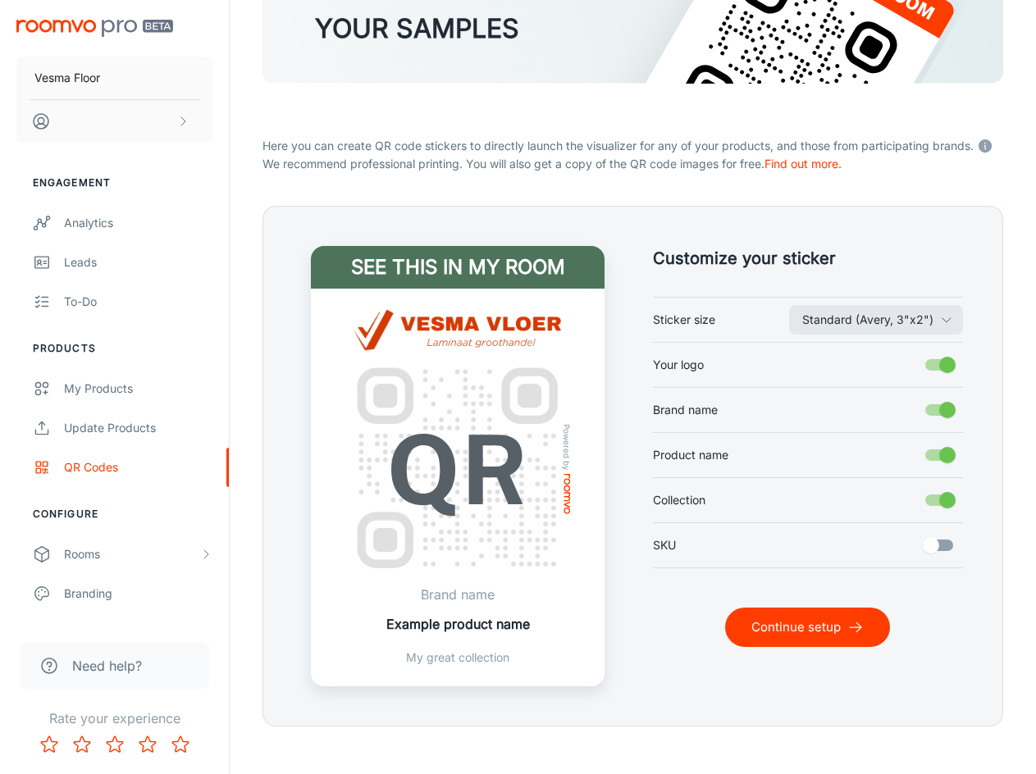
scroll to position [209, 0]
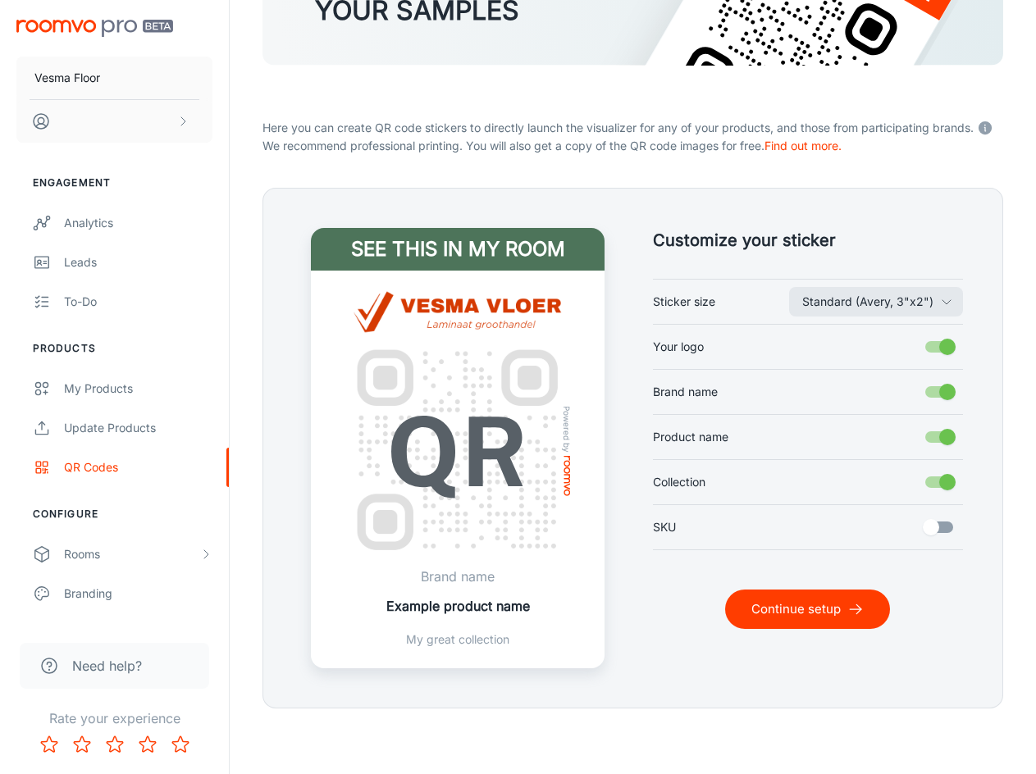
click at [929, 526] on input "SKU" at bounding box center [931, 527] width 94 height 31
checkbox input "true"
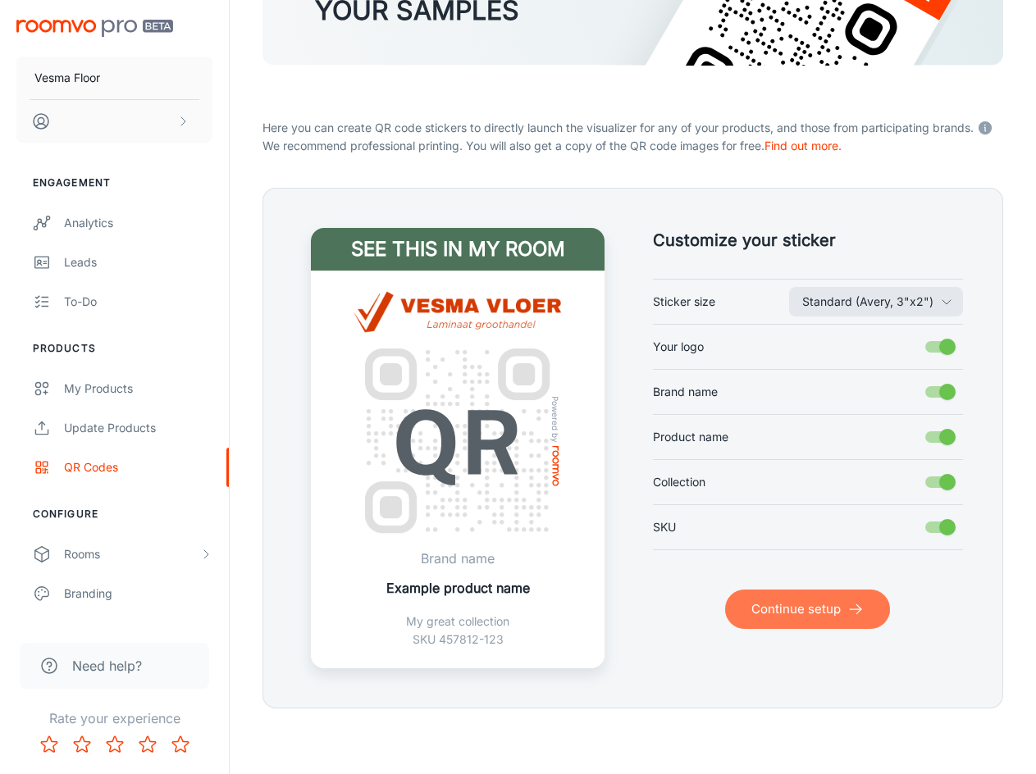
click at [840, 608] on button "Continue setup" at bounding box center [807, 609] width 165 height 39
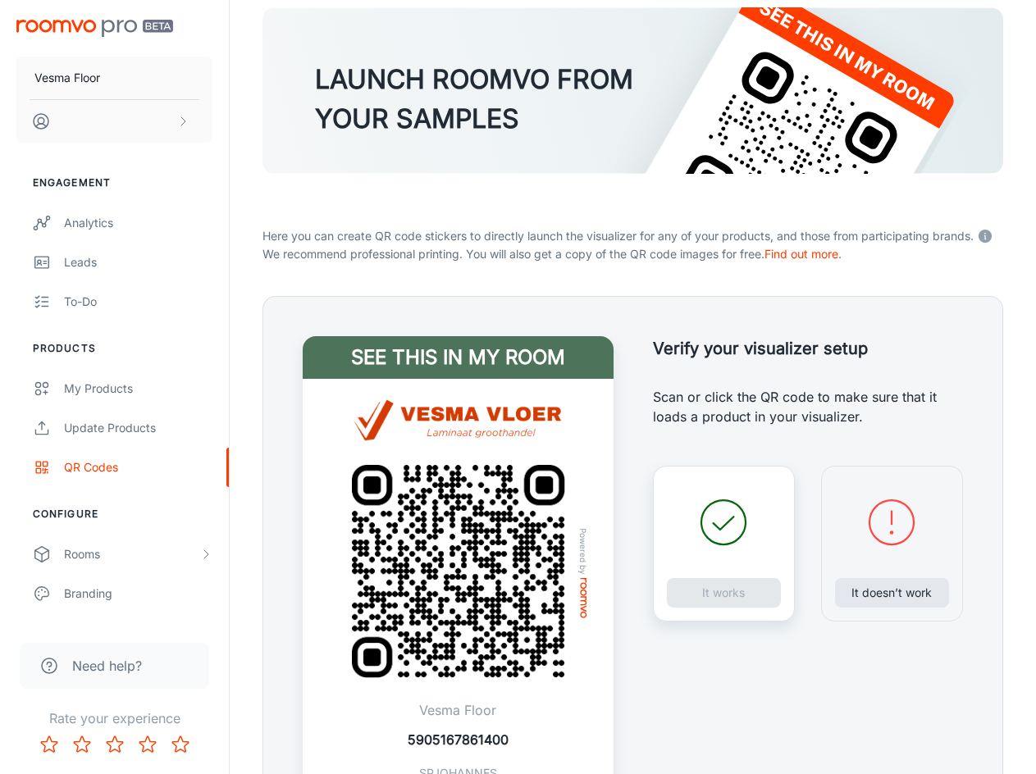
scroll to position [235, 0]
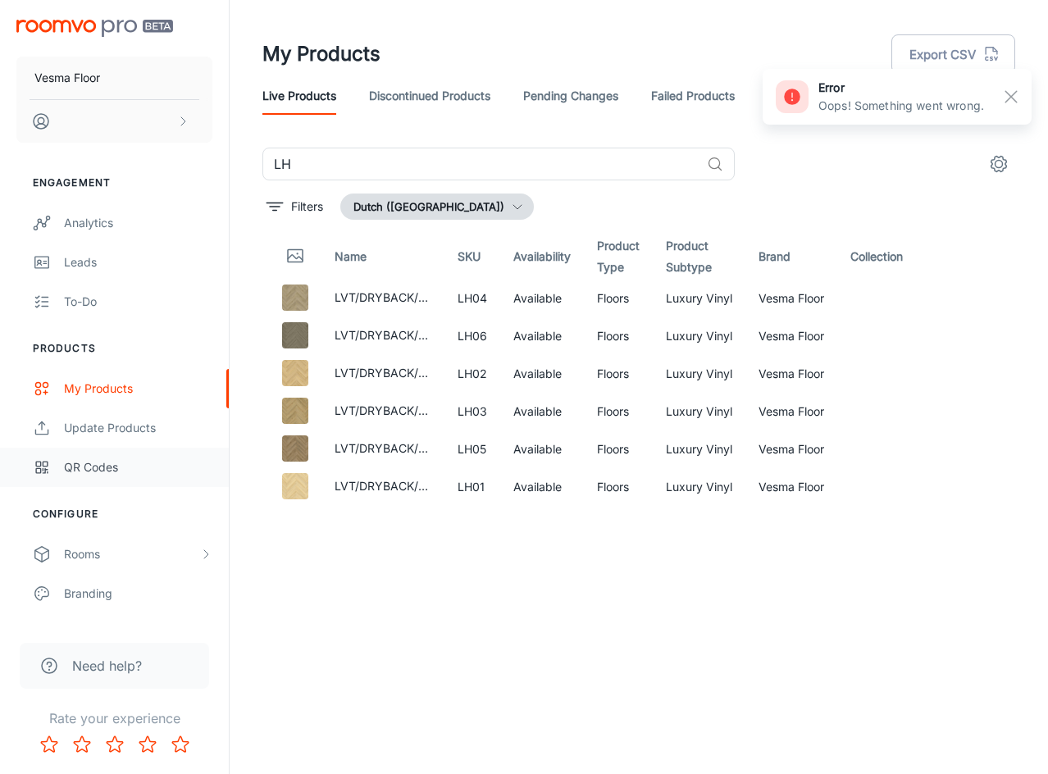
click at [121, 465] on div "QR Codes" at bounding box center [138, 468] width 148 height 18
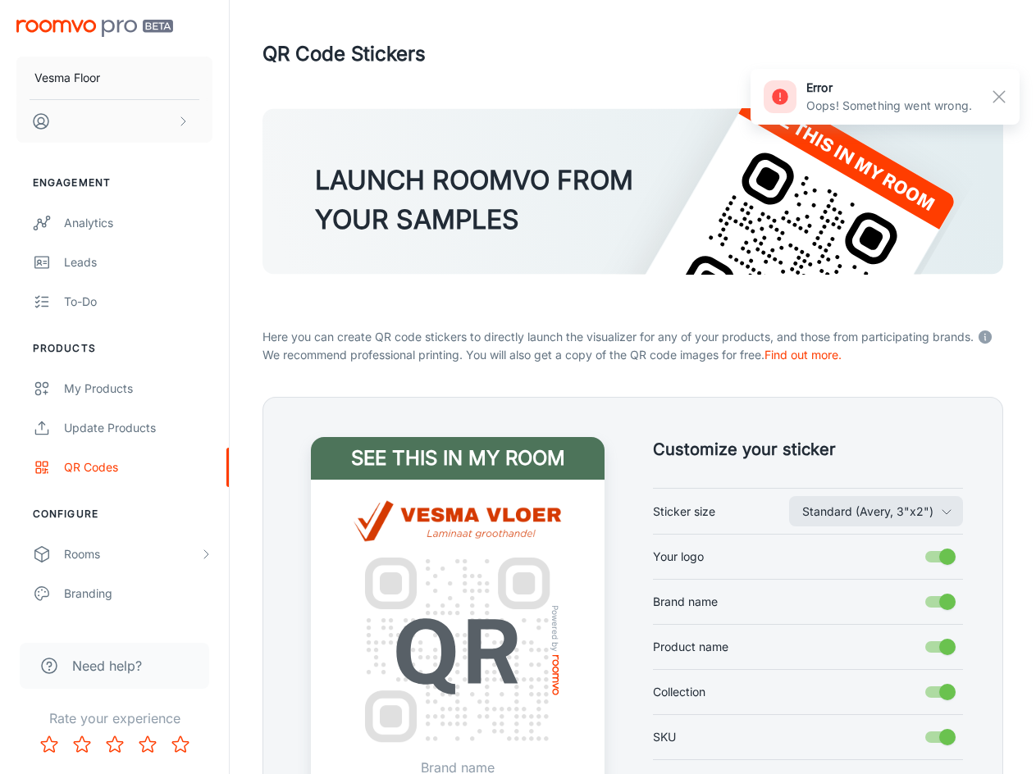
scroll to position [209, 0]
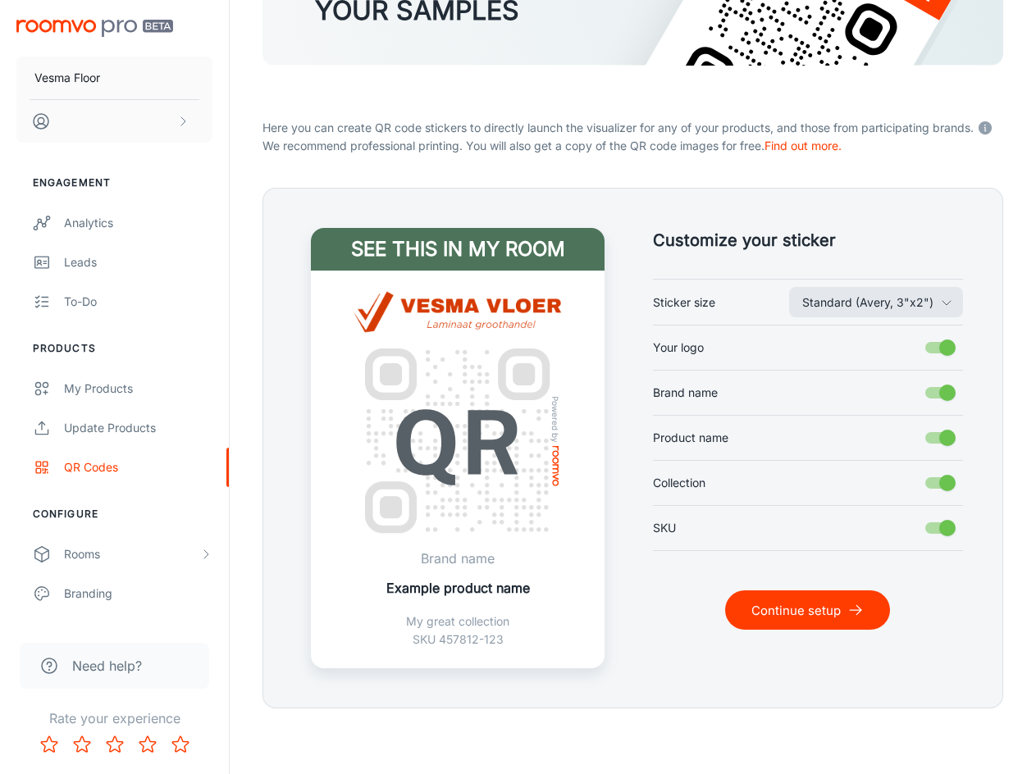
click at [934, 483] on input "Collection" at bounding box center [948, 483] width 94 height 31
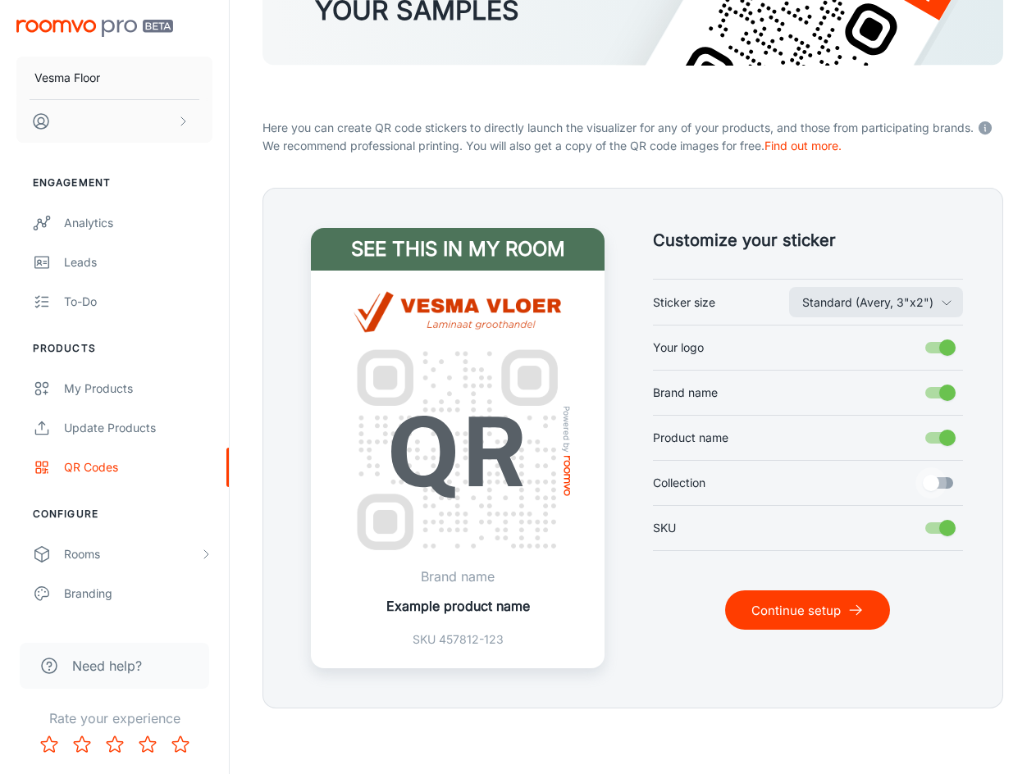
click at [934, 483] on input "Collection" at bounding box center [931, 483] width 94 height 31
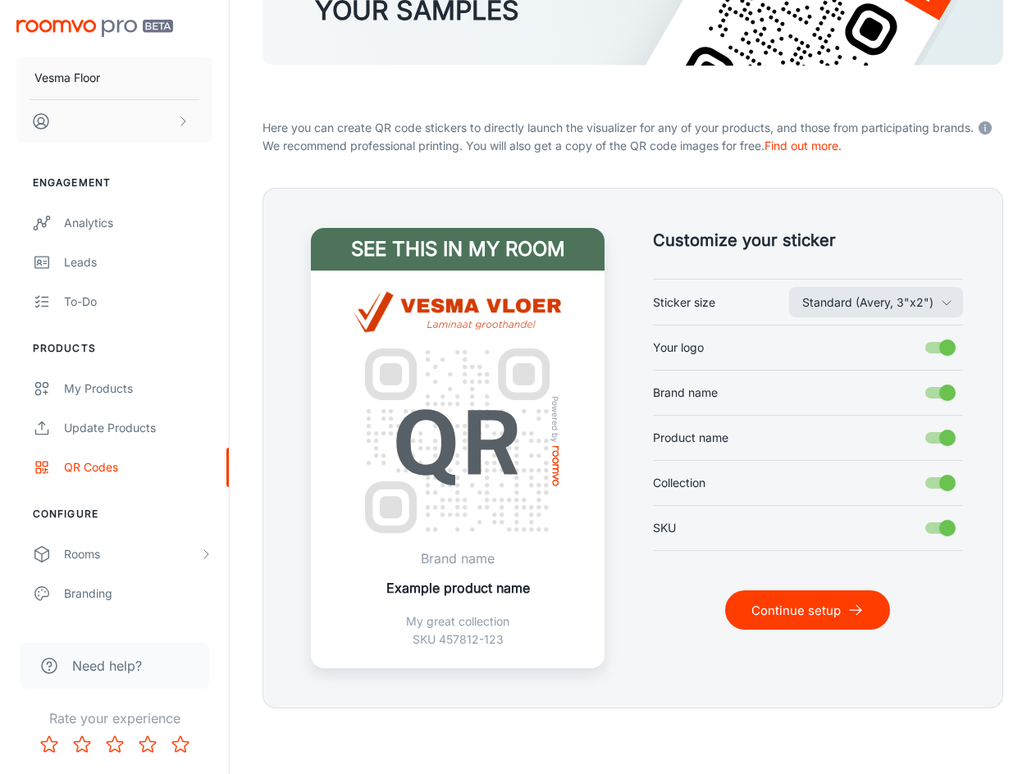
click at [934, 483] on input "Collection" at bounding box center [948, 483] width 94 height 31
checkbox input "false"
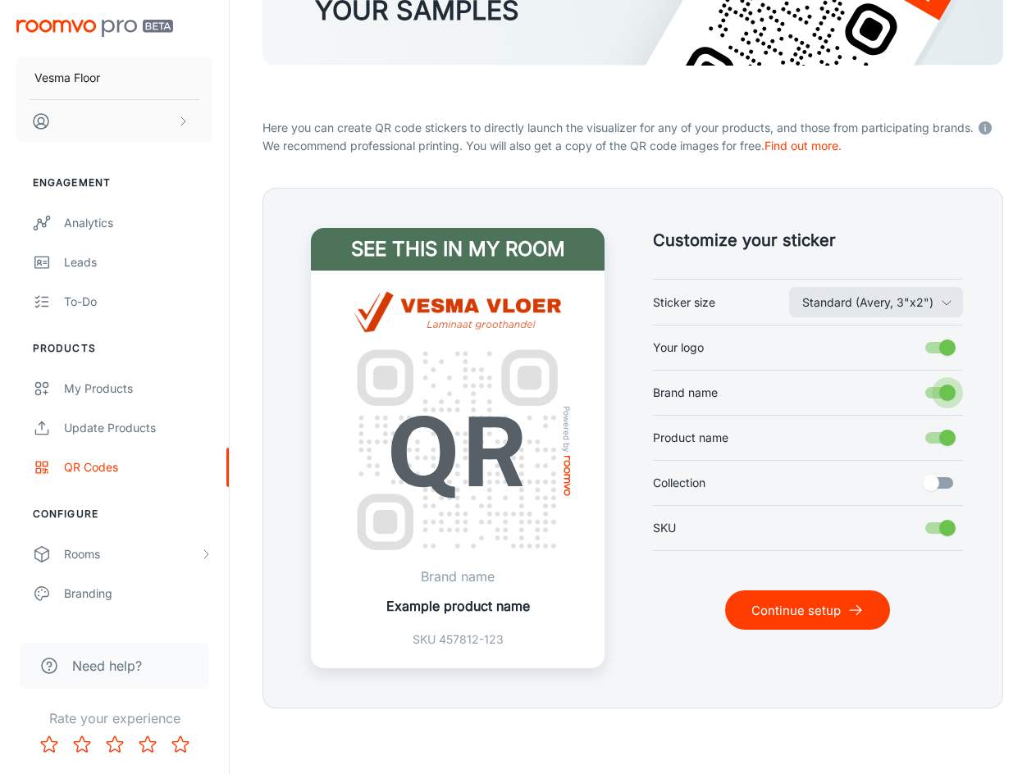
click at [940, 395] on input "Brand name" at bounding box center [948, 392] width 94 height 31
checkbox input "false"
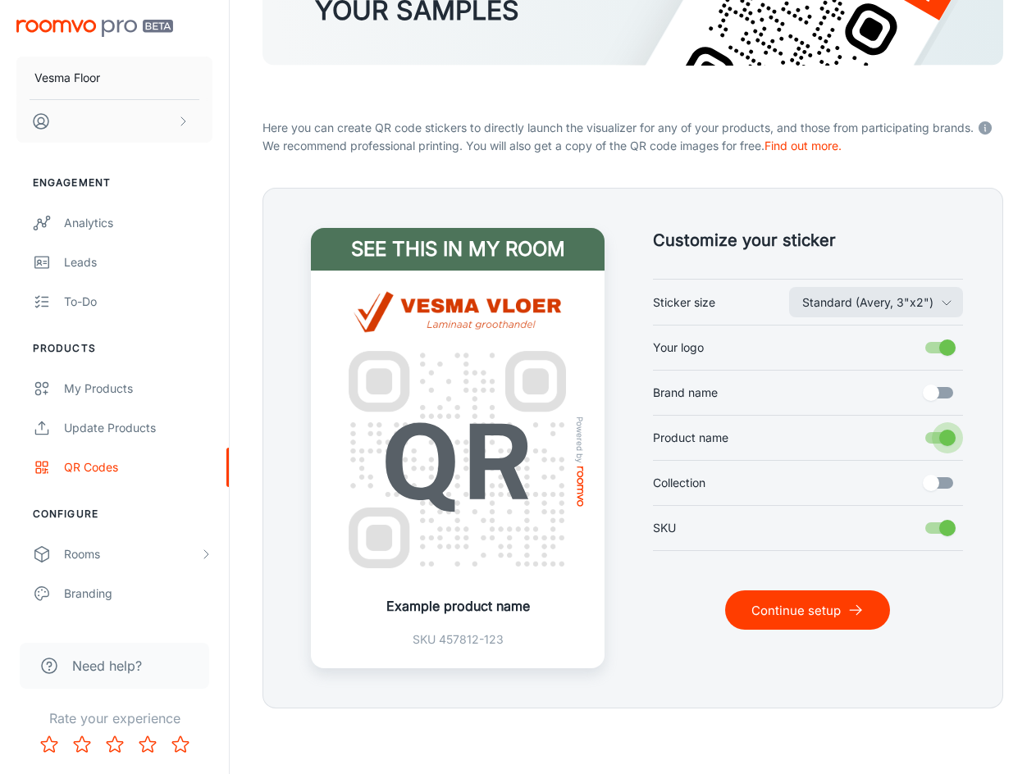
click at [942, 436] on input "Product name" at bounding box center [948, 437] width 94 height 31
checkbox input "false"
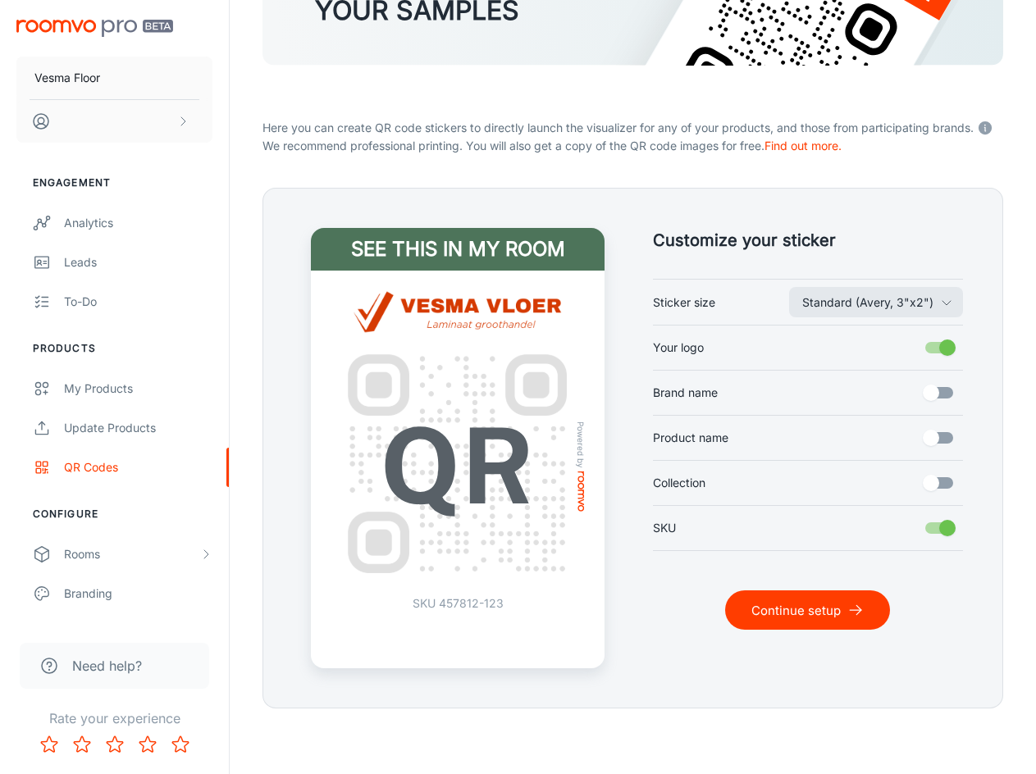
click at [782, 611] on font "Continue setup" at bounding box center [795, 611] width 89 height 16
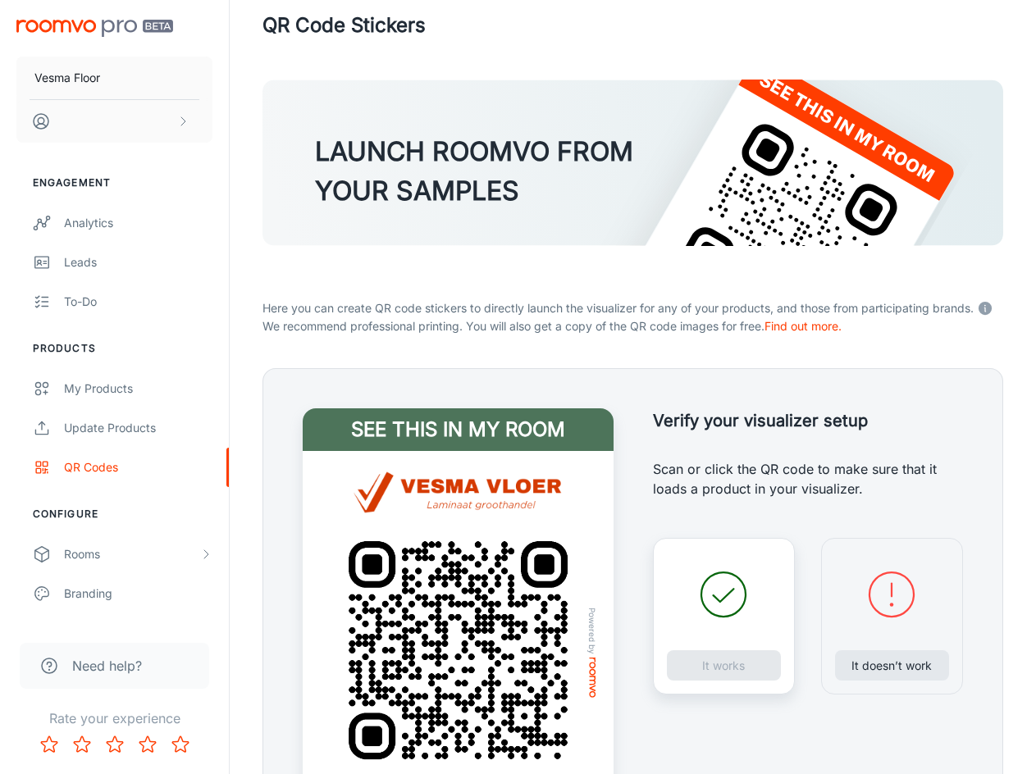
scroll to position [235, 0]
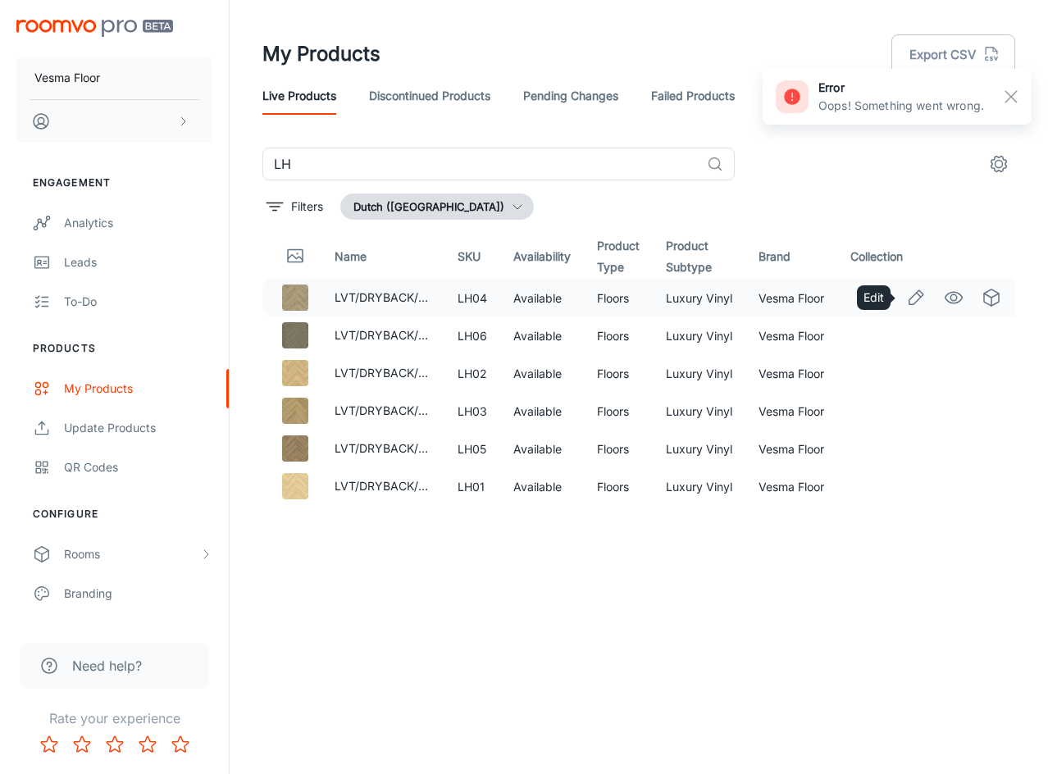
click at [924, 299] on icon "Edit" at bounding box center [916, 298] width 20 height 20
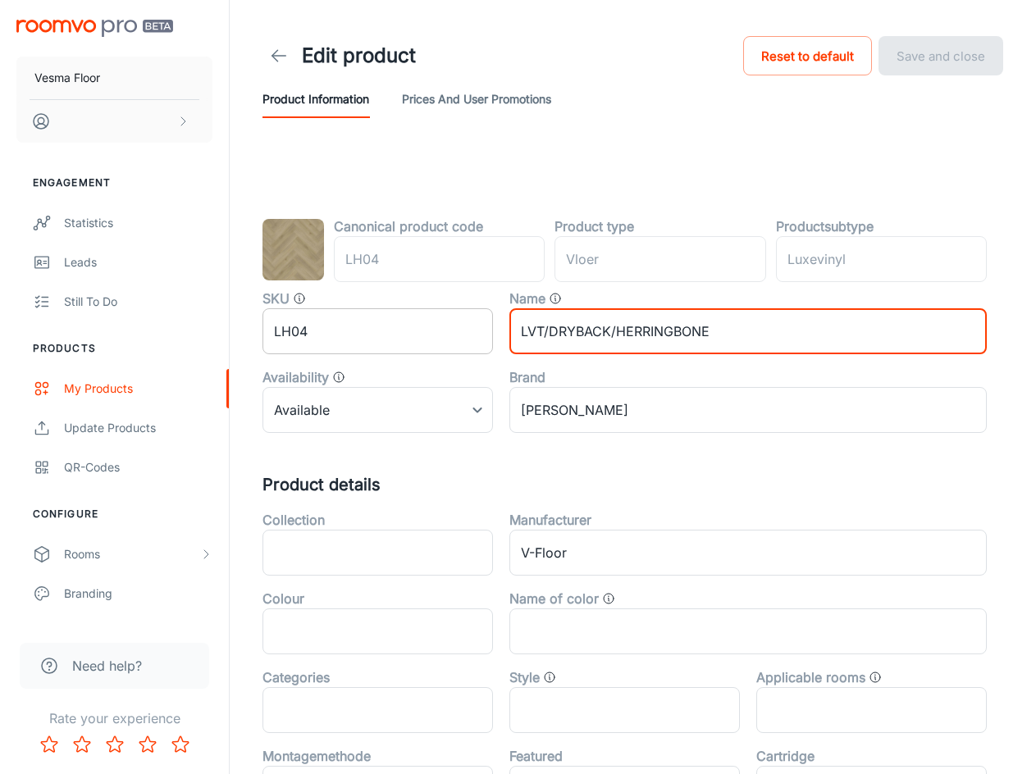
drag, startPoint x: 769, startPoint y: 334, endPoint x: 488, endPoint y: 331, distance: 280.5
click at [488, 331] on div "SKU LH04 ​ Name LVT/DRYBACK/HERRINGBONE ​ Availability Available 0 ​ Brand Vesm…" at bounding box center [616, 354] width 741 height 157
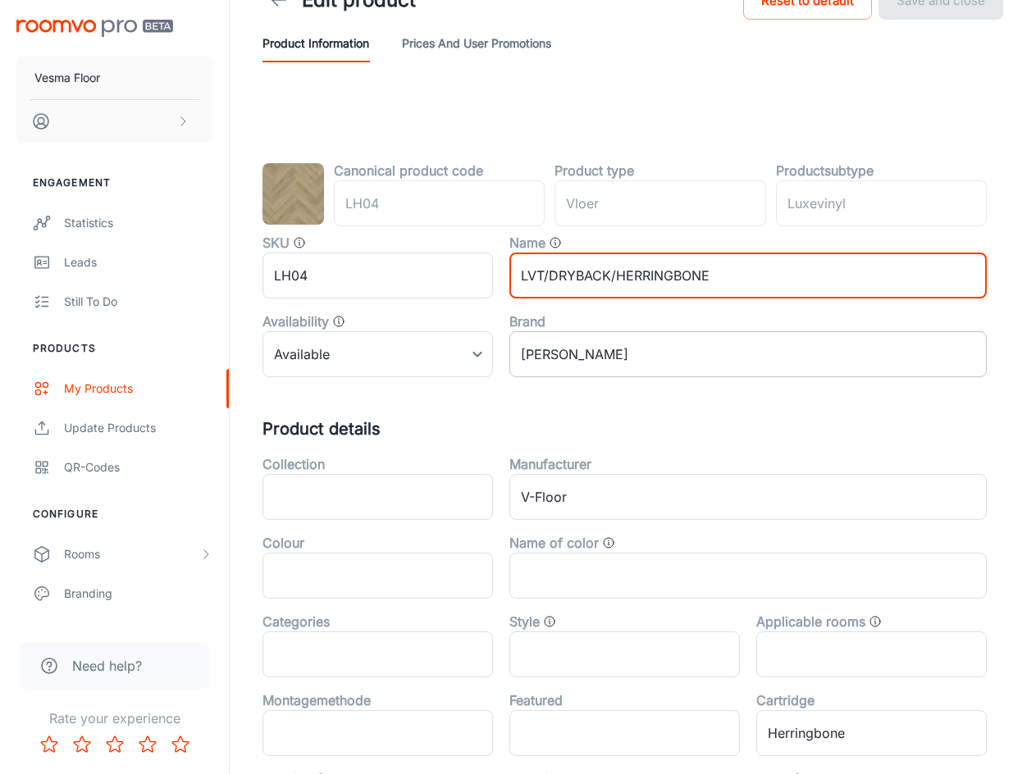
scroll to position [82, 0]
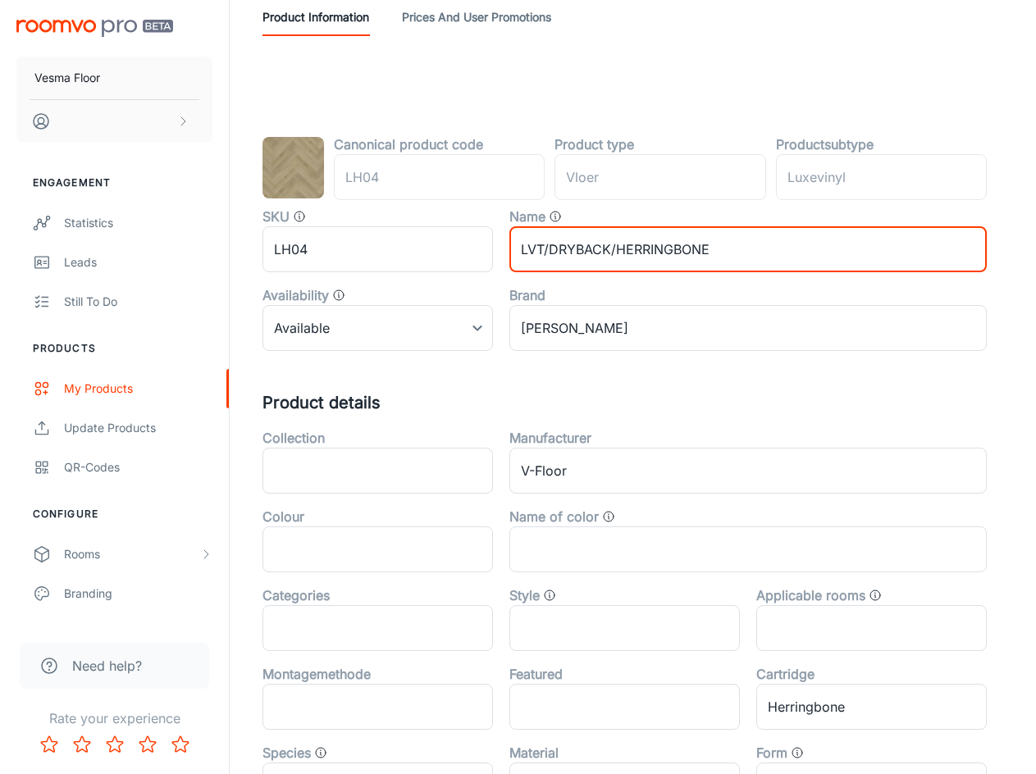
click at [721, 303] on div "Brand" at bounding box center [747, 295] width 477 height 20
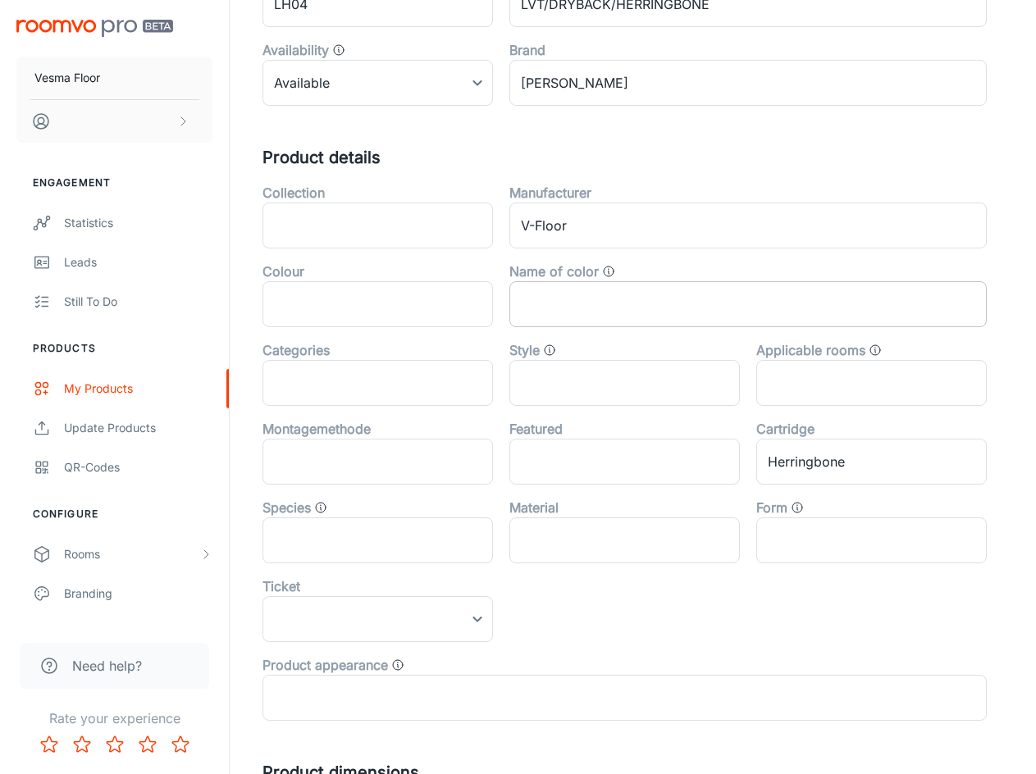
scroll to position [328, 0]
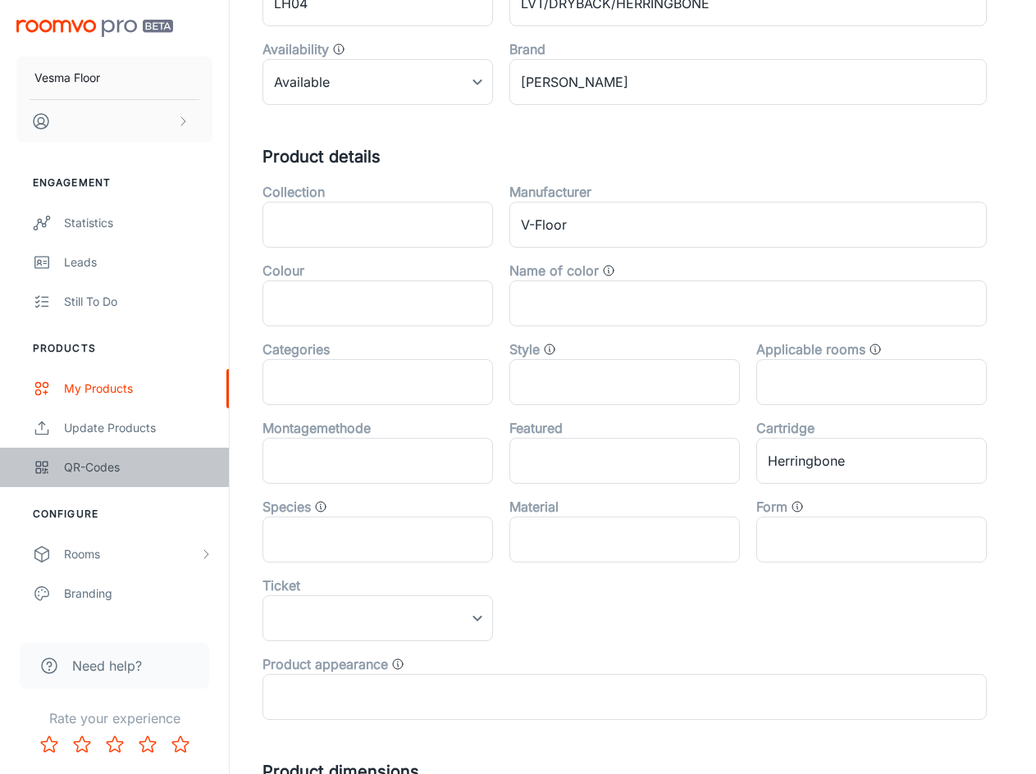
click at [126, 477] on link "QR-codes" at bounding box center [114, 467] width 229 height 39
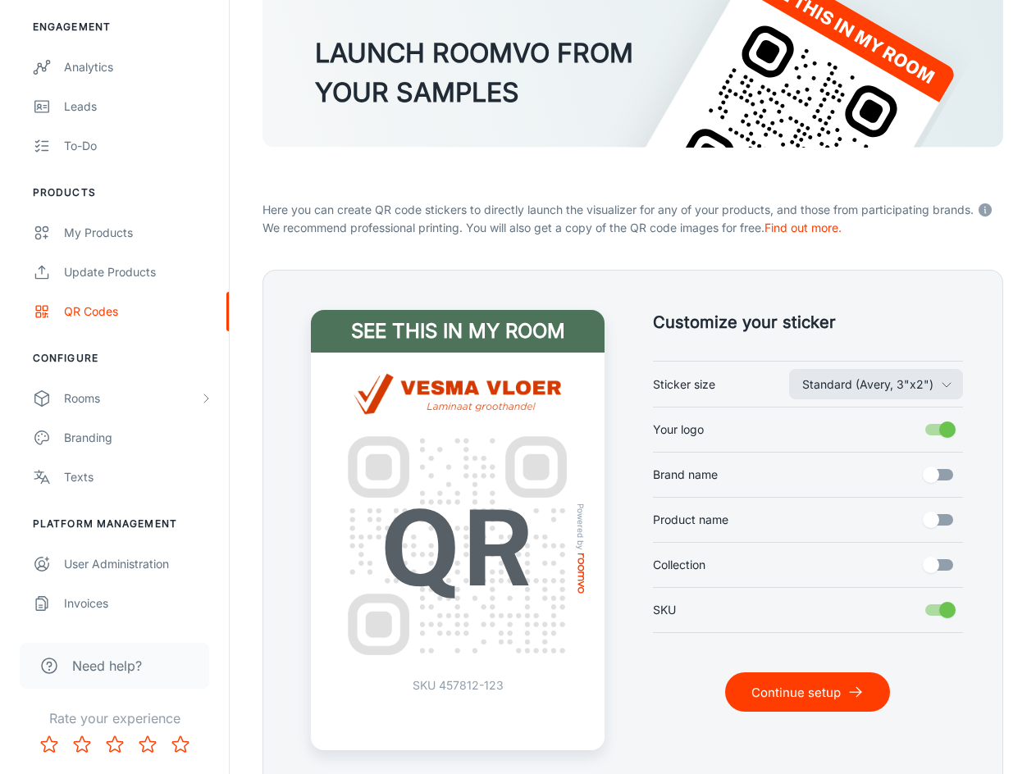
scroll to position [164, 0]
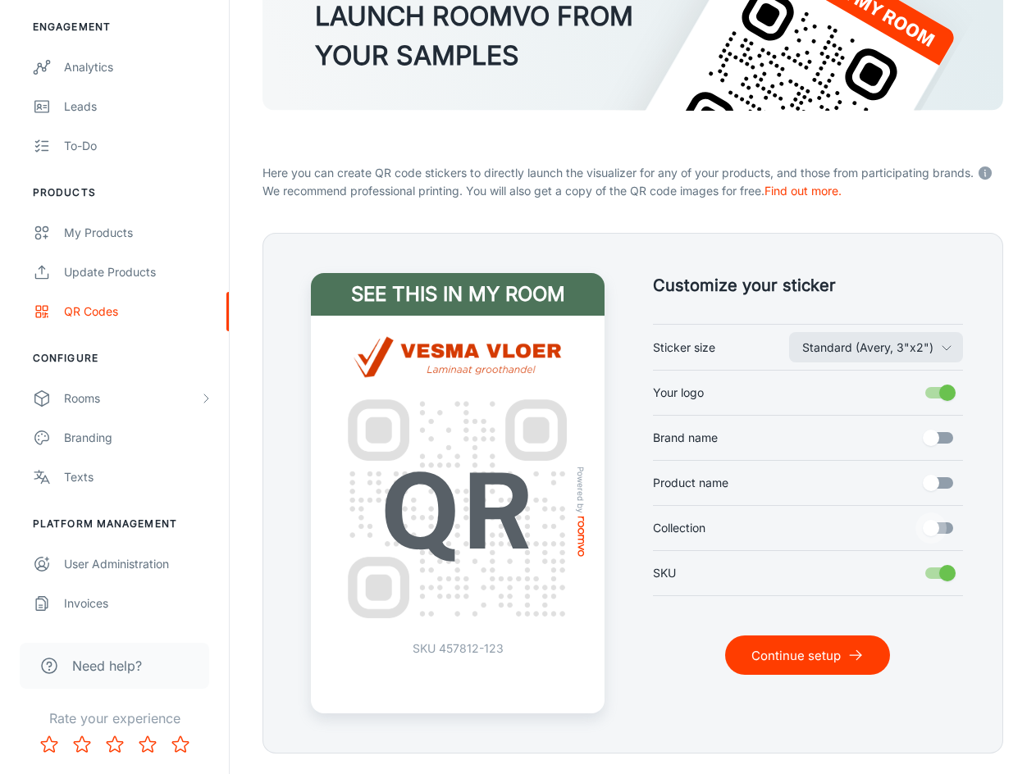
click at [947, 527] on input "Collection" at bounding box center [931, 528] width 94 height 31
click at [947, 527] on input "Collection" at bounding box center [948, 528] width 94 height 31
click at [923, 527] on input "Collection" at bounding box center [931, 528] width 94 height 31
checkbox input "true"
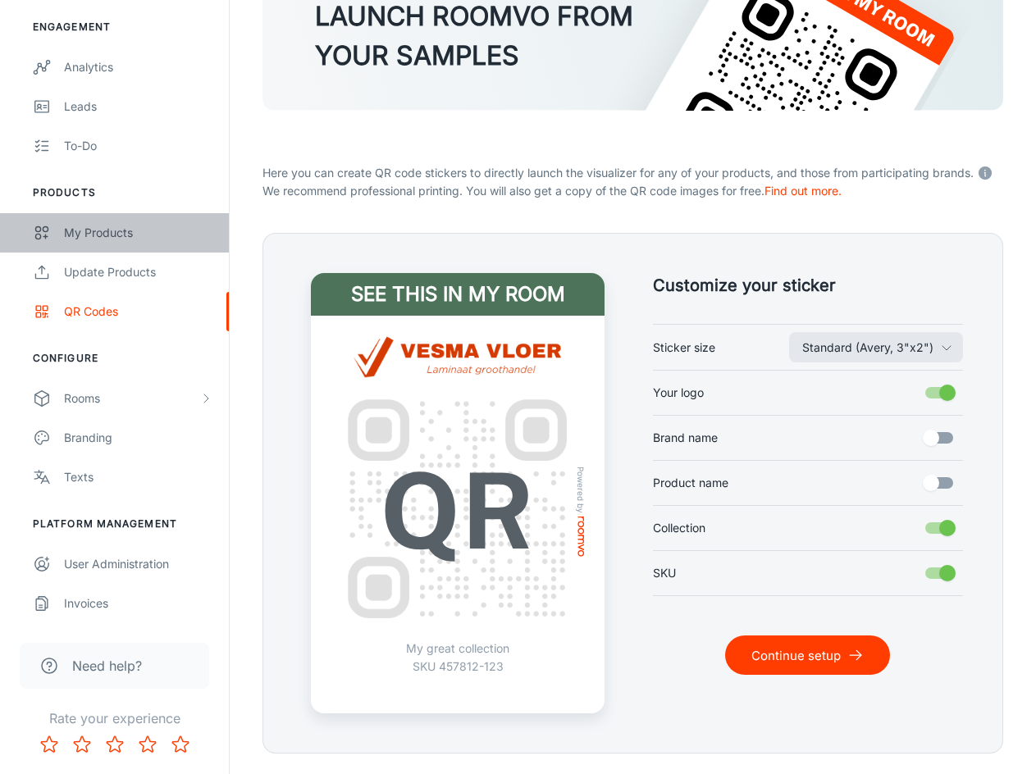
click at [116, 242] on link "My Products" at bounding box center [114, 232] width 229 height 39
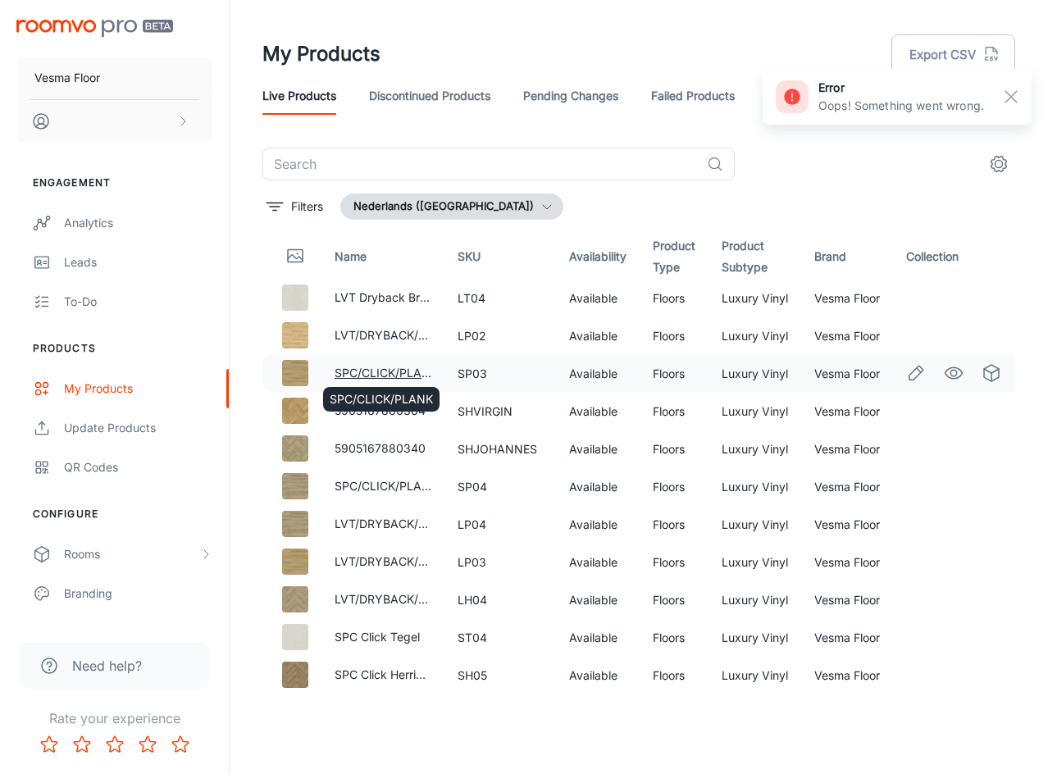
click at [380, 372] on font "SPC/CLICK/PLANK" at bounding box center [386, 373] width 103 height 14
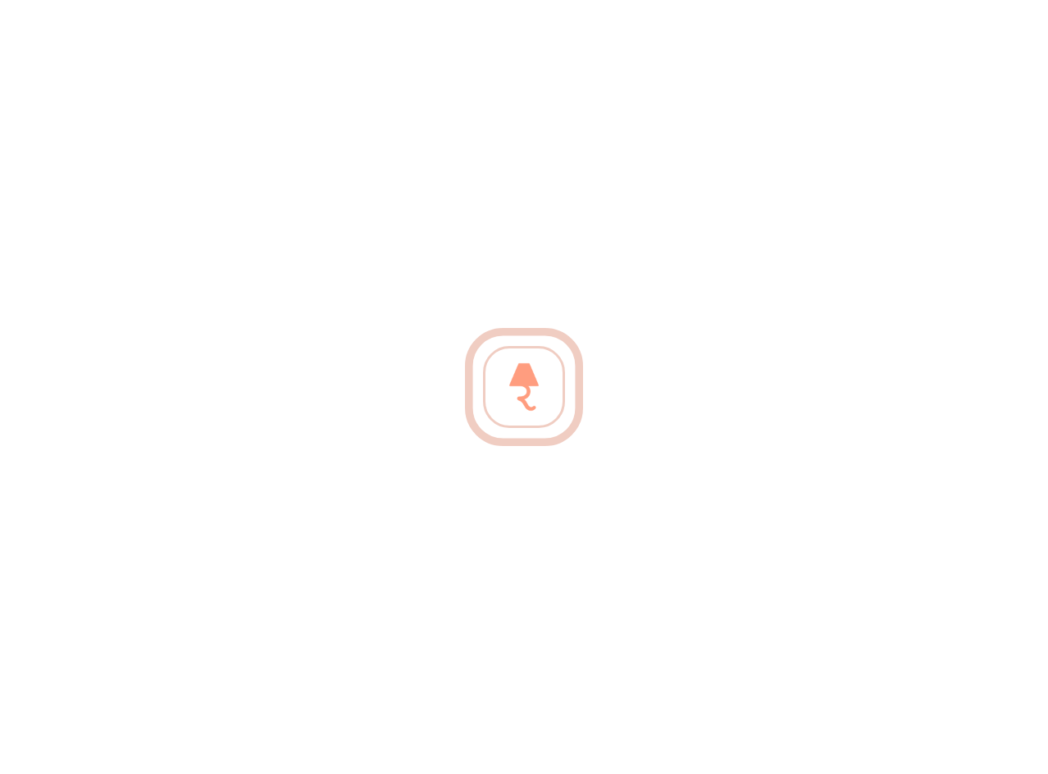
type input "vloer"
type input "Luxevinyl"
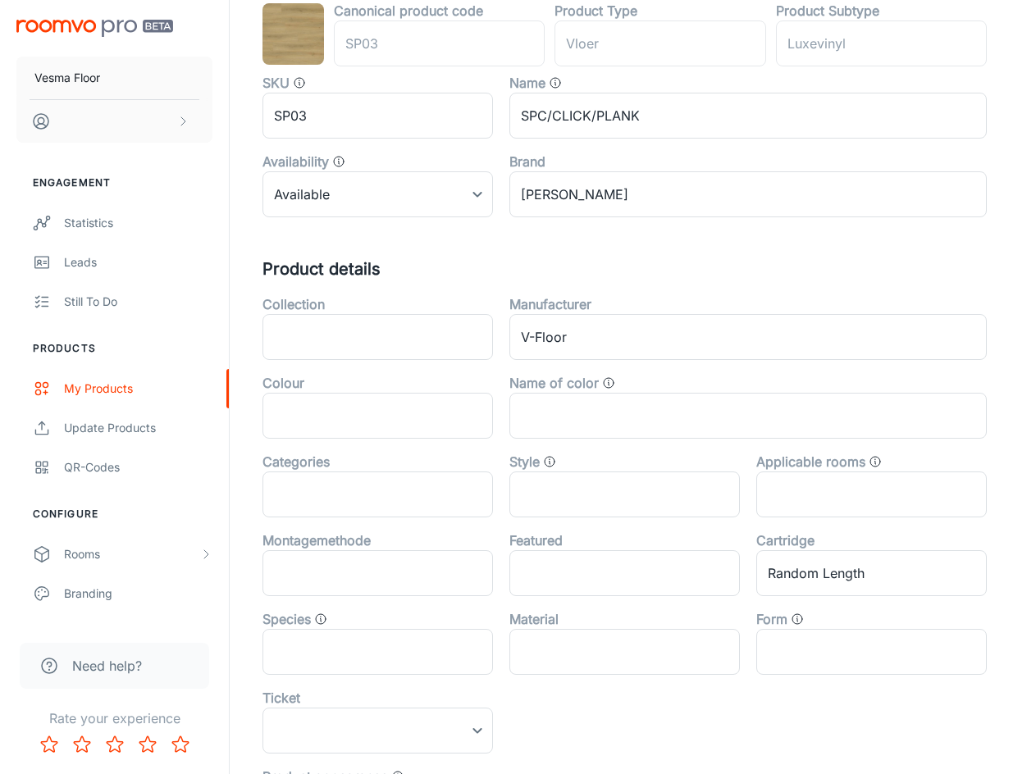
scroll to position [164, 0]
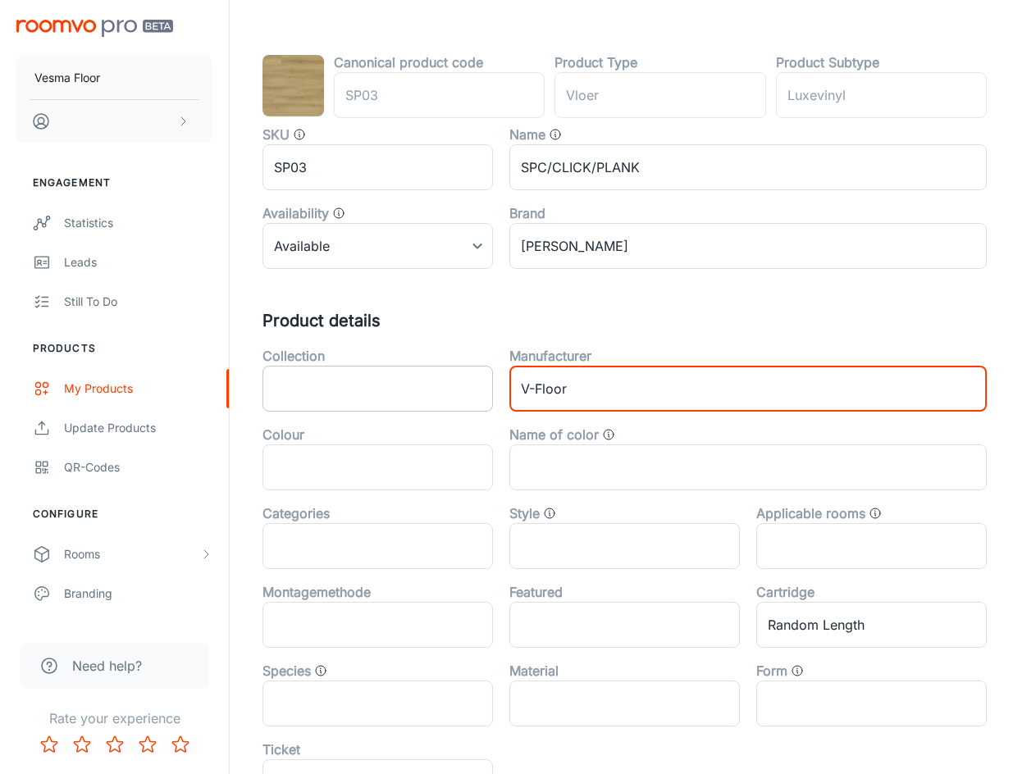
drag, startPoint x: 578, startPoint y: 385, endPoint x: 430, endPoint y: 402, distance: 149.5
click at [450, 390] on div "Collection ​ Manufacturer V-Floor ​ Colour ​ Name of color ​ Categories ​ Style…" at bounding box center [616, 608] width 741 height 551
click at [391, 396] on input "text" at bounding box center [377, 389] width 231 height 46
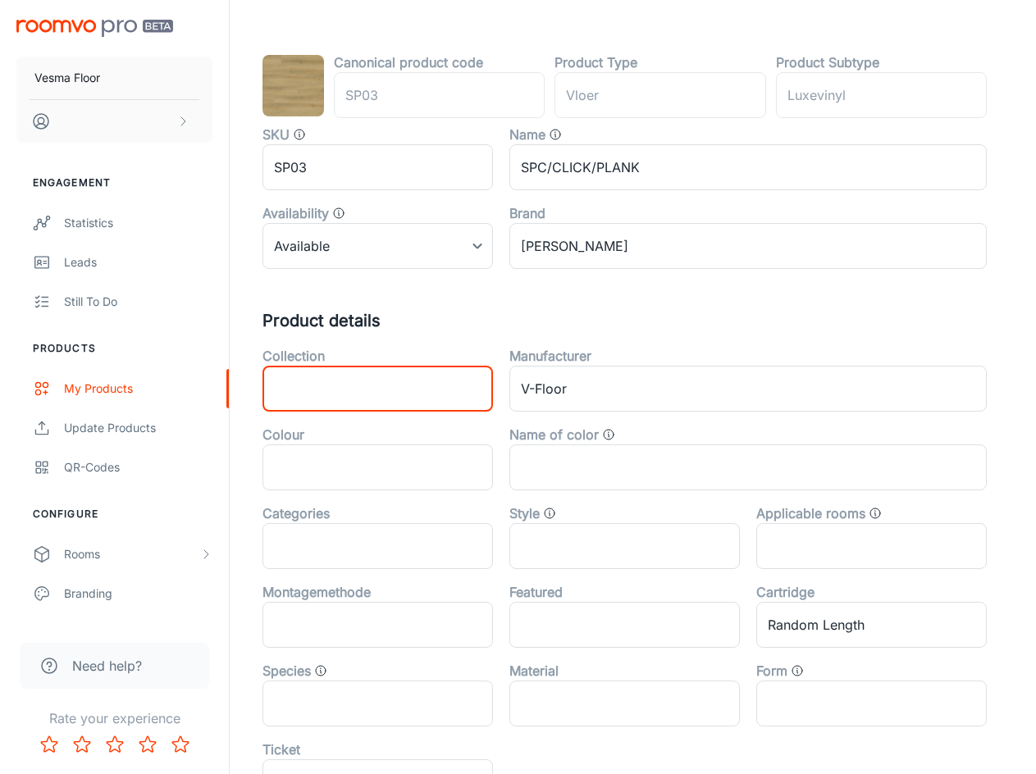
paste input "V-Floor"
type input "V-Floor"
click at [473, 331] on h5 "Product details" at bounding box center [632, 320] width 741 height 25
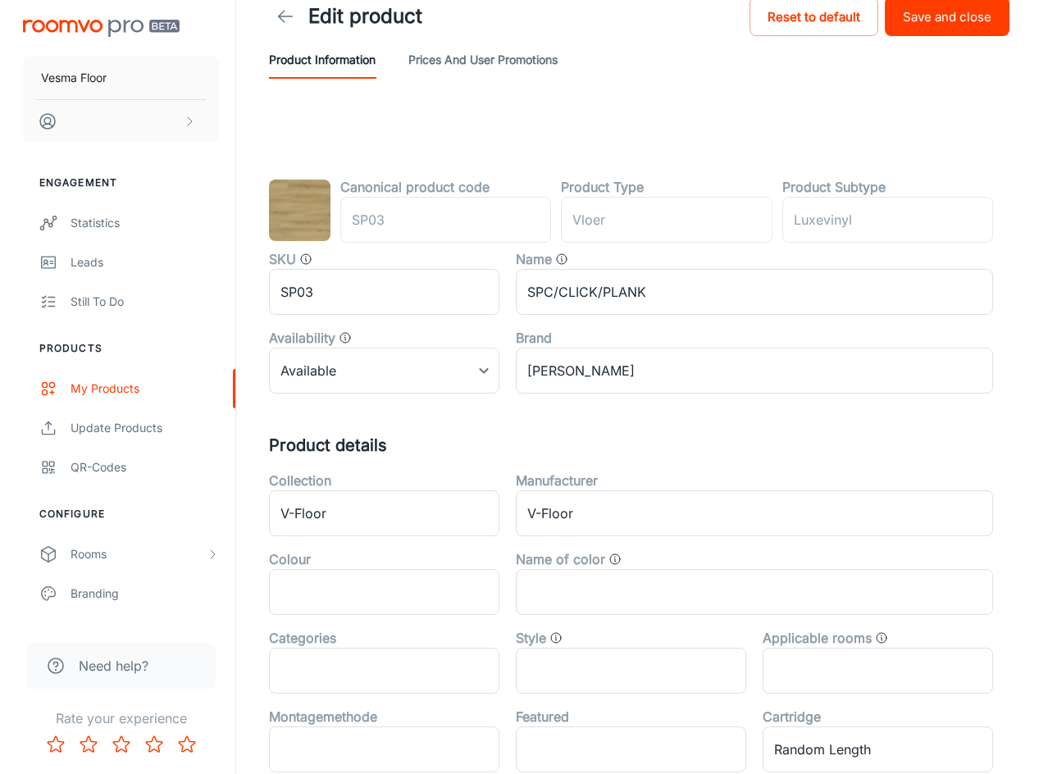
scroll to position [0, 0]
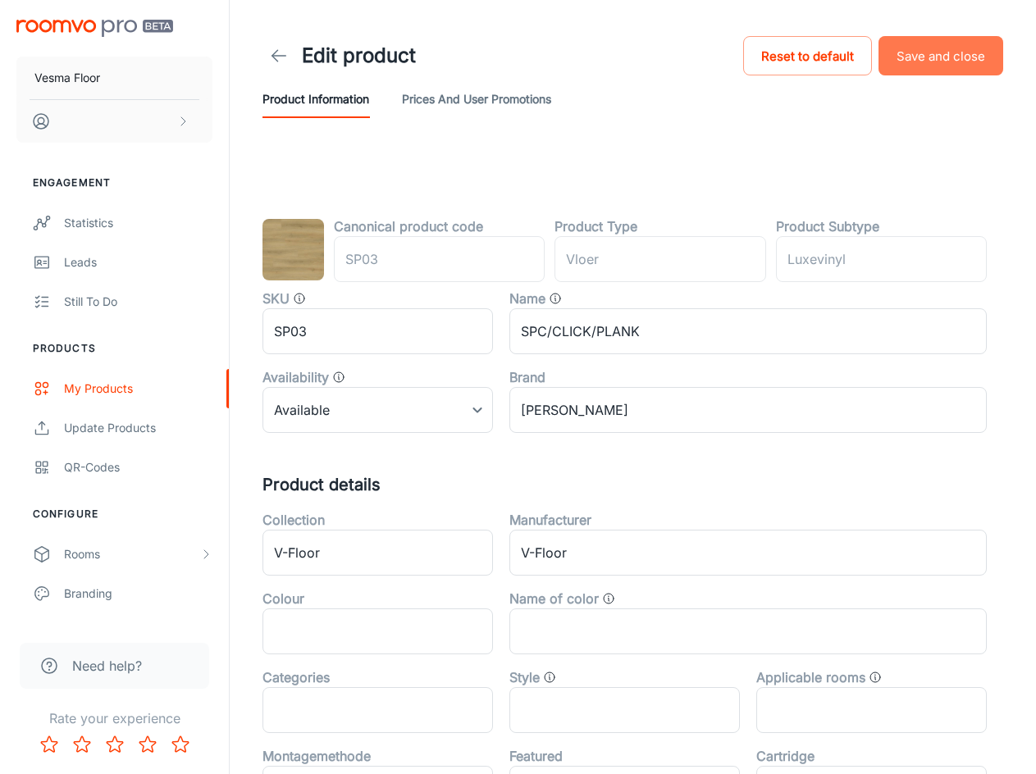
drag, startPoint x: 915, startPoint y: 71, endPoint x: 909, endPoint y: 89, distance: 18.9
click at [915, 72] on button "Save and close" at bounding box center [941, 55] width 125 height 39
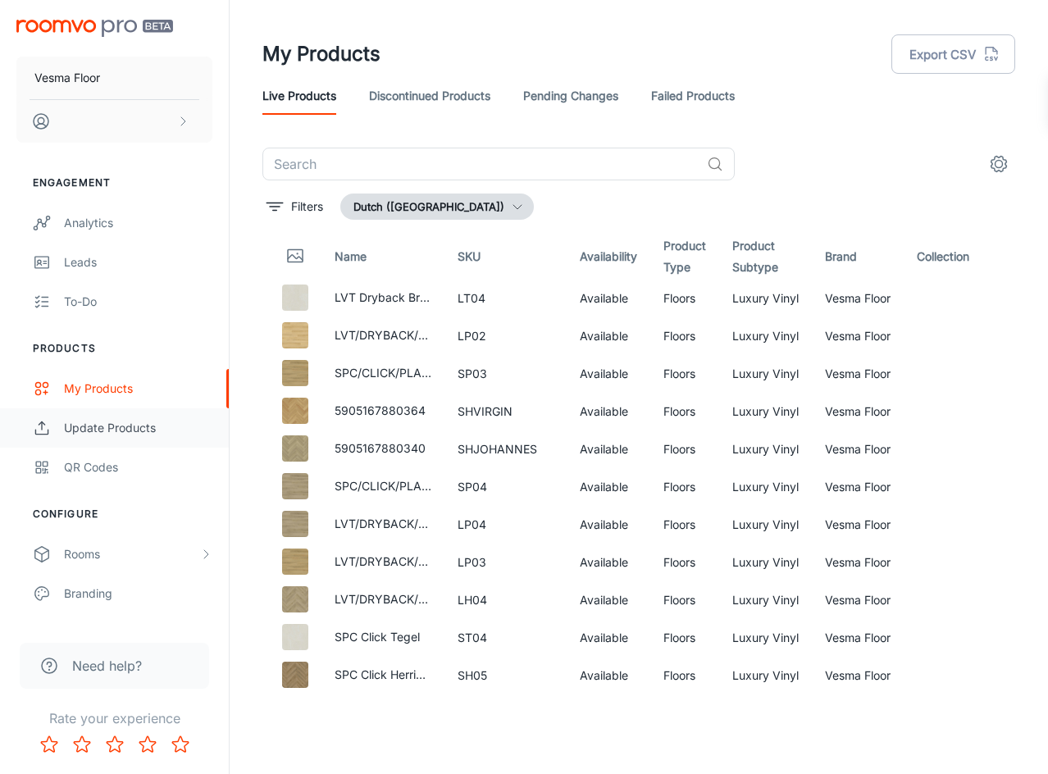
click at [157, 434] on div "Update Products" at bounding box center [138, 428] width 148 height 18
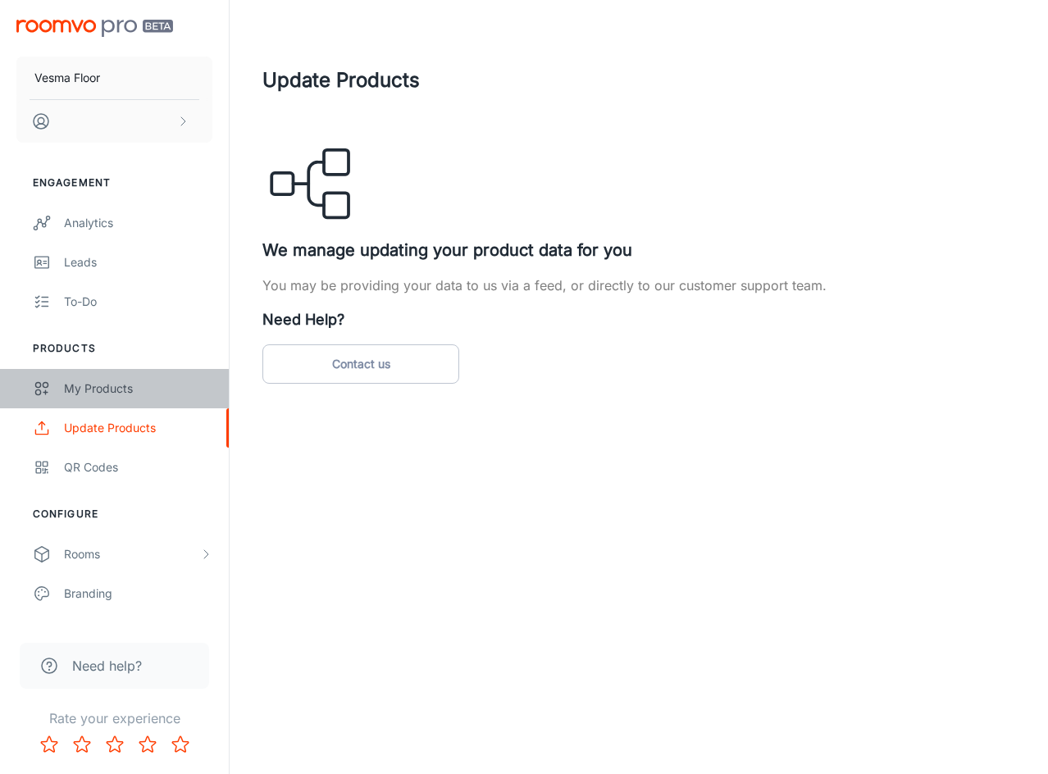
click at [153, 388] on div "My Products" at bounding box center [138, 389] width 148 height 18
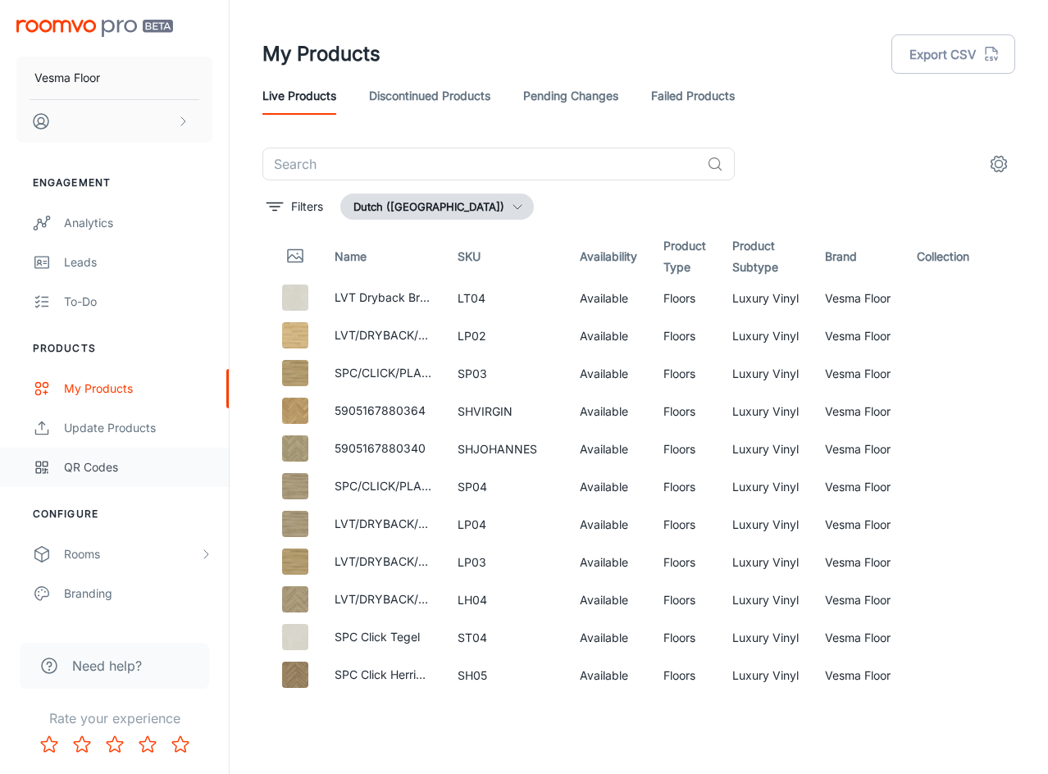
click at [114, 475] on div "QR Codes" at bounding box center [138, 468] width 148 height 18
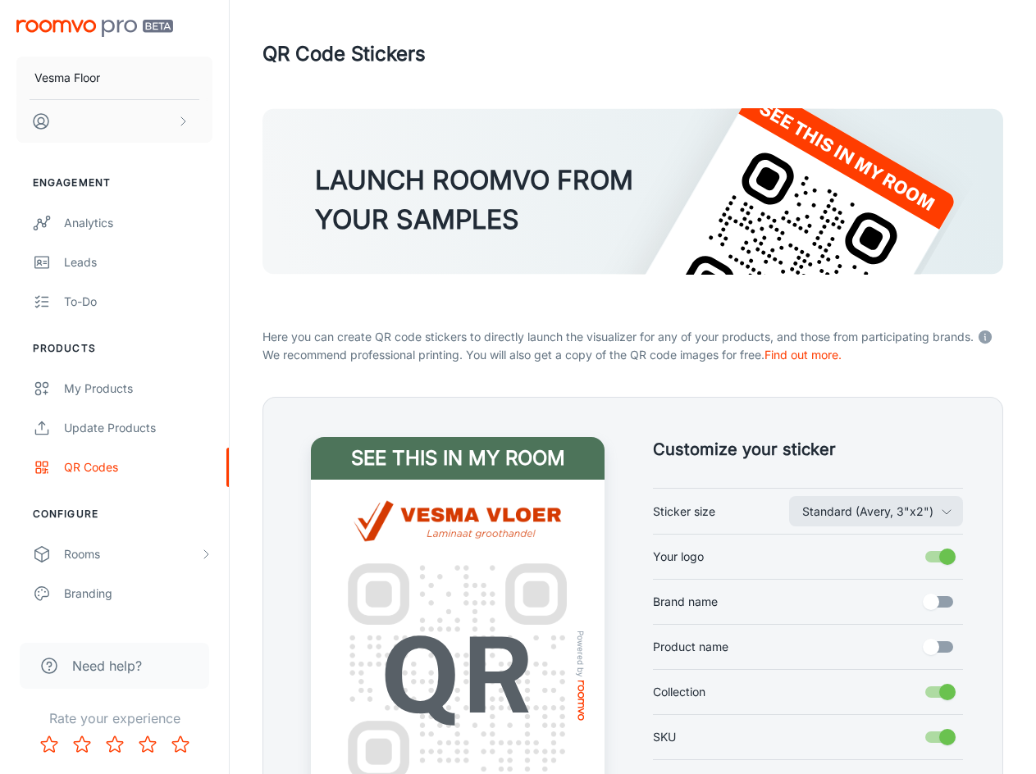
scroll to position [209, 0]
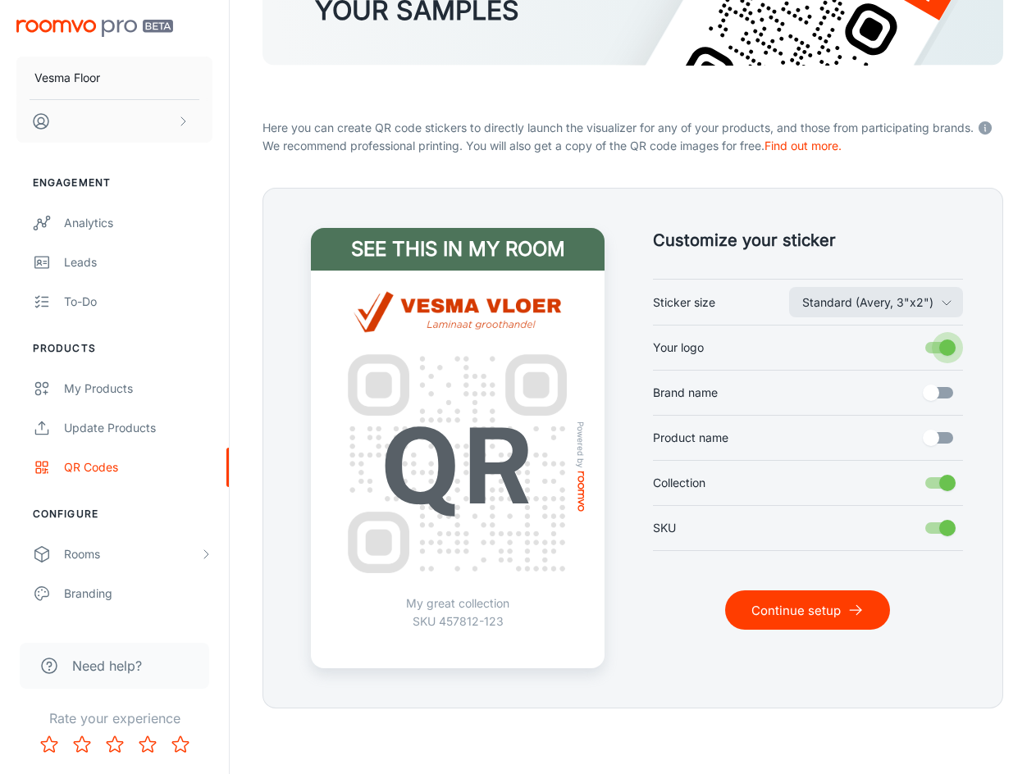
click at [929, 343] on input "Your logo" at bounding box center [948, 347] width 94 height 31
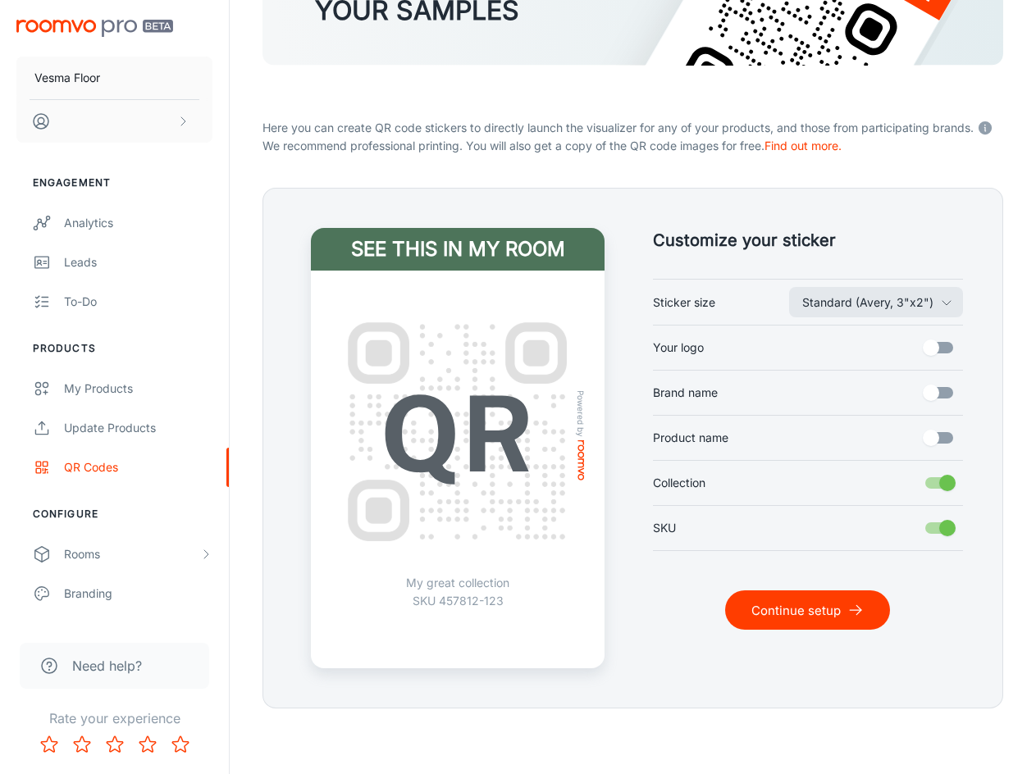
click at [929, 343] on input "Your logo" at bounding box center [931, 347] width 94 height 31
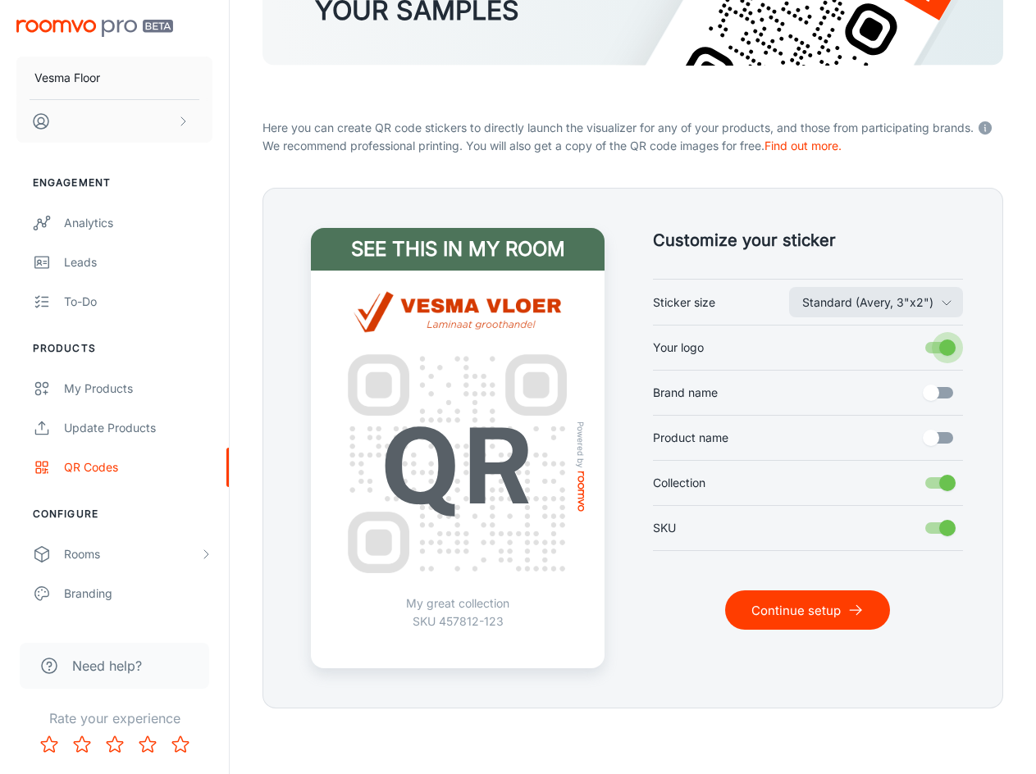
click at [931, 349] on input "Your logo" at bounding box center [948, 347] width 94 height 31
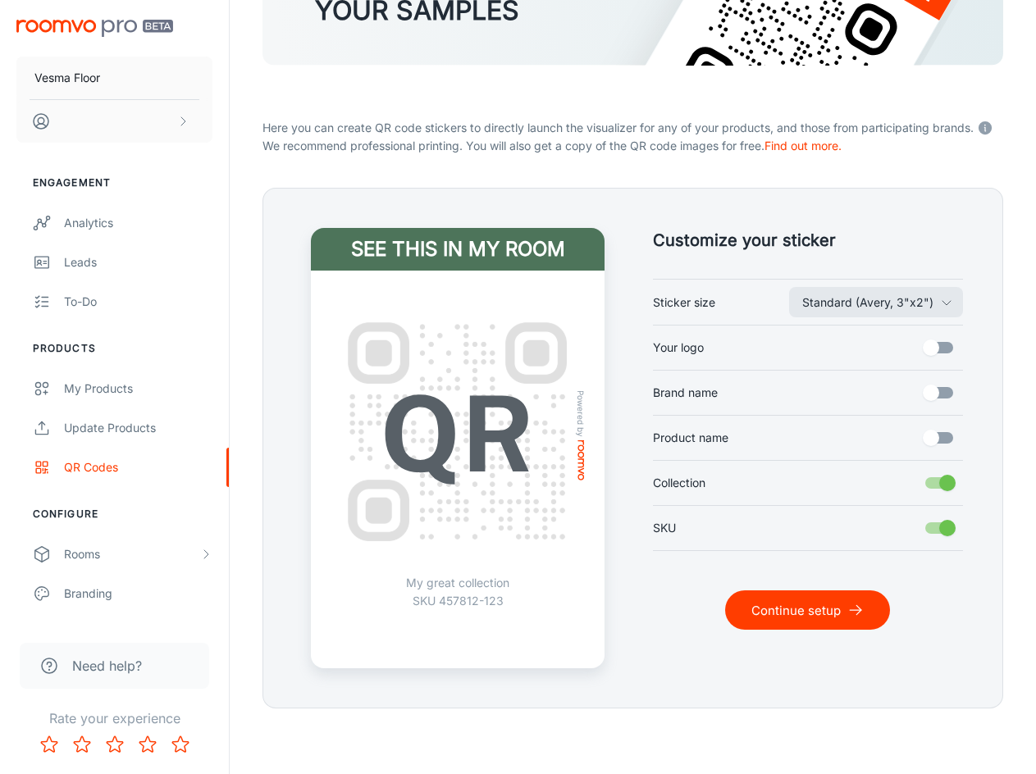
click at [931, 349] on input "Your logo" at bounding box center [931, 347] width 94 height 31
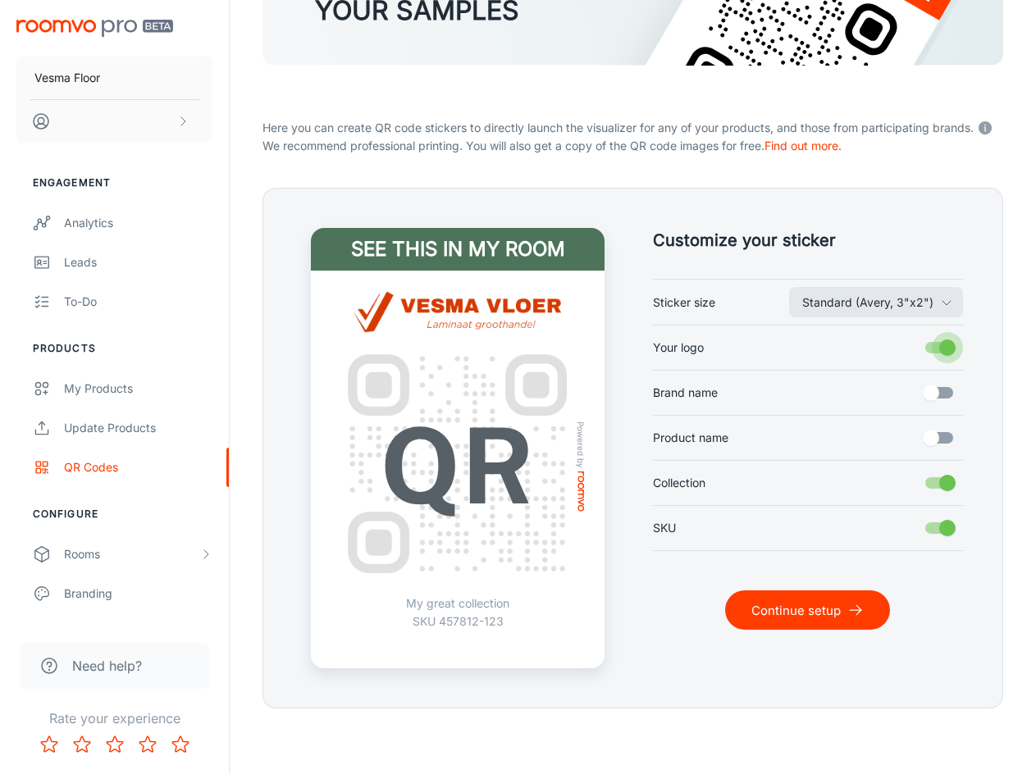
click at [931, 349] on input "Your logo" at bounding box center [948, 347] width 94 height 31
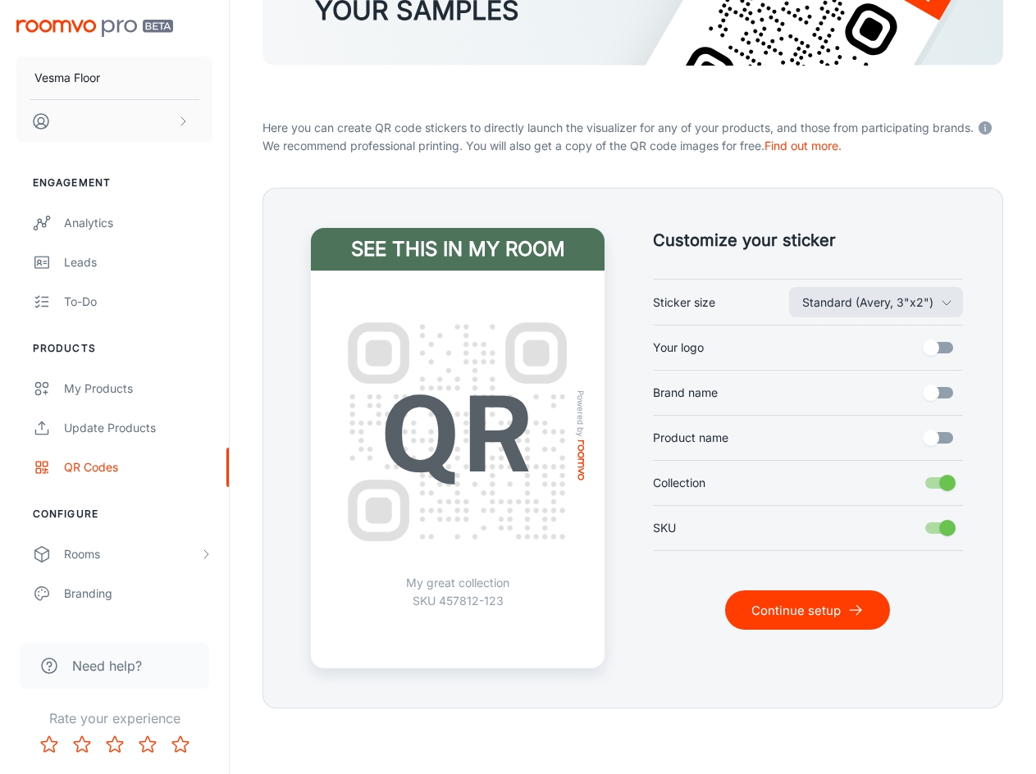
click at [931, 349] on input "Your logo" at bounding box center [931, 347] width 94 height 31
checkbox input "true"
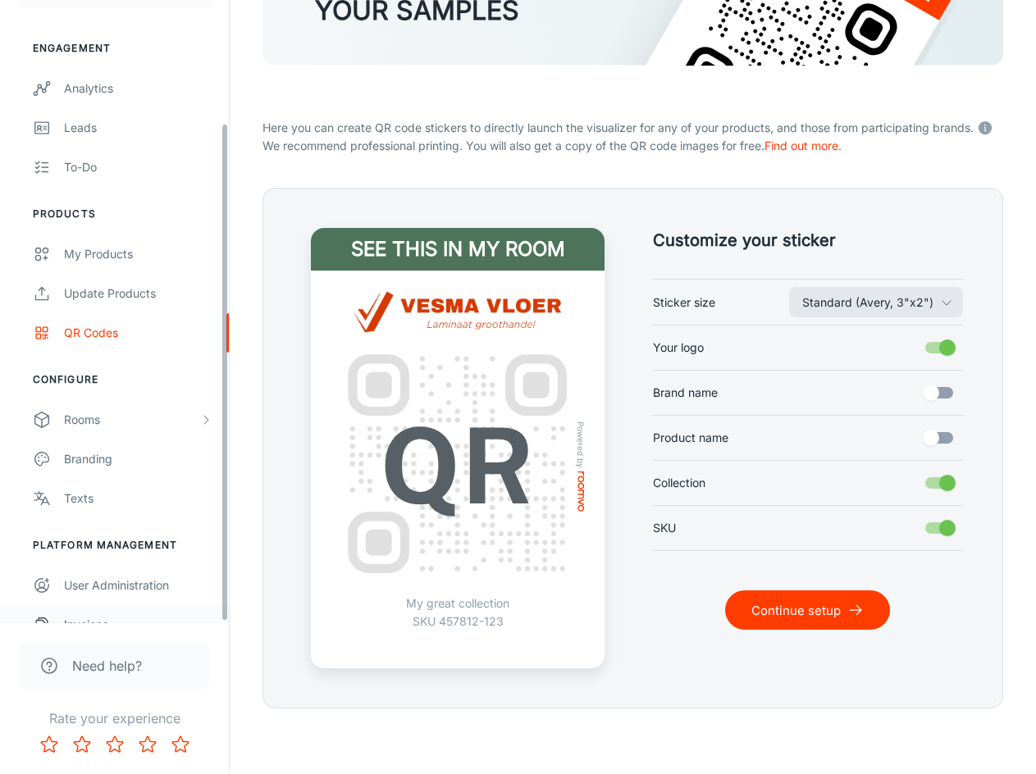
scroll to position [74, 0]
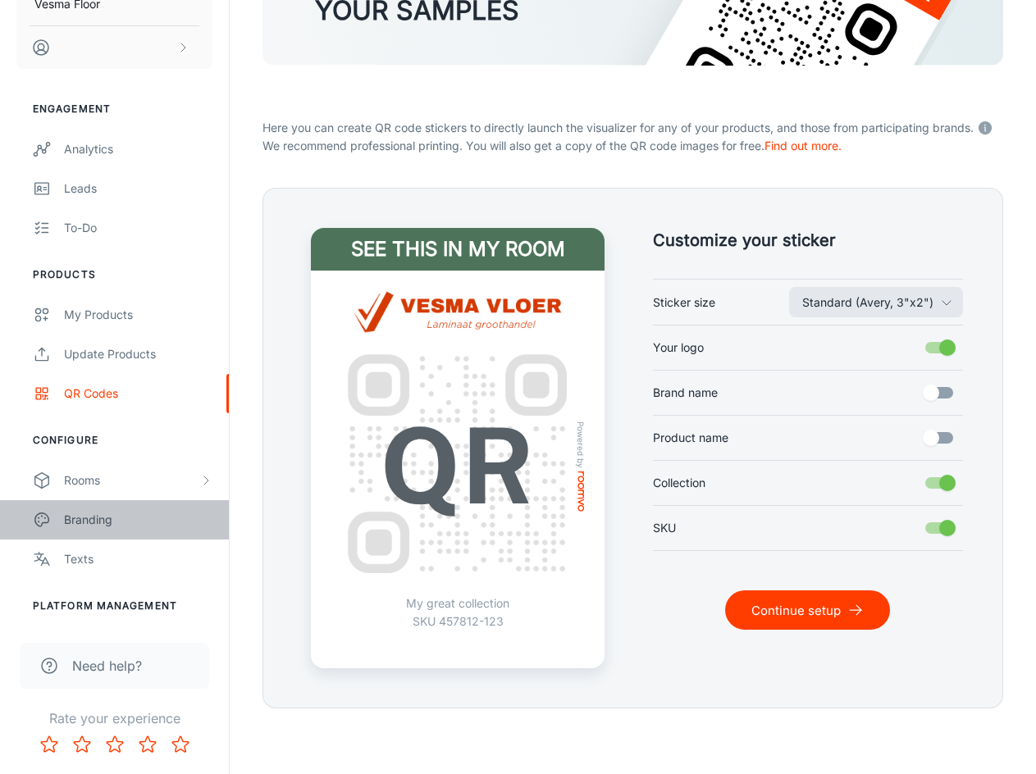
click at [123, 514] on div "Branding" at bounding box center [138, 520] width 148 height 18
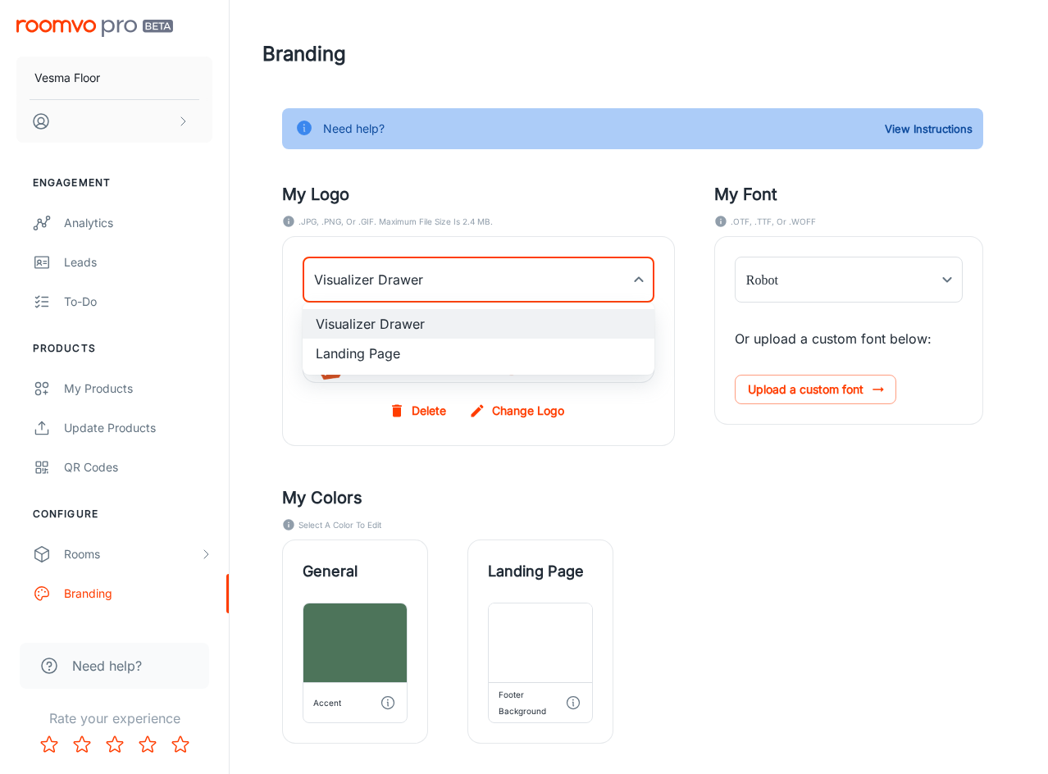
click at [533, 293] on body "Vesma Floor Engagement Analytics Leads To-do Products My Products Update Produc…" at bounding box center [524, 387] width 1048 height 774
click at [533, 293] on div at bounding box center [524, 387] width 1048 height 774
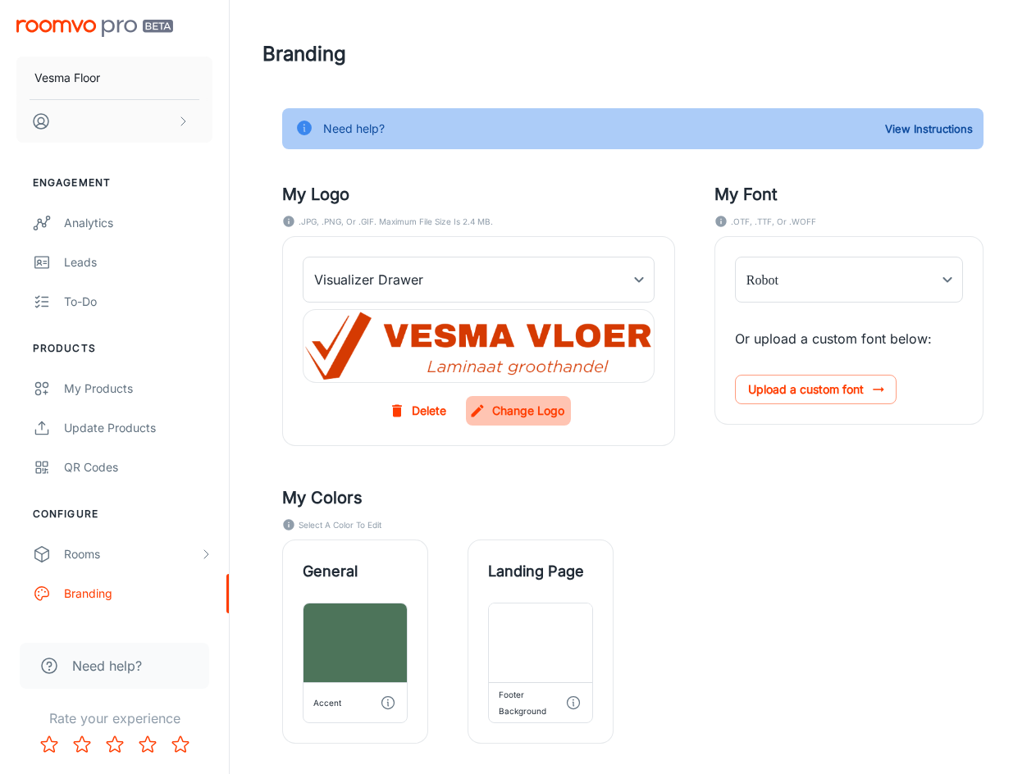
click at [522, 418] on label "Change Logo" at bounding box center [518, 411] width 105 height 30
click at [0, 0] on input "Change Logo" at bounding box center [0, 0] width 0 height 0
click at [105, 394] on font "My Products" at bounding box center [98, 388] width 69 height 14
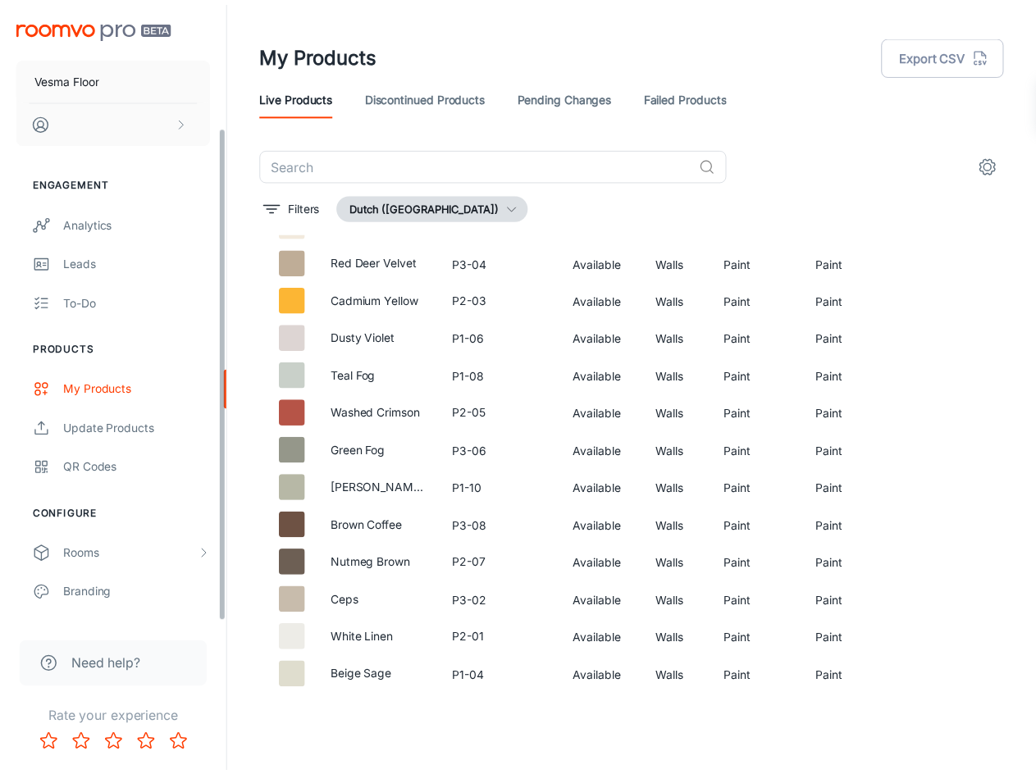
scroll to position [156, 0]
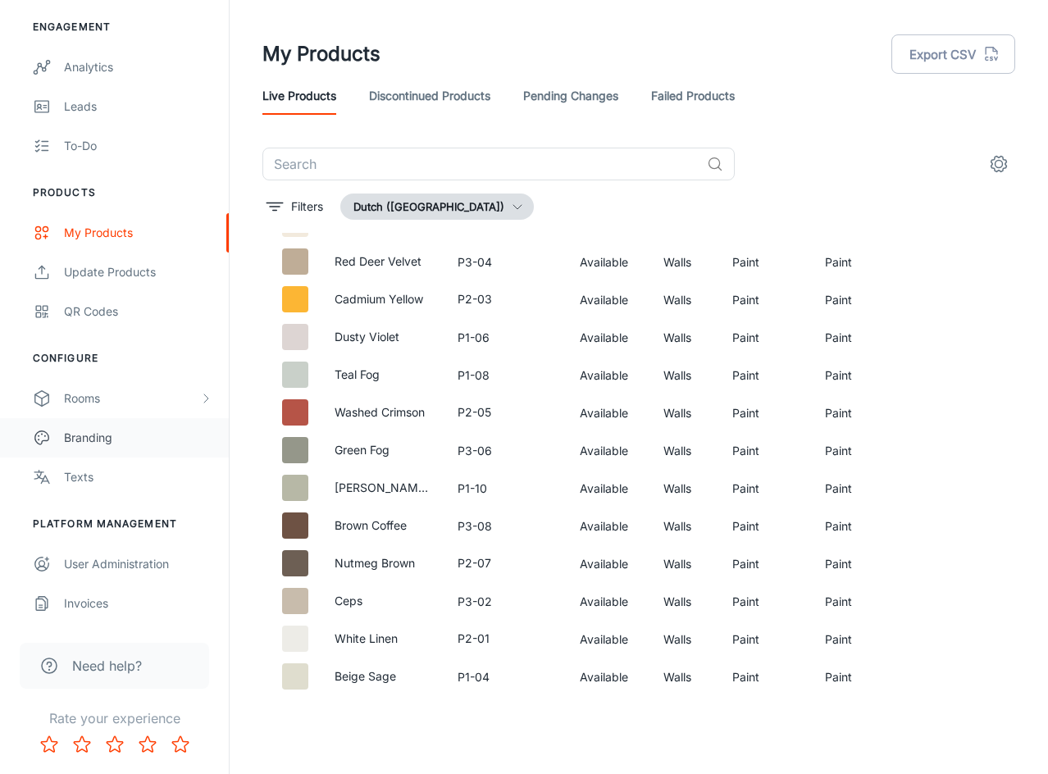
click at [75, 447] on link "Branding" at bounding box center [114, 437] width 229 height 39
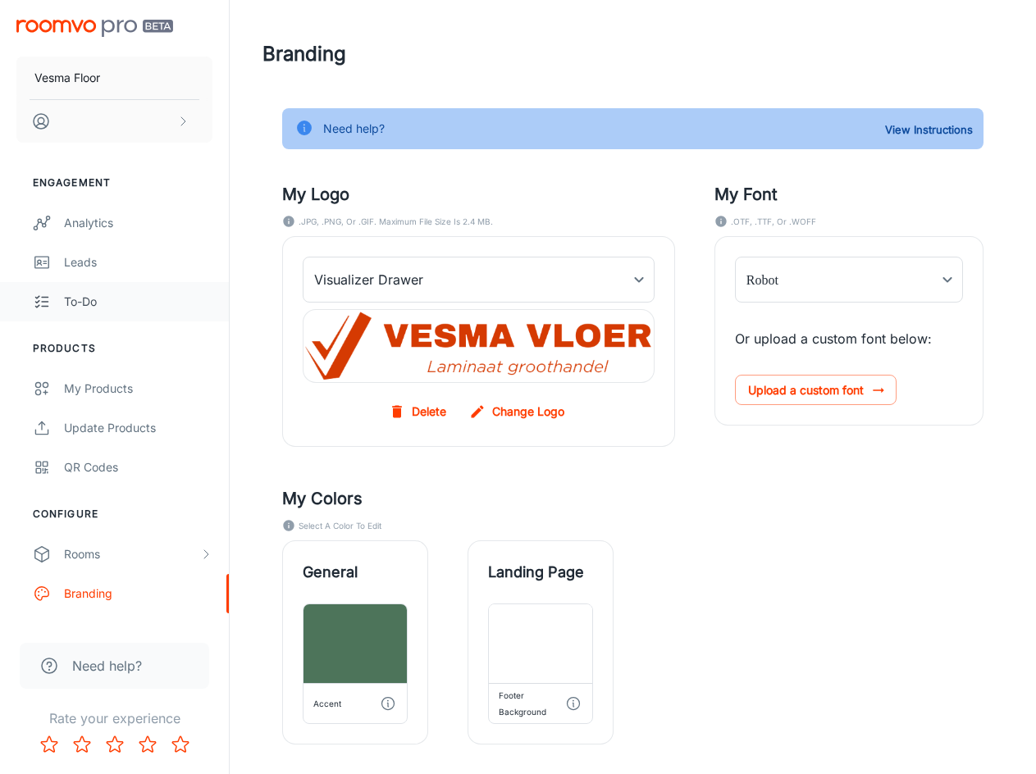
click at [109, 307] on div "To-do" at bounding box center [138, 302] width 148 height 18
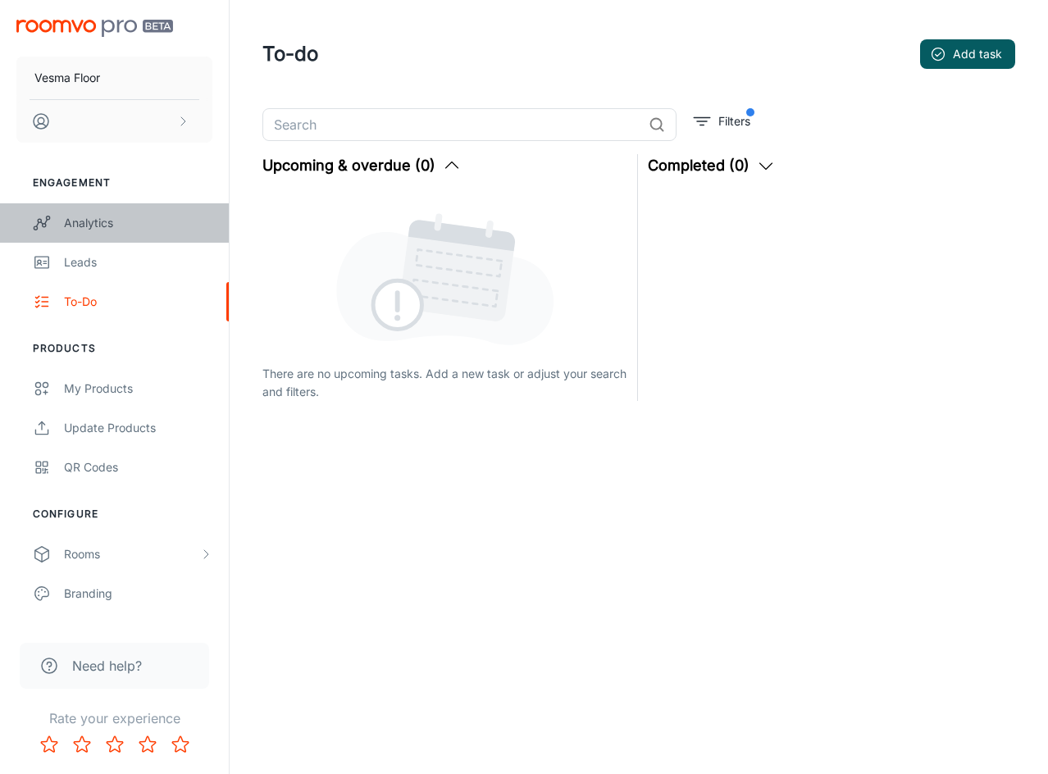
click at [117, 235] on link "Analytics" at bounding box center [114, 222] width 229 height 39
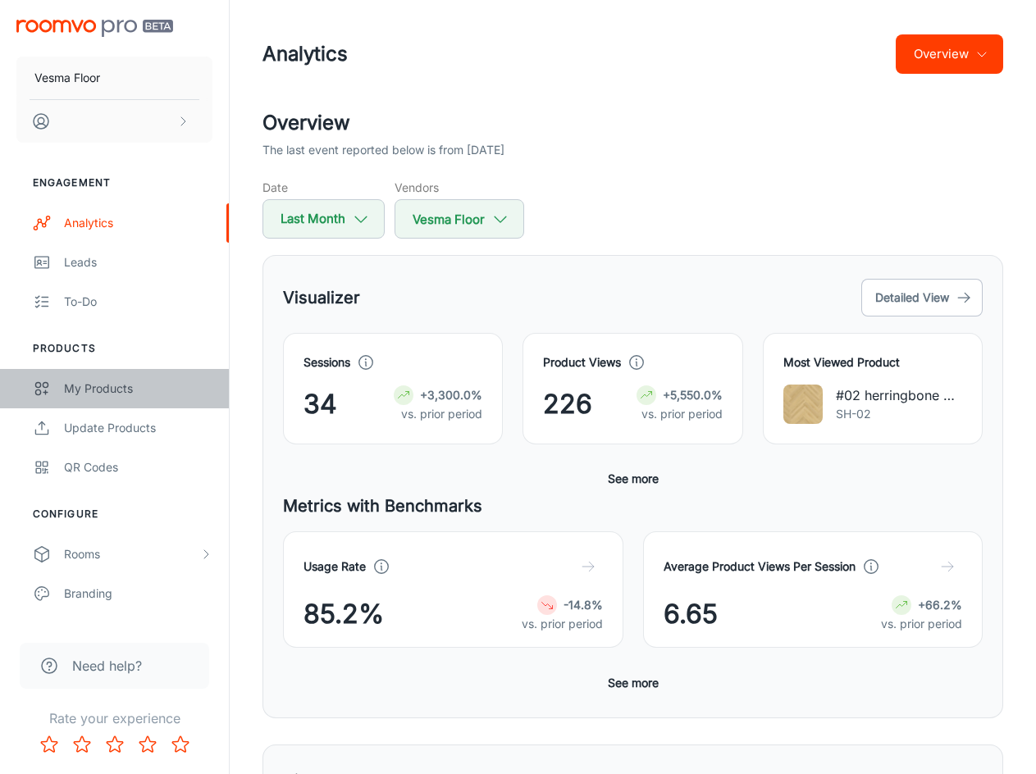
click at [101, 386] on font "My Products" at bounding box center [98, 388] width 69 height 14
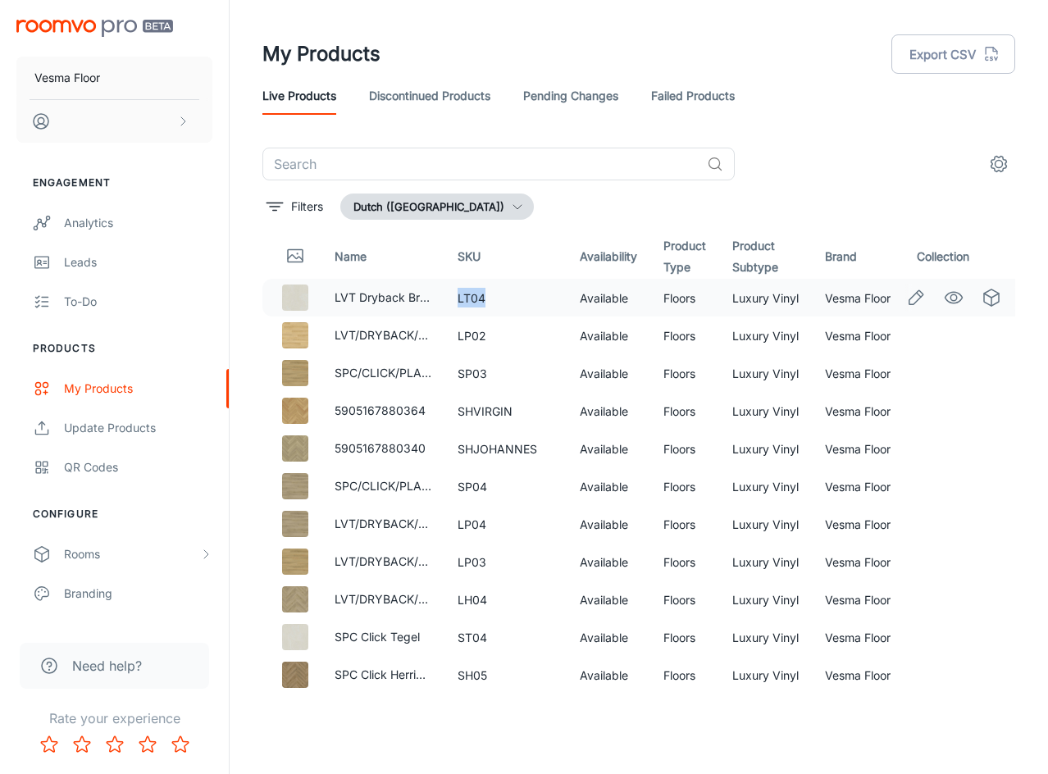
drag, startPoint x: 492, startPoint y: 299, endPoint x: 454, endPoint y: 295, distance: 38.8
click at [454, 295] on td "LT04" at bounding box center [506, 298] width 122 height 38
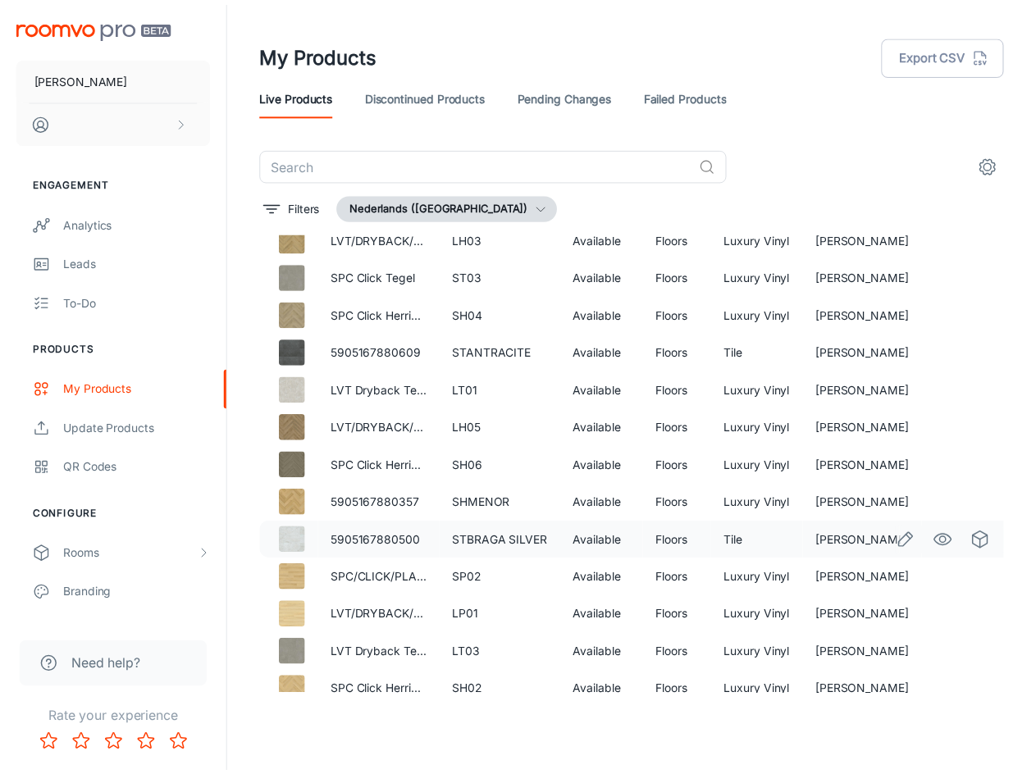
scroll to position [1108, 0]
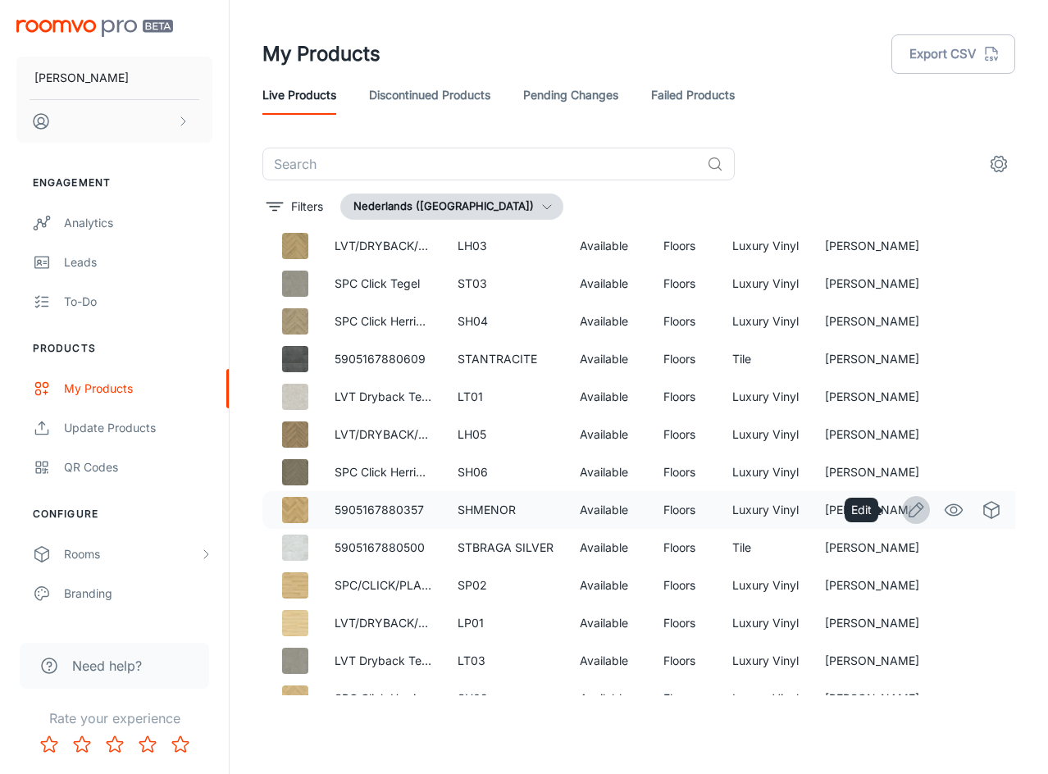
click at [906, 509] on icon "Edit" at bounding box center [916, 510] width 20 height 20
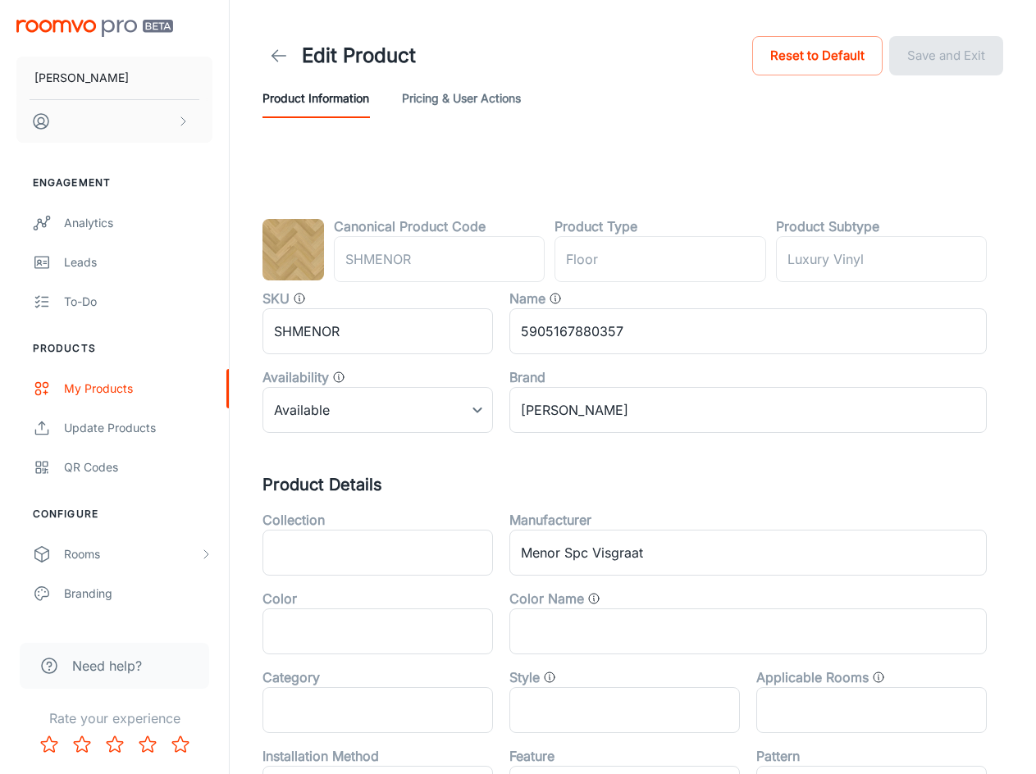
type input "vloer"
type input "Luxevinyl"
